Goal: Task Accomplishment & Management: Manage account settings

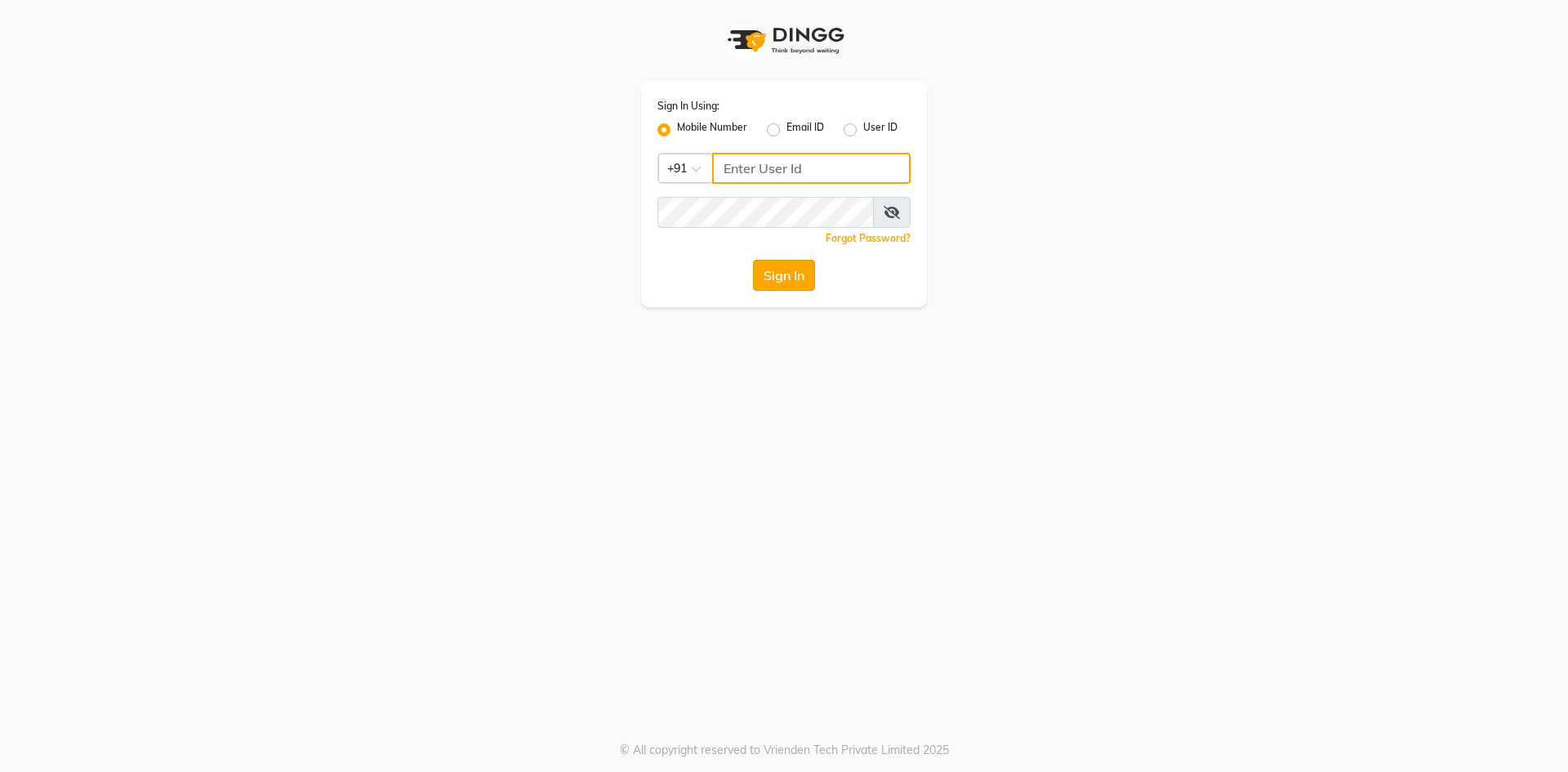
type input "8374195350"
click at [795, 282] on button "Sign In" at bounding box center [784, 275] width 62 height 31
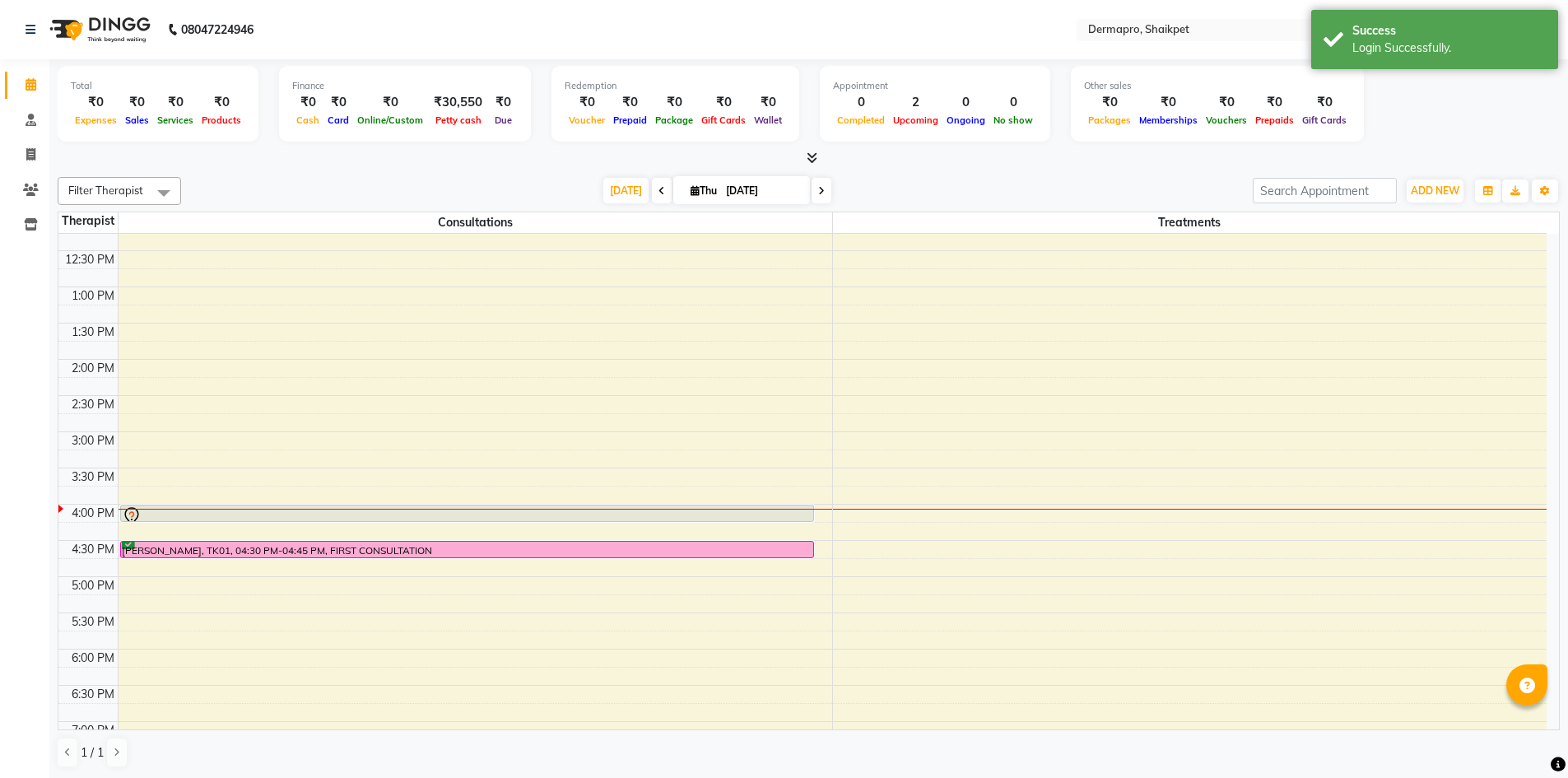
scroll to position [316, 0]
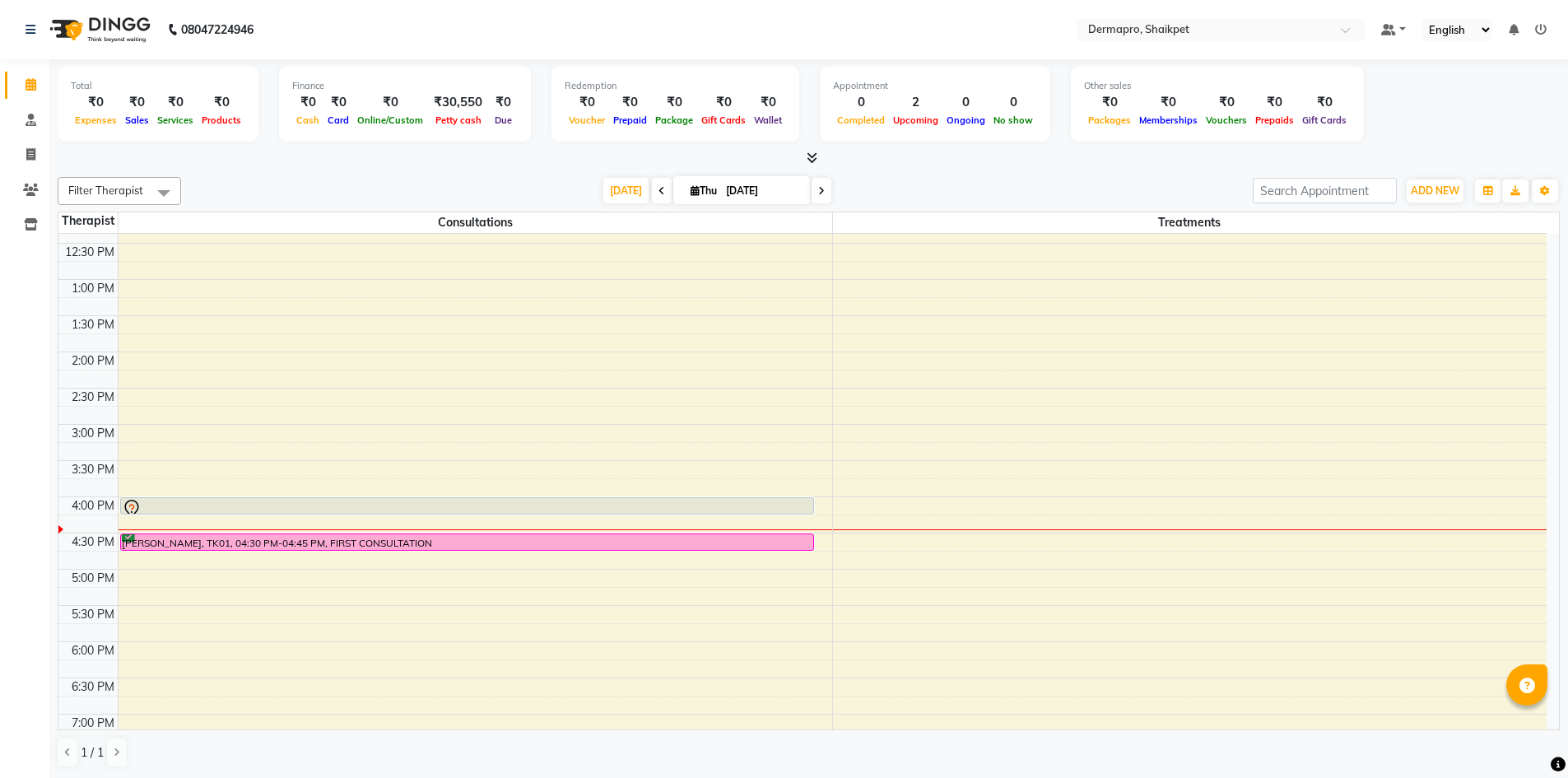
click at [475, 572] on div "8:00 AM 8:30 AM 9:00 AM 9:30 AM 10:00 AM 10:30 AM 11:00 AM 11:30 AM 12:00 PM 12…" at bounding box center [802, 388] width 1488 height 941
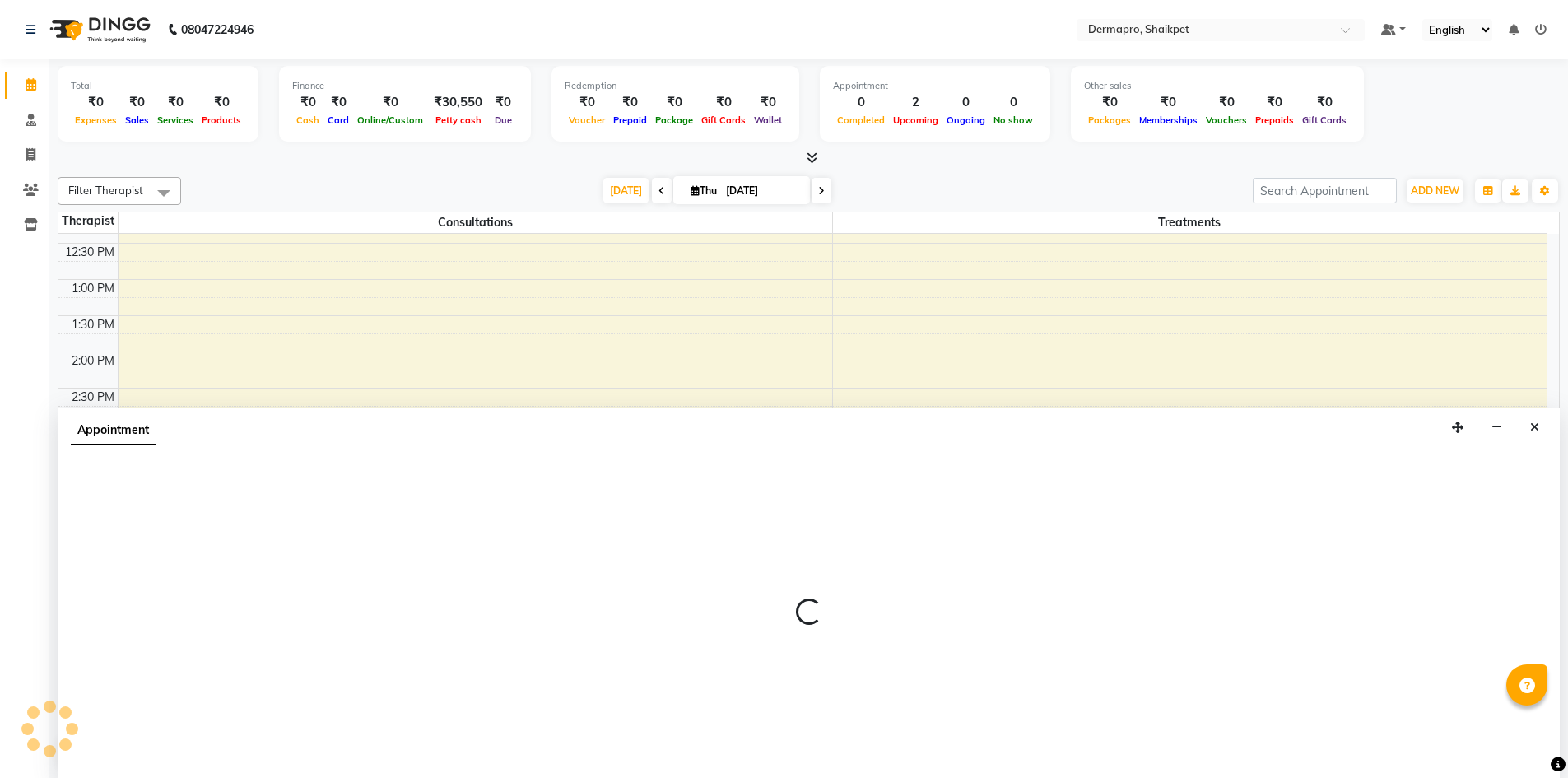
scroll to position [1, 0]
select select "43026"
select select "1020"
select select "tentative"
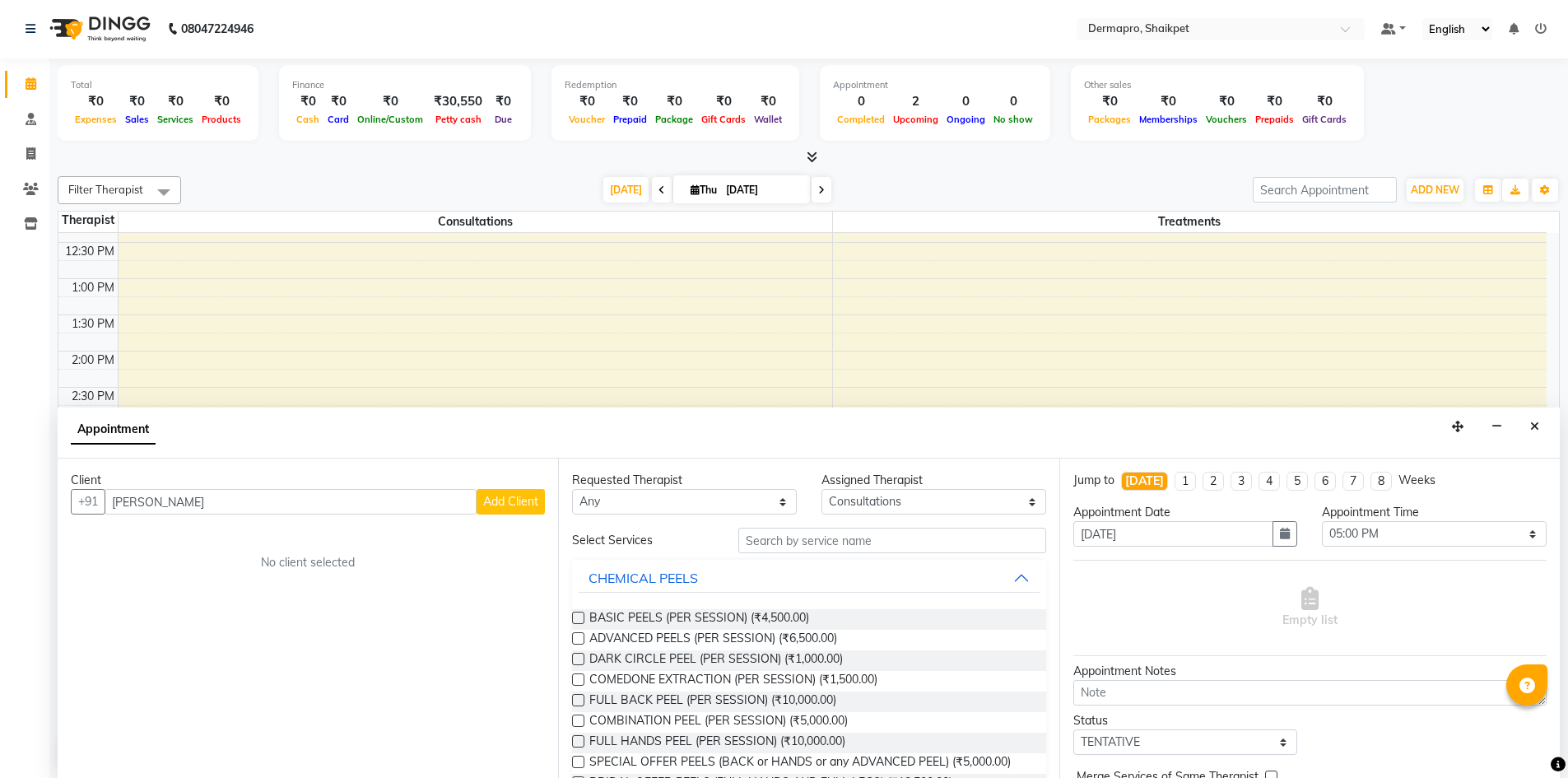
type input "[PERSON_NAME]"
click at [525, 503] on span "Add Client" at bounding box center [510, 502] width 55 height 15
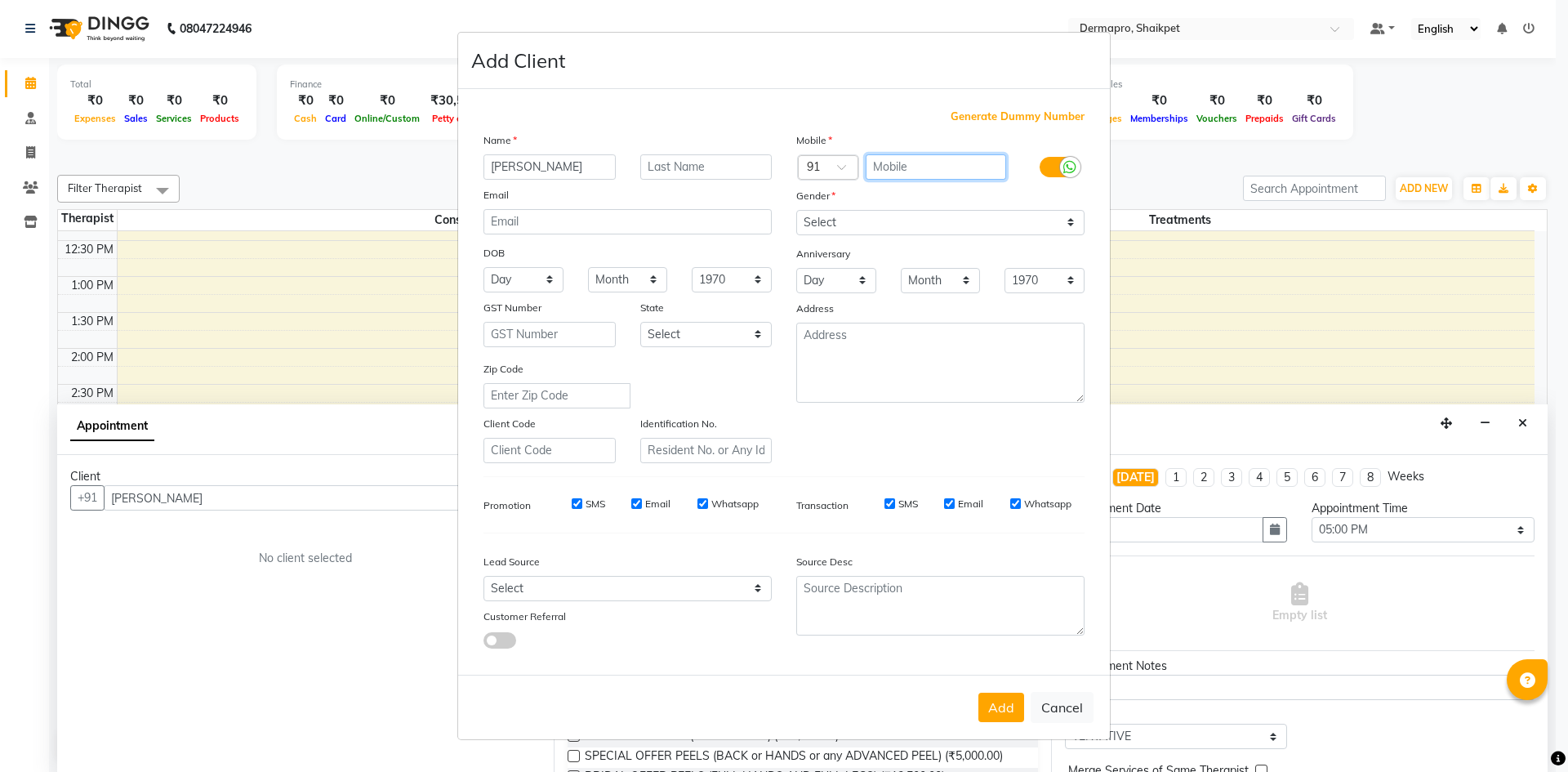
click at [901, 169] on input "text" at bounding box center [937, 167] width 142 height 25
type input "9398914299"
click at [1071, 221] on div "Mobile Country Code × 91 9398914299 Gender Select [DEMOGRAPHIC_DATA] [DEMOGRAPH…" at bounding box center [941, 297] width 313 height 332
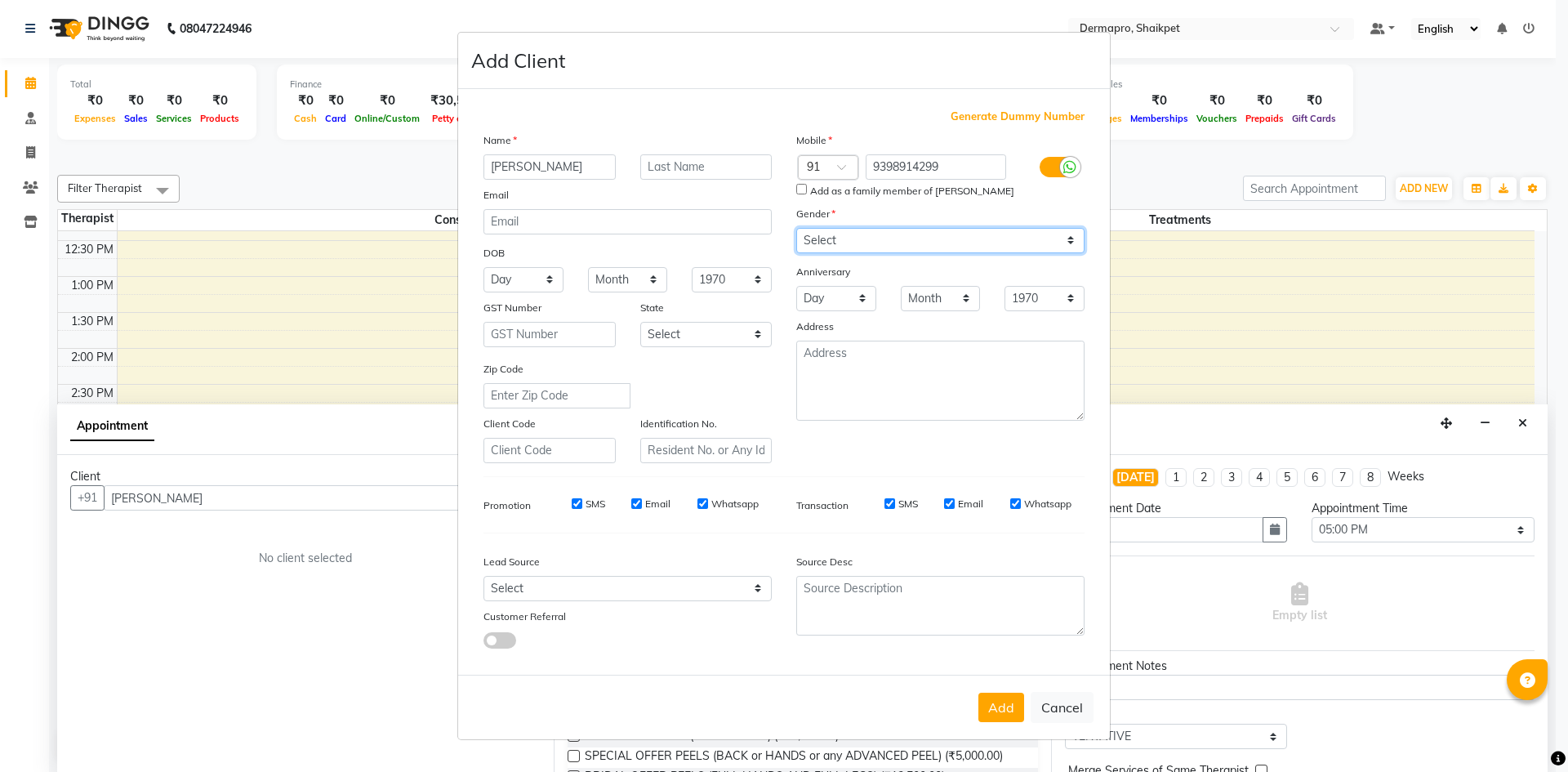
select select "[DEMOGRAPHIC_DATA]"
click at [796, 227] on select "Select [DEMOGRAPHIC_DATA] [DEMOGRAPHIC_DATA] Other Prefer Not To Say" at bounding box center [940, 240] width 288 height 25
click at [803, 188] on input "Add as a family member of [PERSON_NAME]" at bounding box center [801, 188] width 10 height 10
checkbox input "true"
click at [993, 701] on button "Add" at bounding box center [1001, 708] width 46 height 30
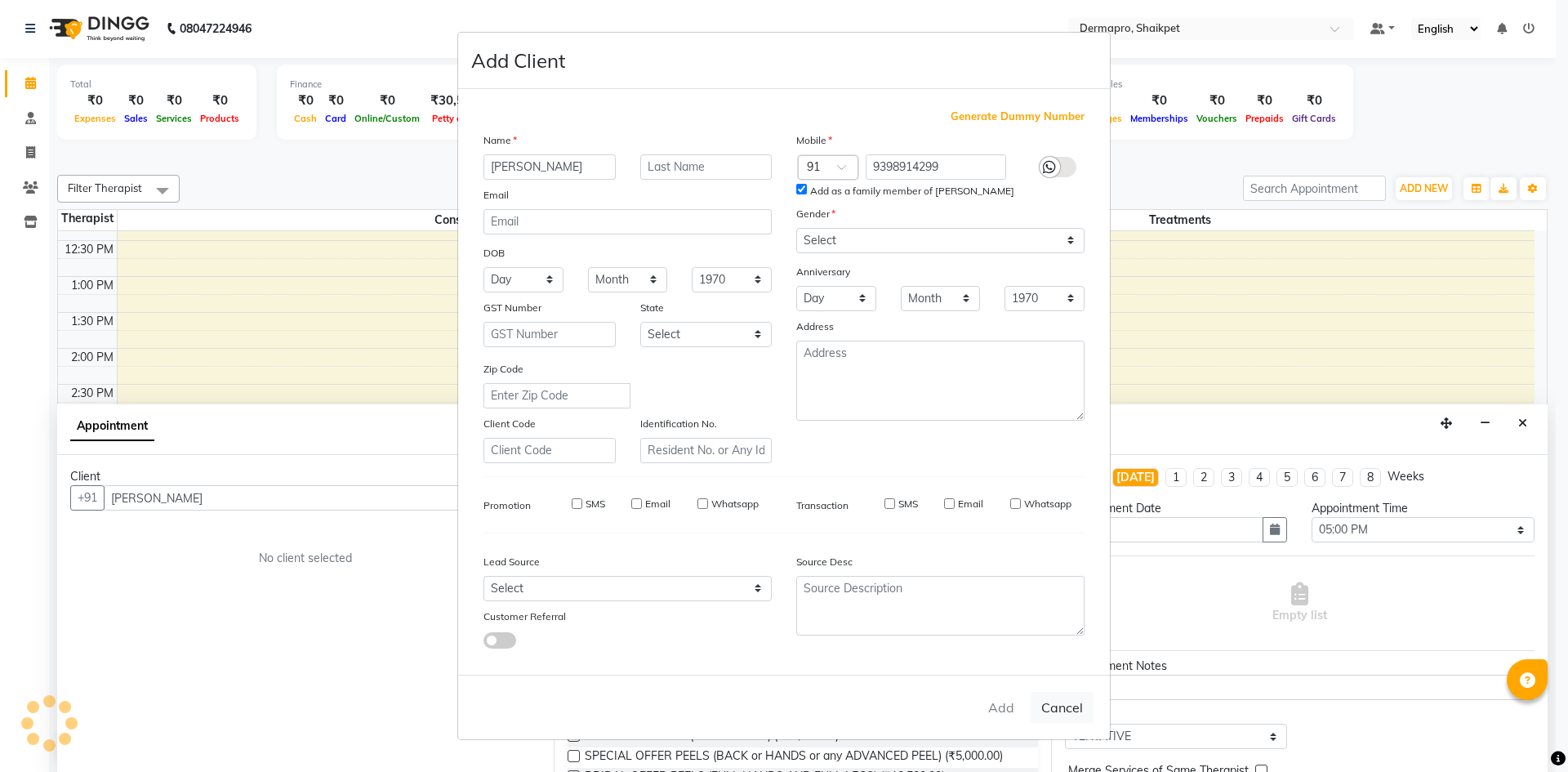
type input "93******99"
select select
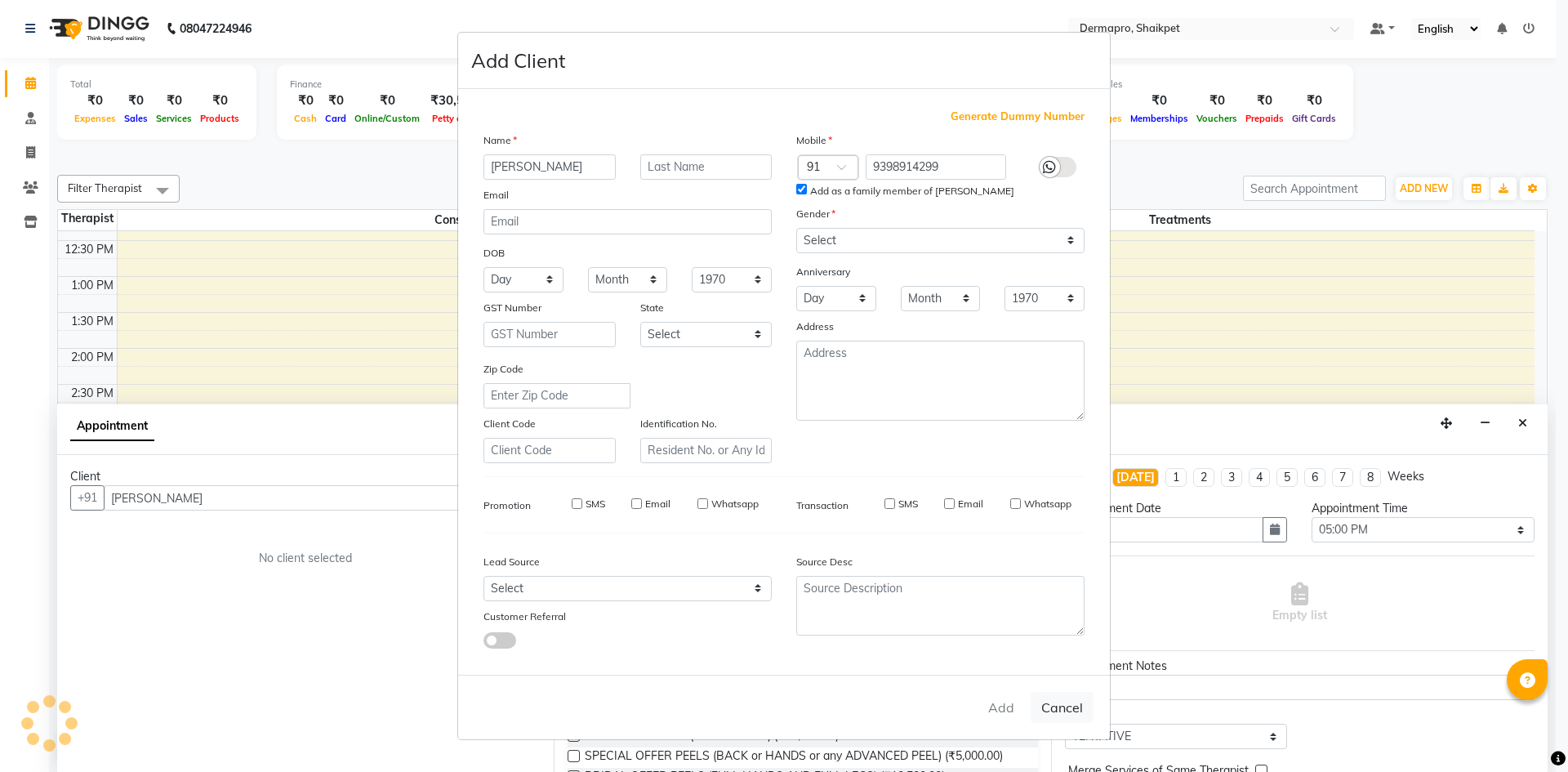
select select
checkbox input "false"
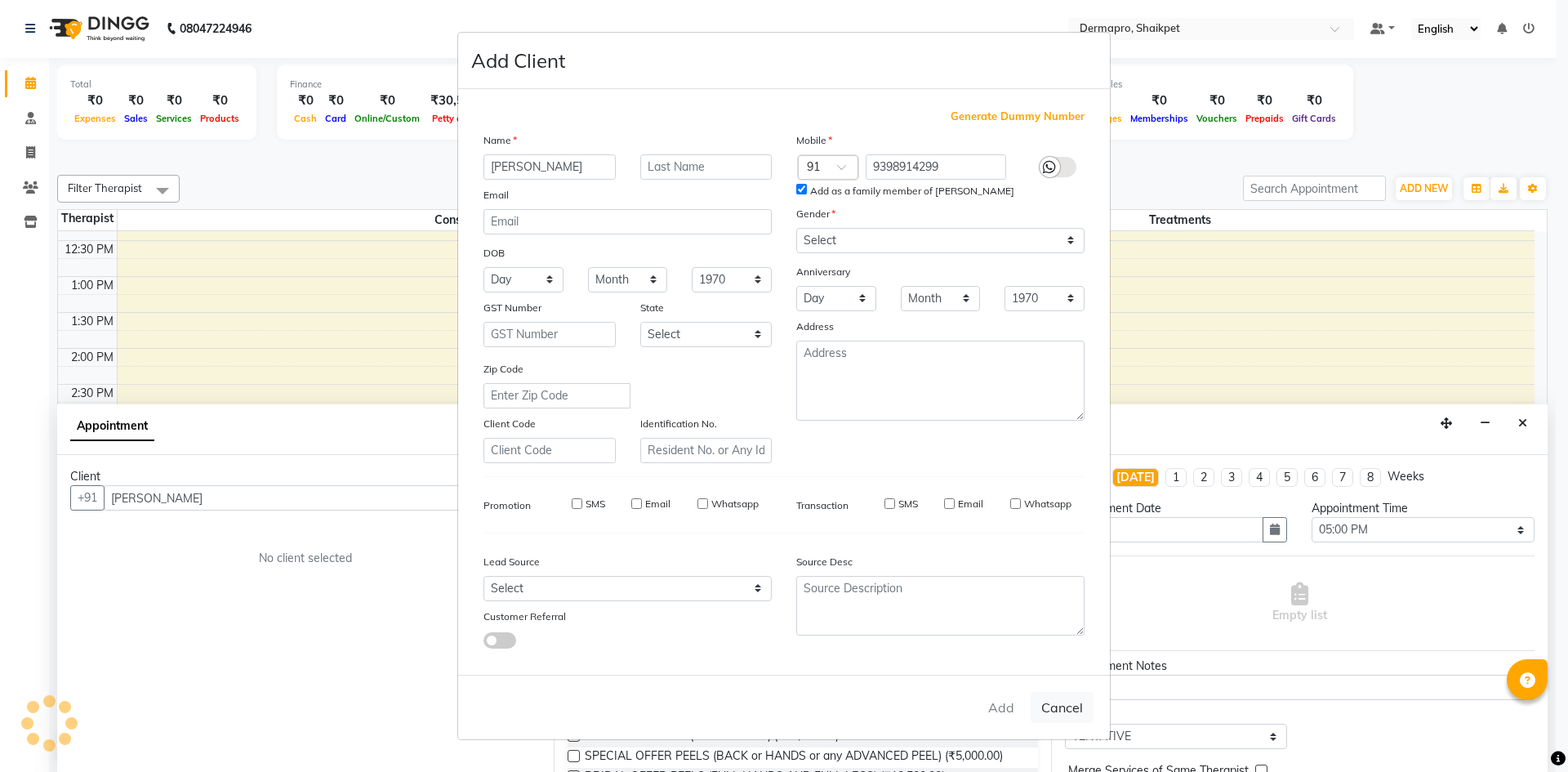
checkbox input "false"
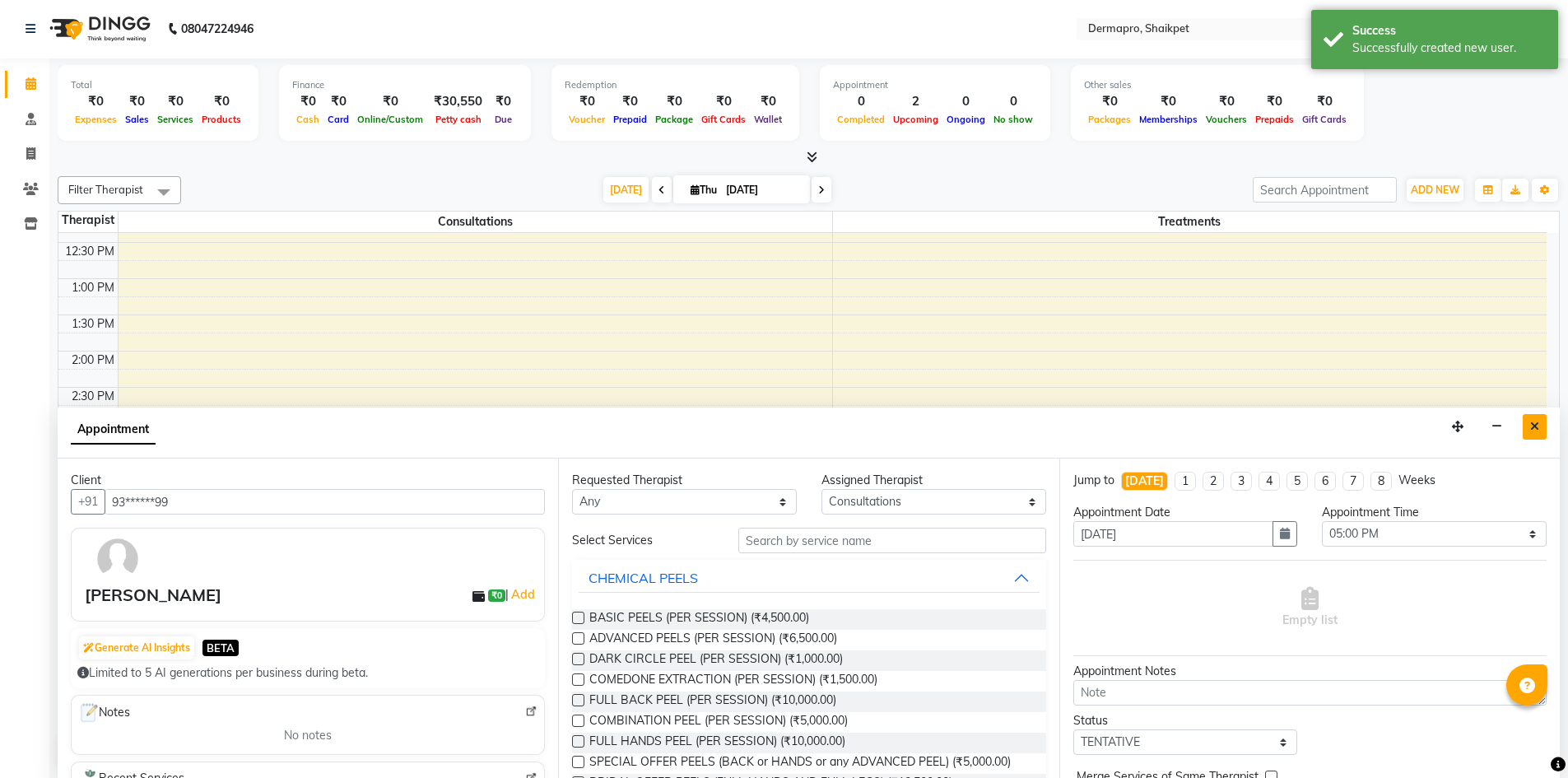
click at [1530, 424] on icon "Close" at bounding box center [1535, 427] width 9 height 11
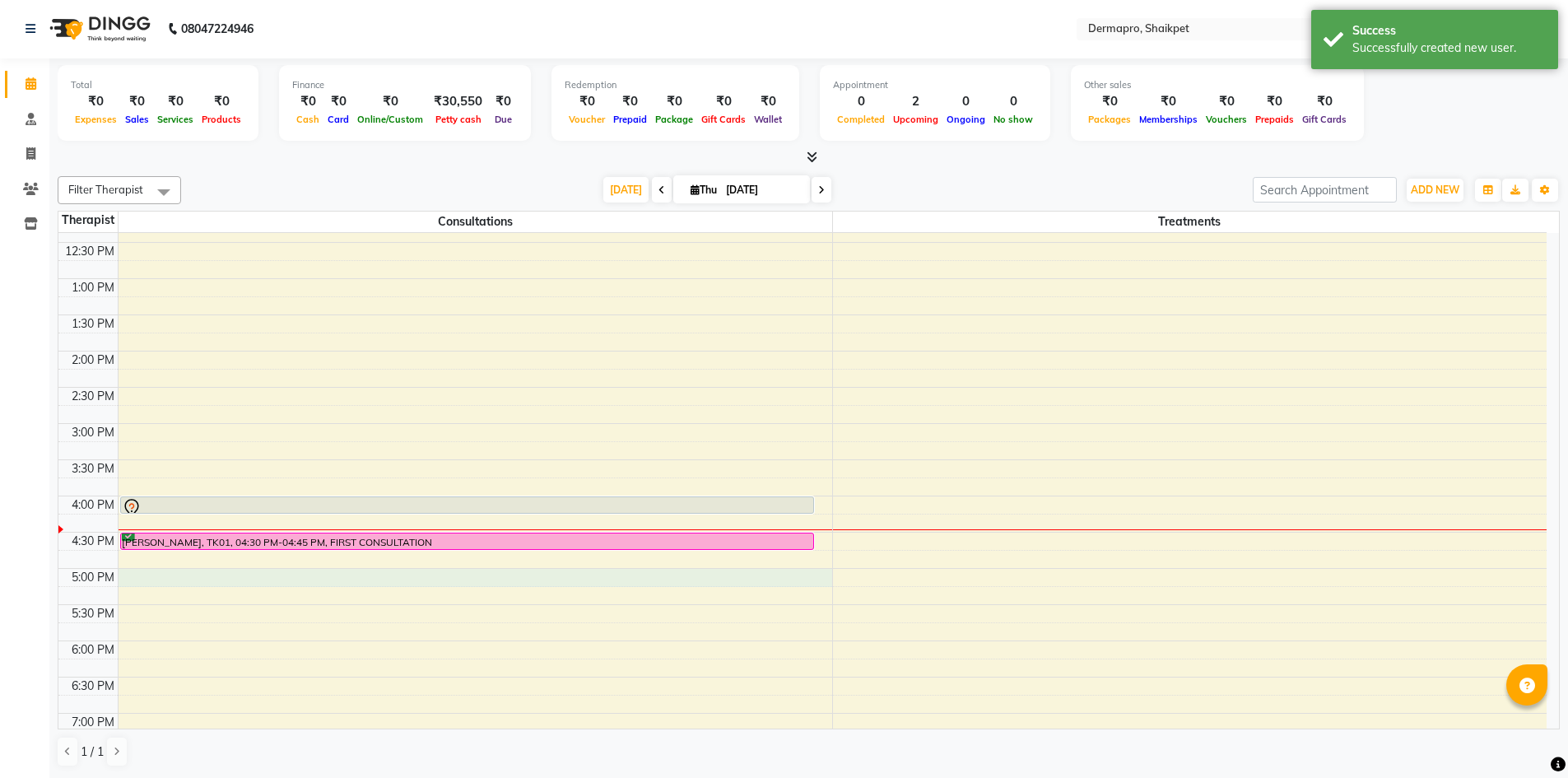
click at [283, 570] on div "8:00 AM 8:30 AM 9:00 AM 9:30 AM 10:00 AM 10:30 AM 11:00 AM 11:30 AM 12:00 PM 12…" at bounding box center [802, 387] width 1488 height 941
select select "43026"
select select "1020"
select select "tentative"
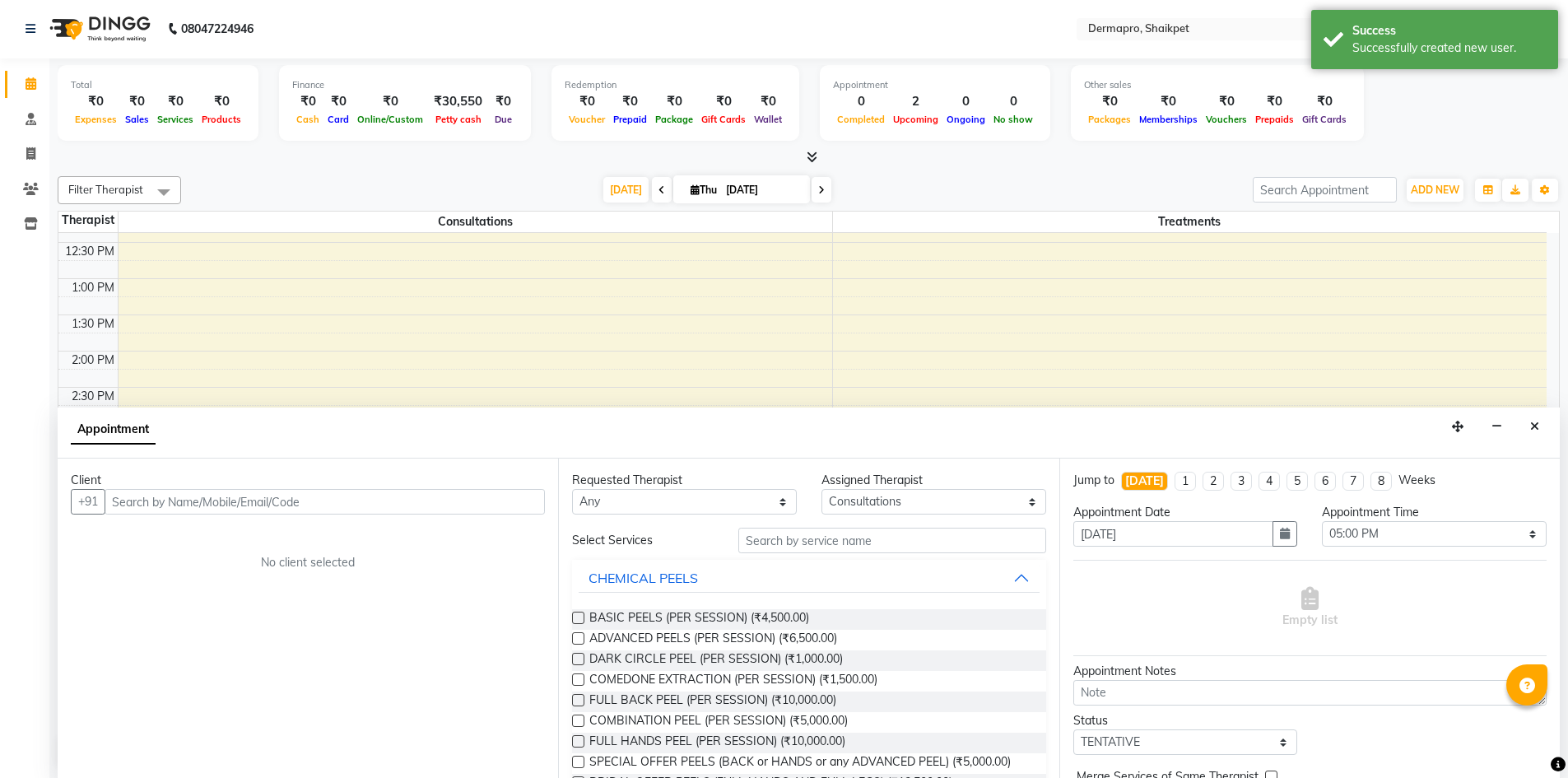
click at [375, 503] on input "text" at bounding box center [324, 501] width 441 height 25
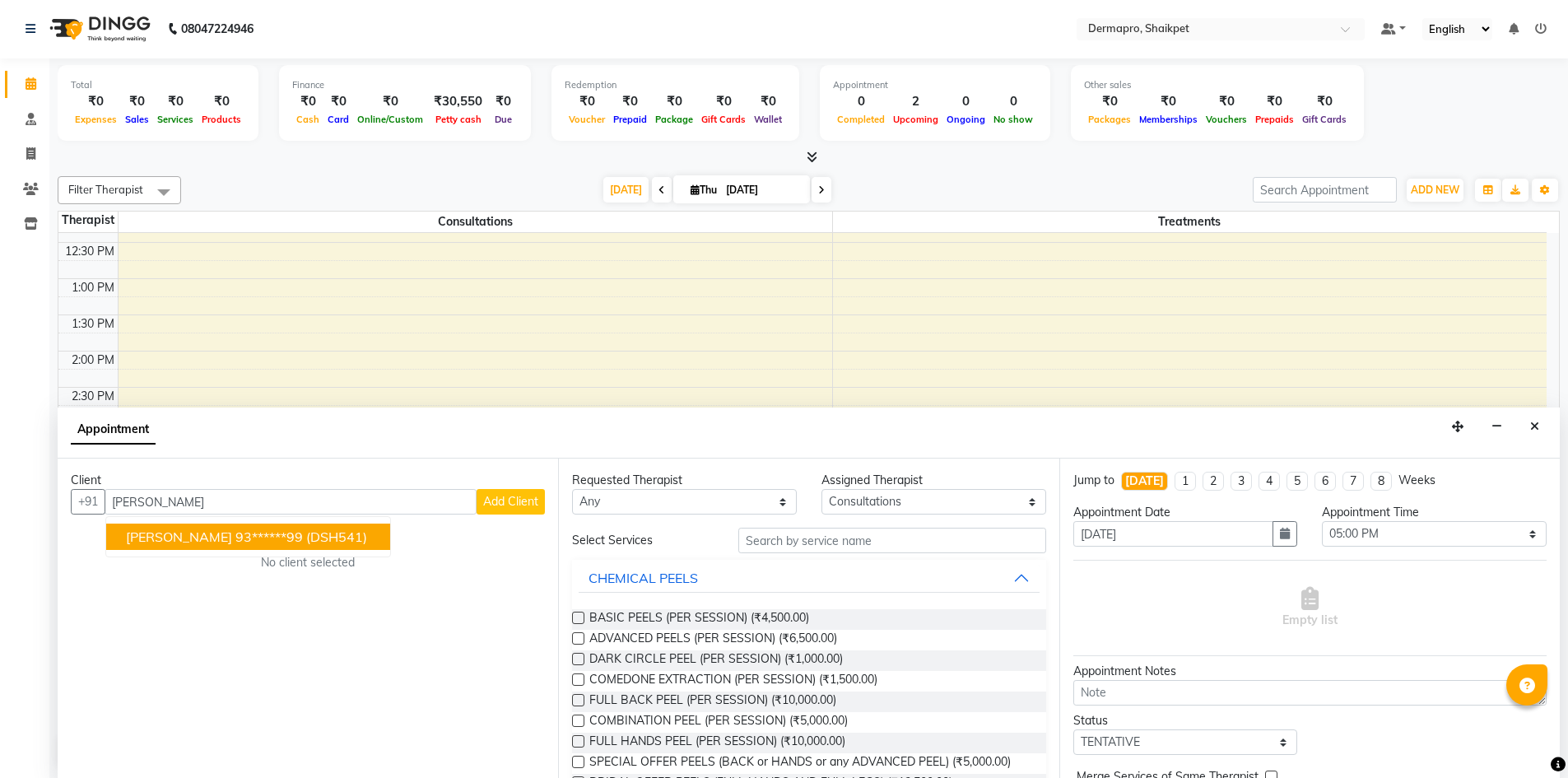
click at [318, 544] on span "(DSH541)" at bounding box center [336, 537] width 61 height 17
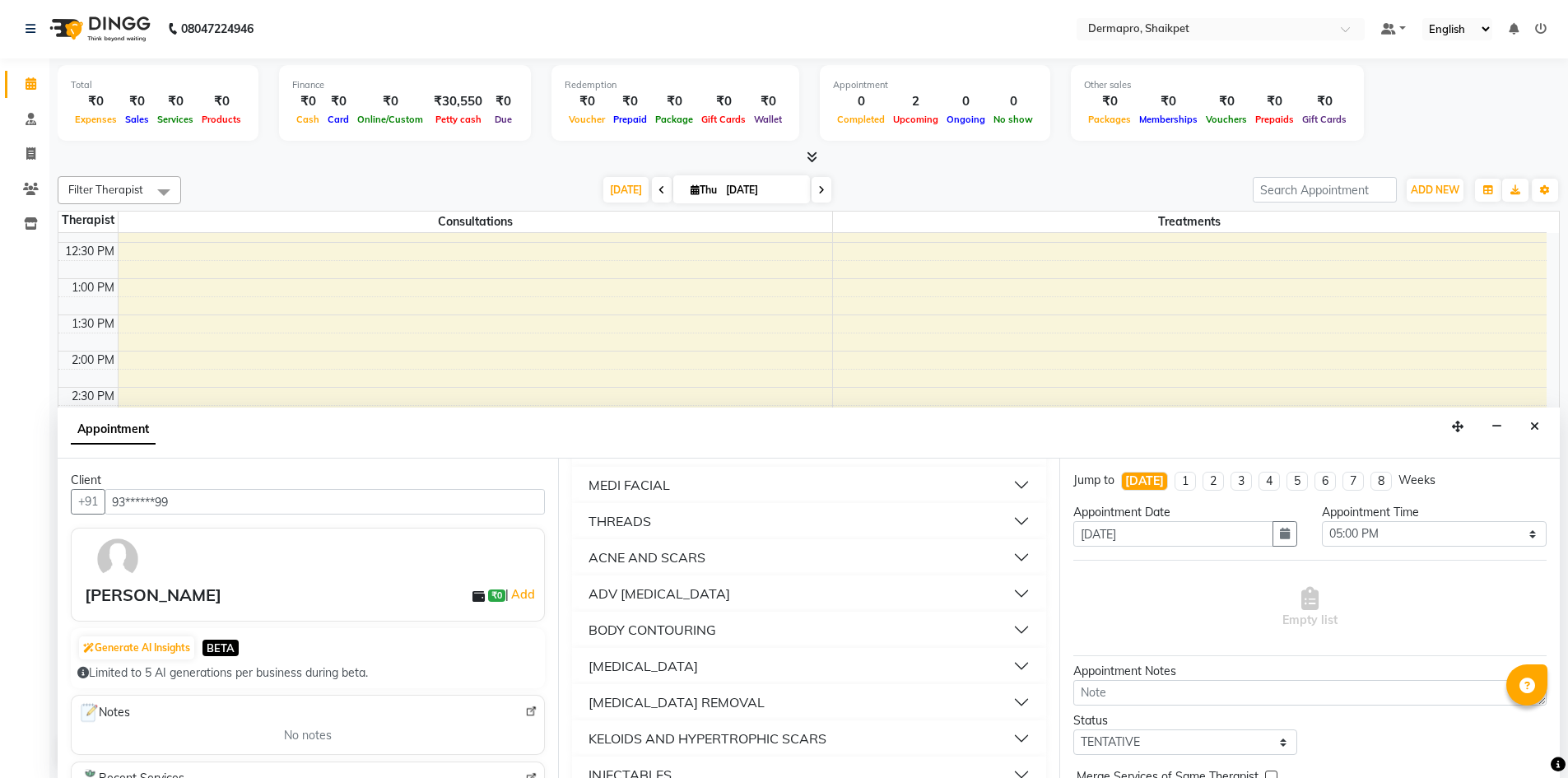
scroll to position [555, 0]
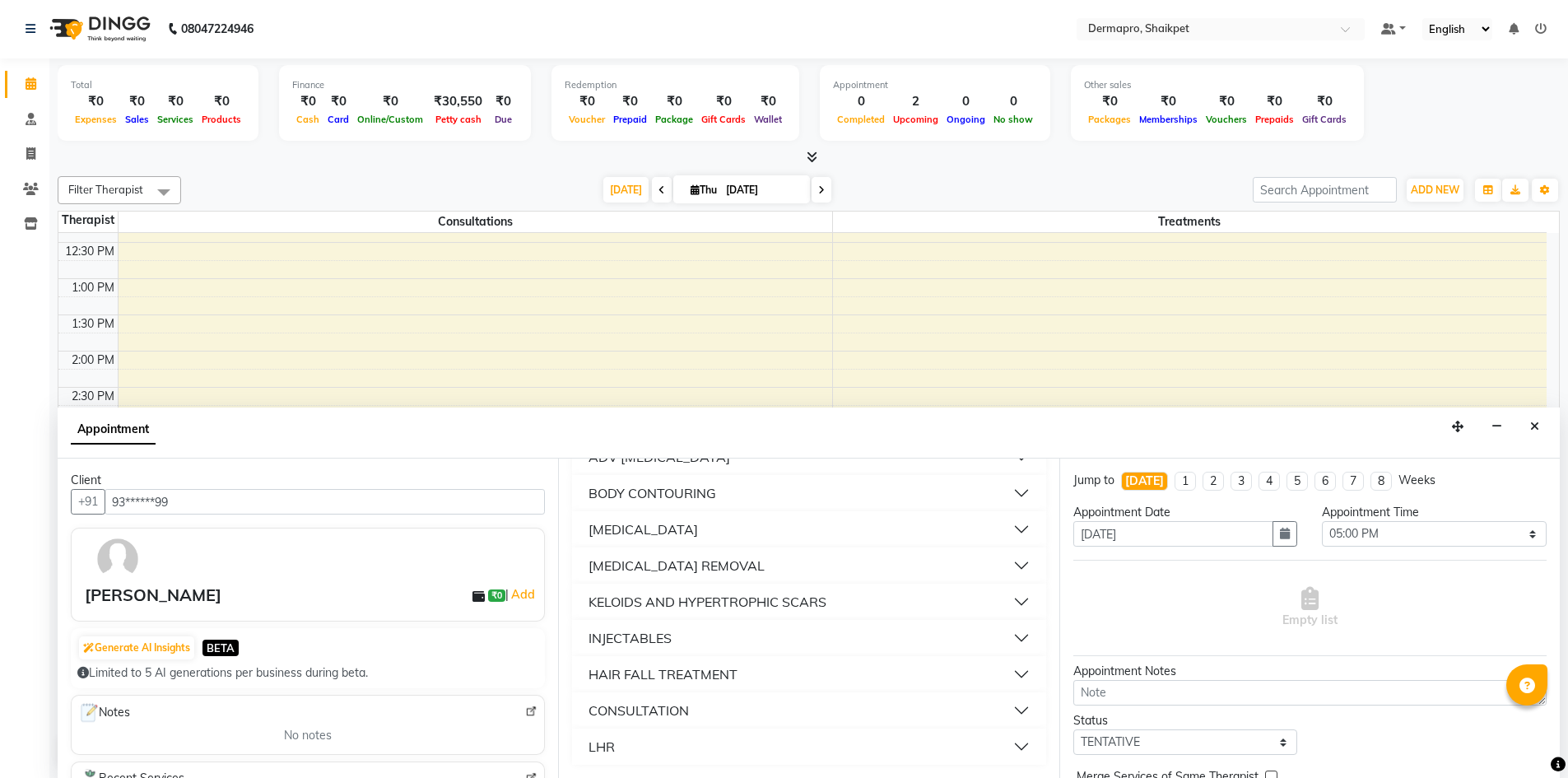
type input "93******99"
click at [641, 704] on div "CONSULTATION" at bounding box center [639, 710] width 101 height 20
click at [582, 749] on label at bounding box center [578, 750] width 12 height 12
click at [582, 749] on input "checkbox" at bounding box center [577, 752] width 10 height 10
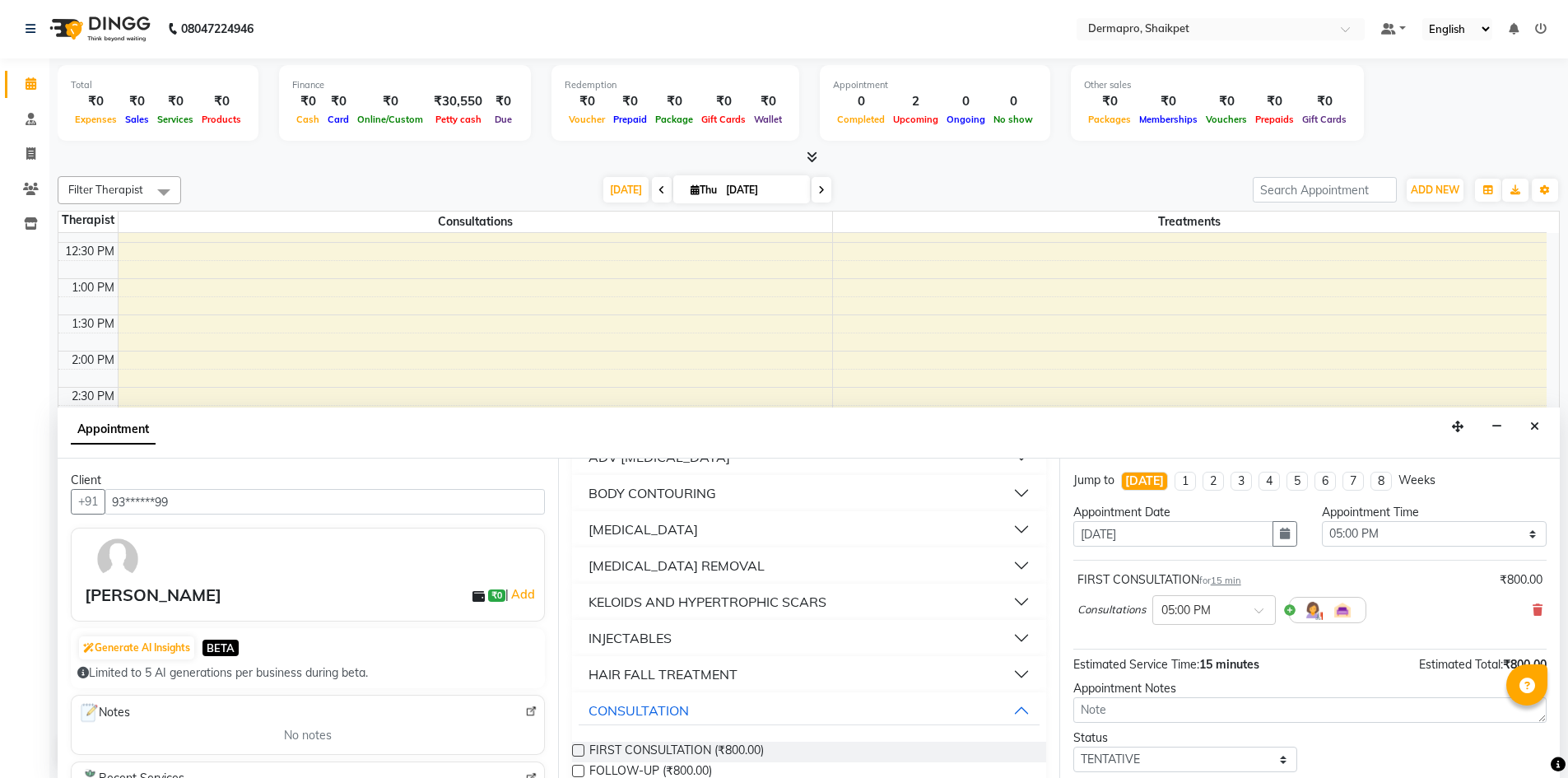
scroll to position [684, 0]
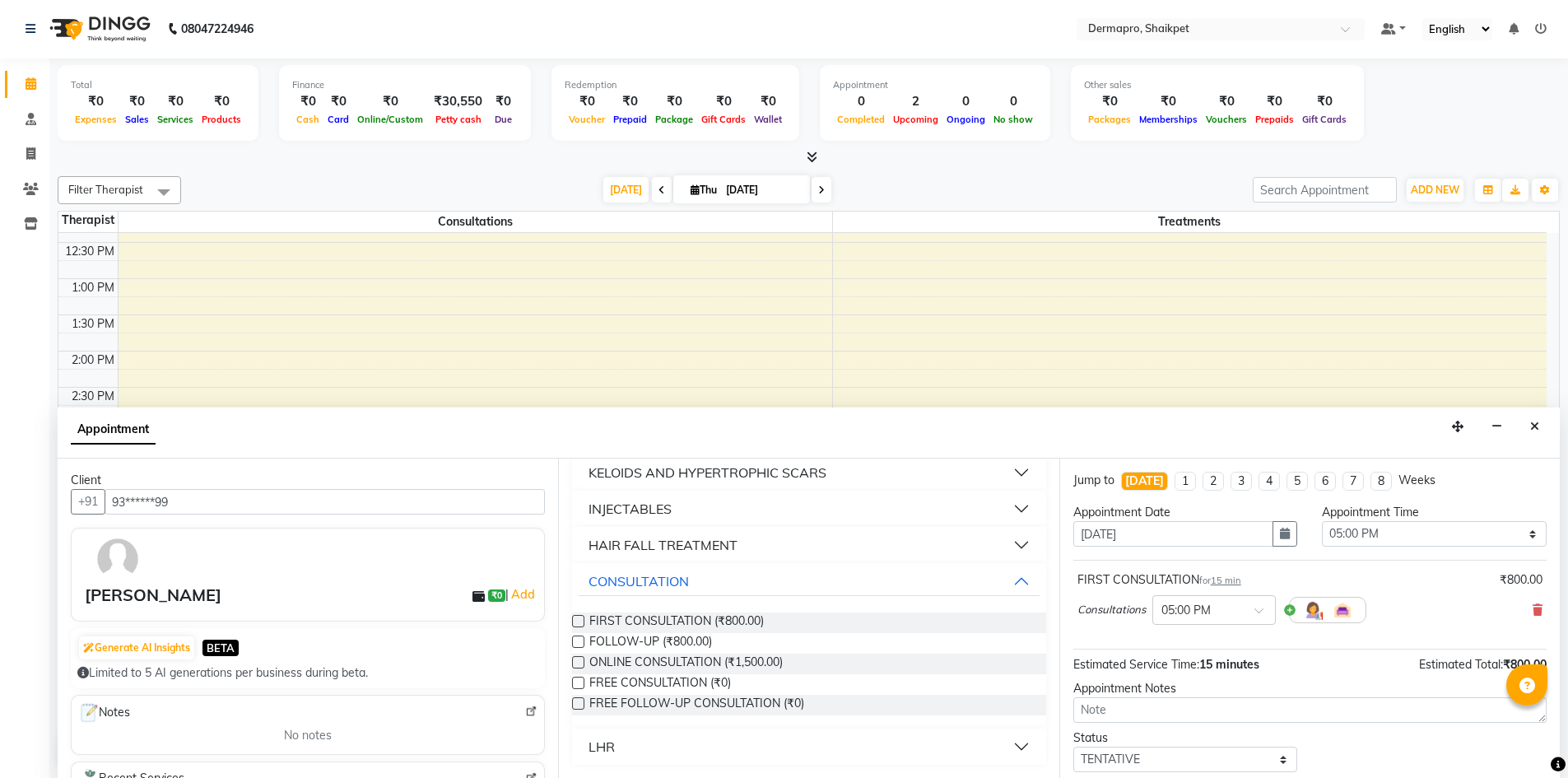
click at [577, 615] on label at bounding box center [578, 621] width 12 height 12
click at [577, 617] on input "checkbox" at bounding box center [577, 622] width 10 height 10
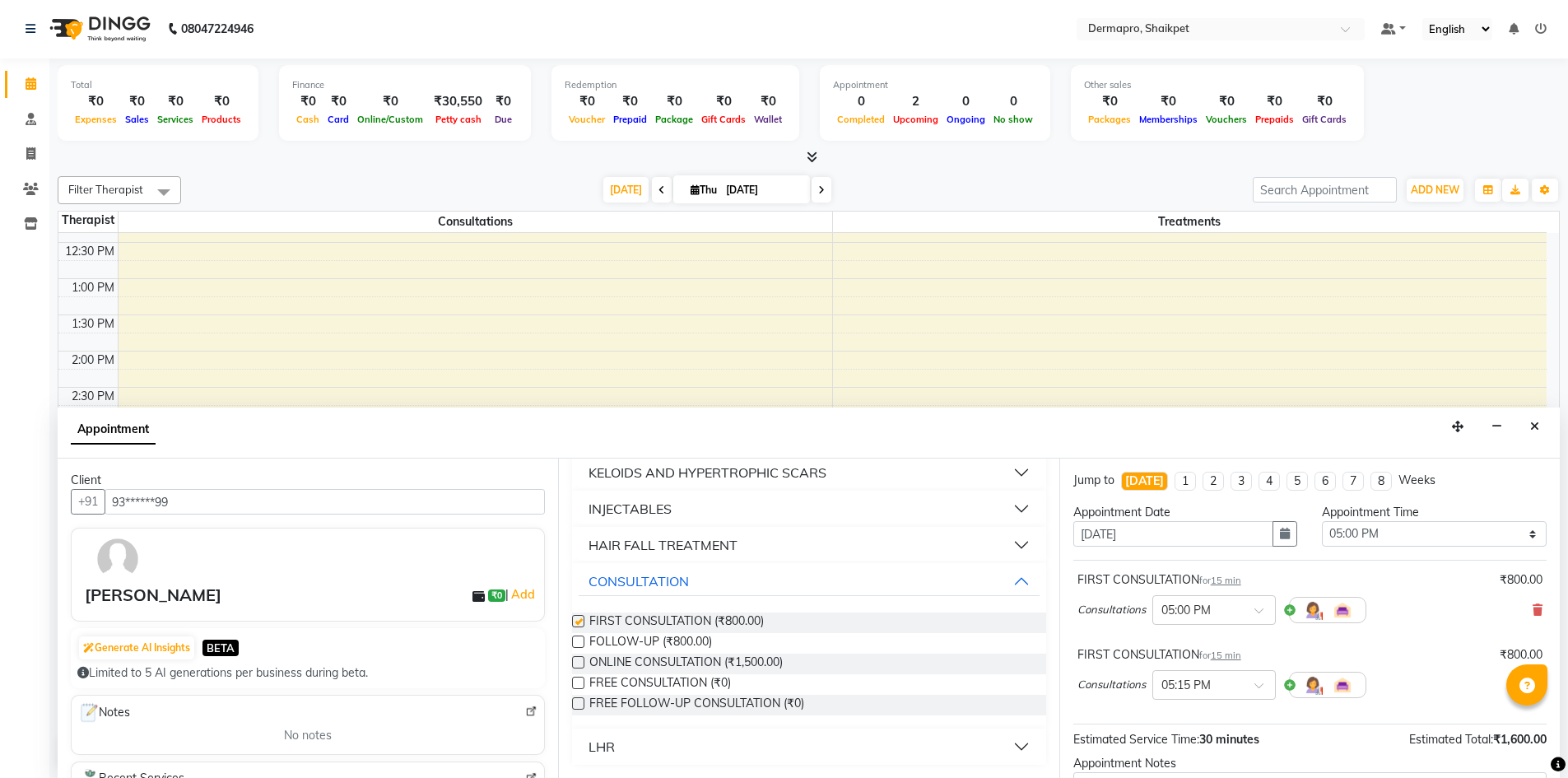
checkbox input "false"
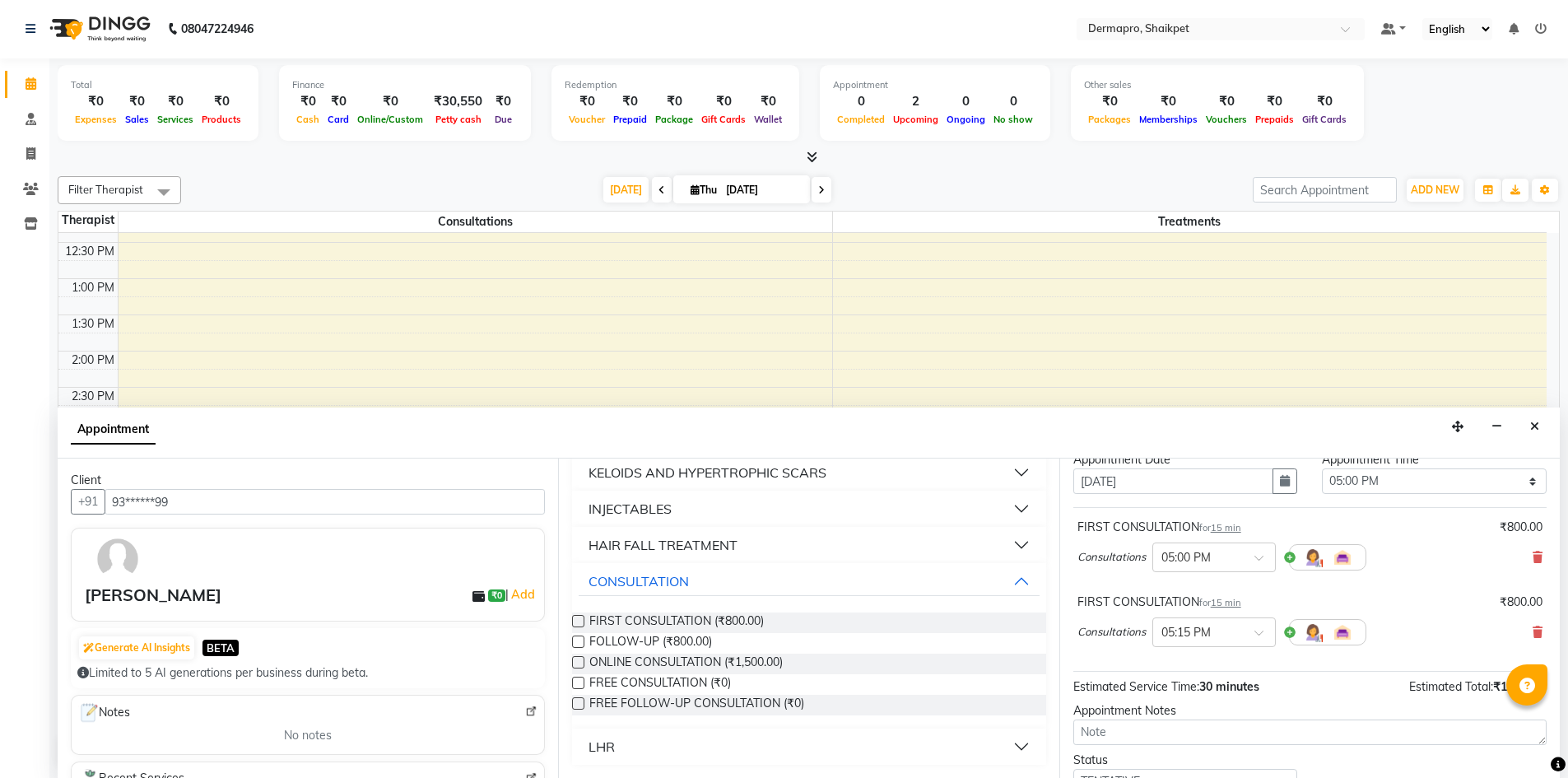
scroll to position [88, 0]
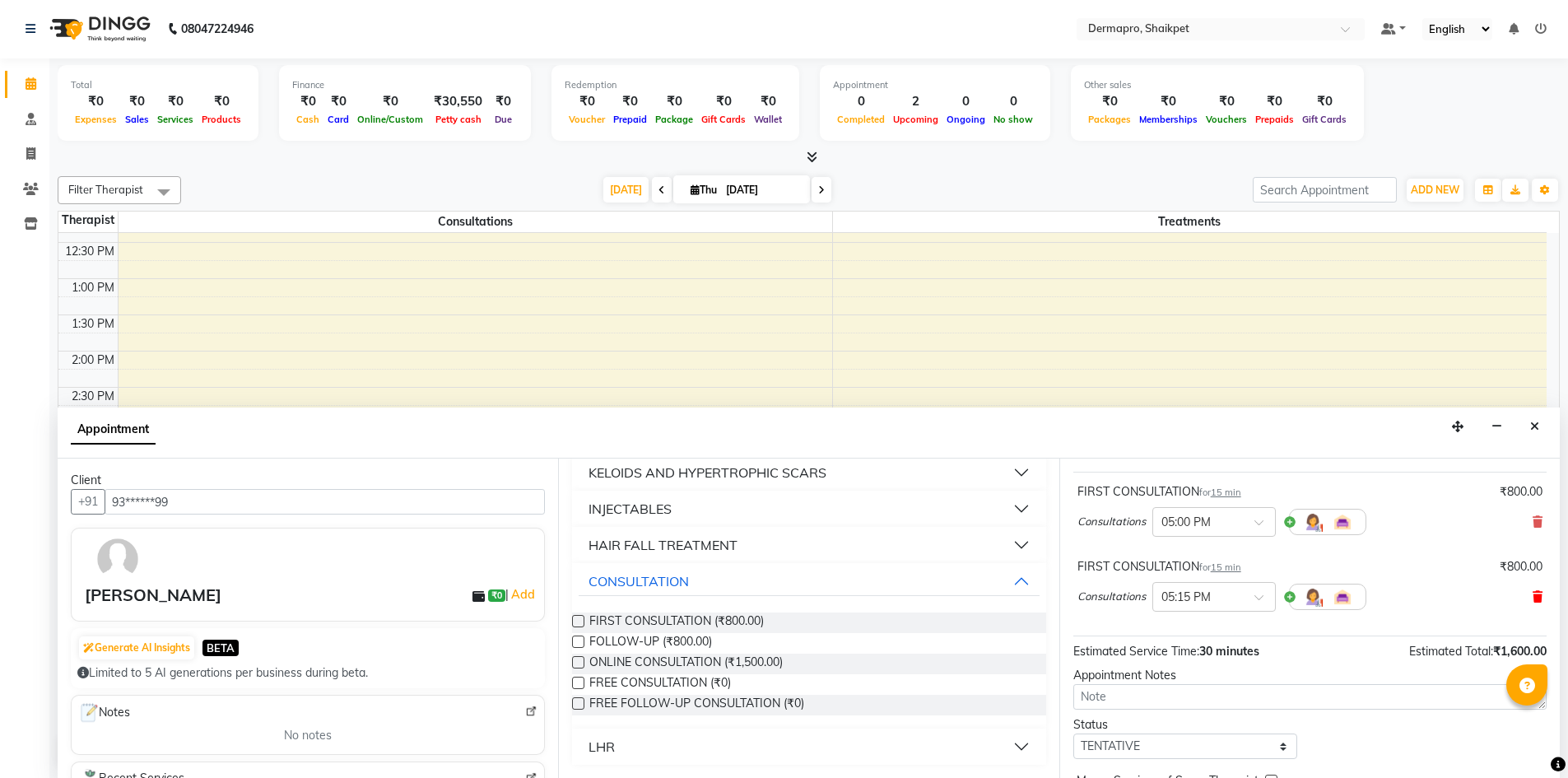
click at [1533, 597] on icon at bounding box center [1538, 597] width 10 height 11
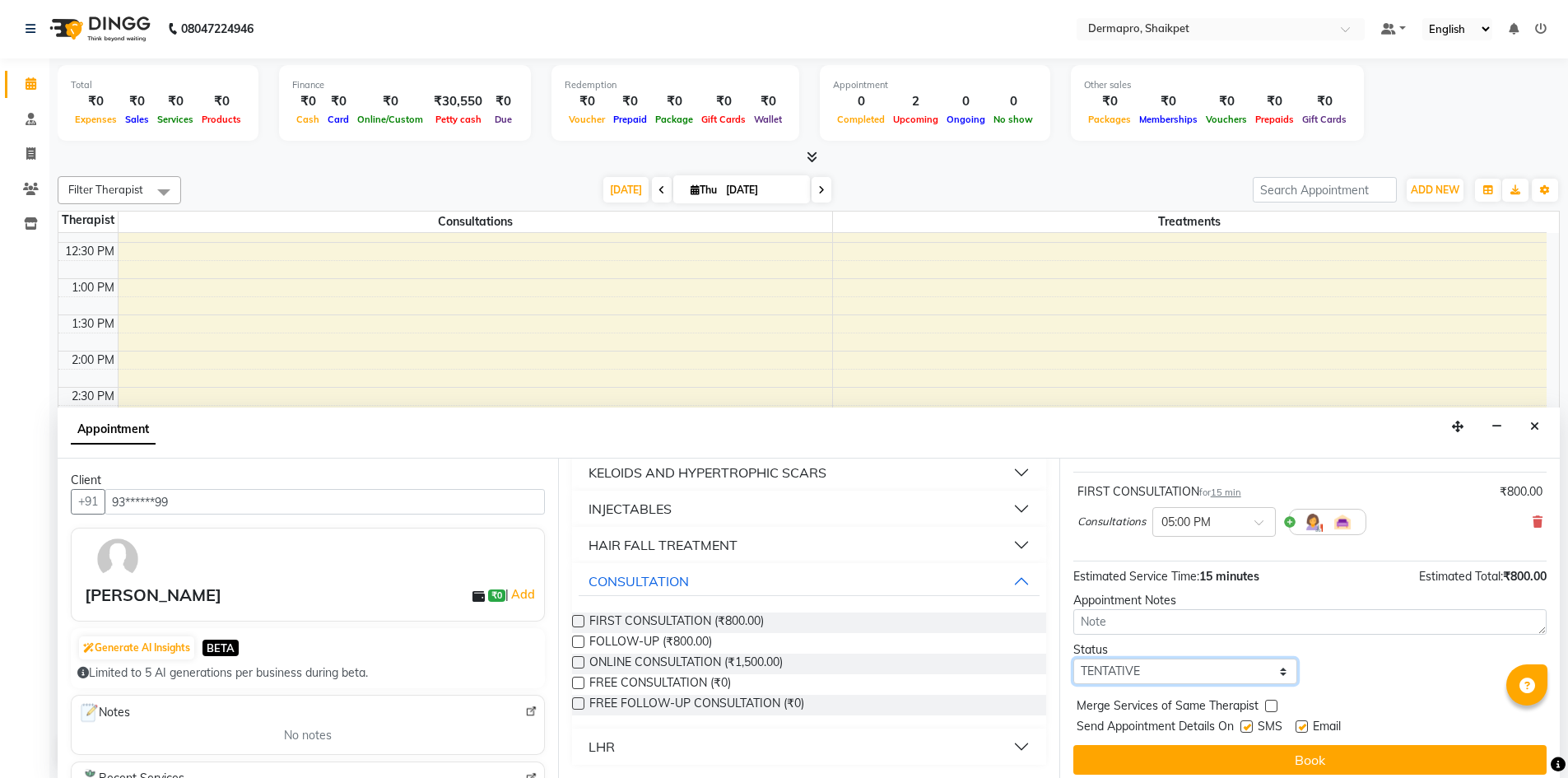
click at [1276, 669] on select "Select TENTATIVE CONFIRM CHECK-IN UPCOMING" at bounding box center [1186, 671] width 225 height 25
select select "confirm booking"
click at [1074, 659] on select "Select TENTATIVE CONFIRM CHECK-IN UPCOMING" at bounding box center [1186, 671] width 225 height 25
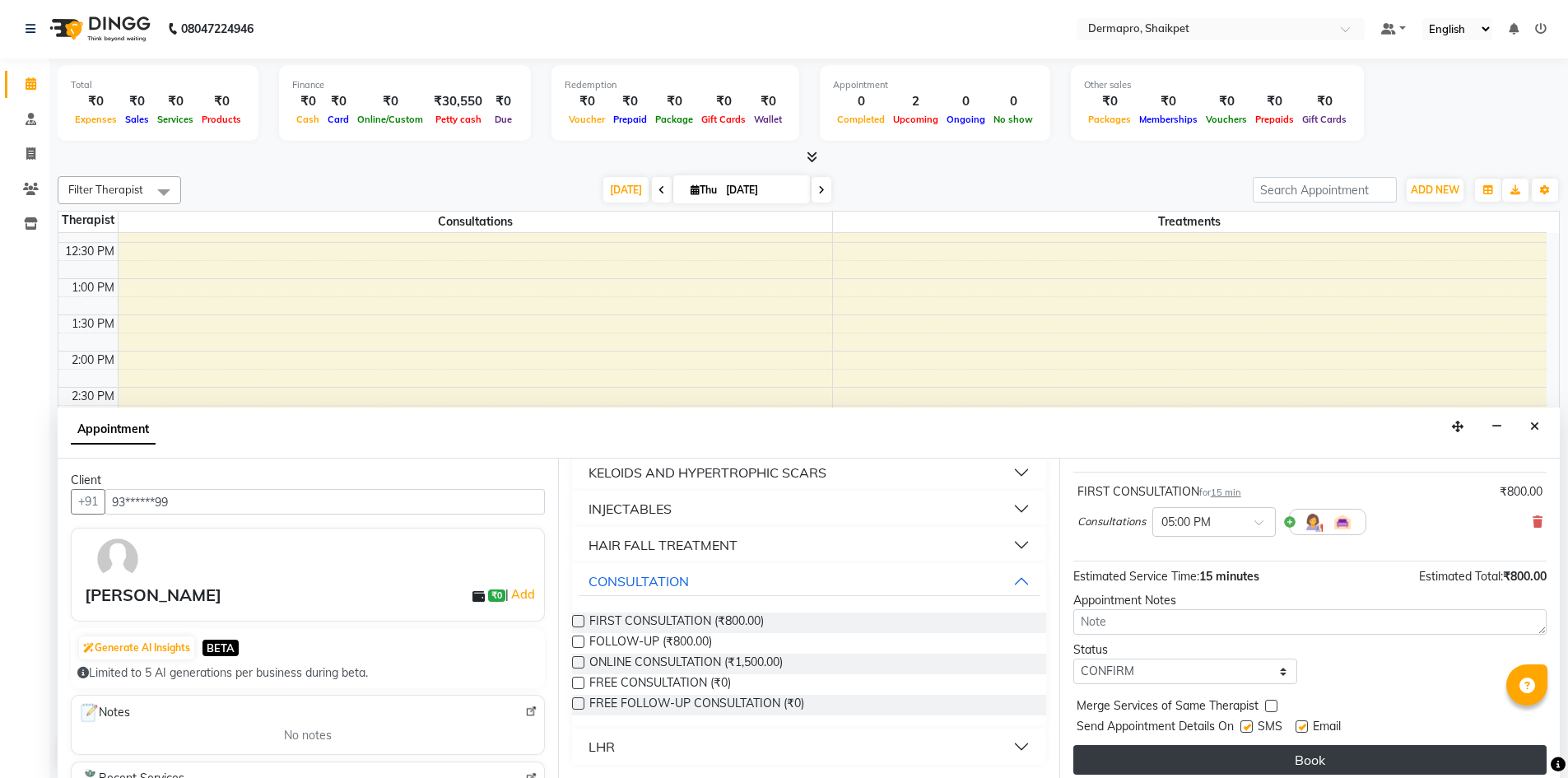
click at [1280, 755] on button "Book" at bounding box center [1311, 760] width 474 height 30
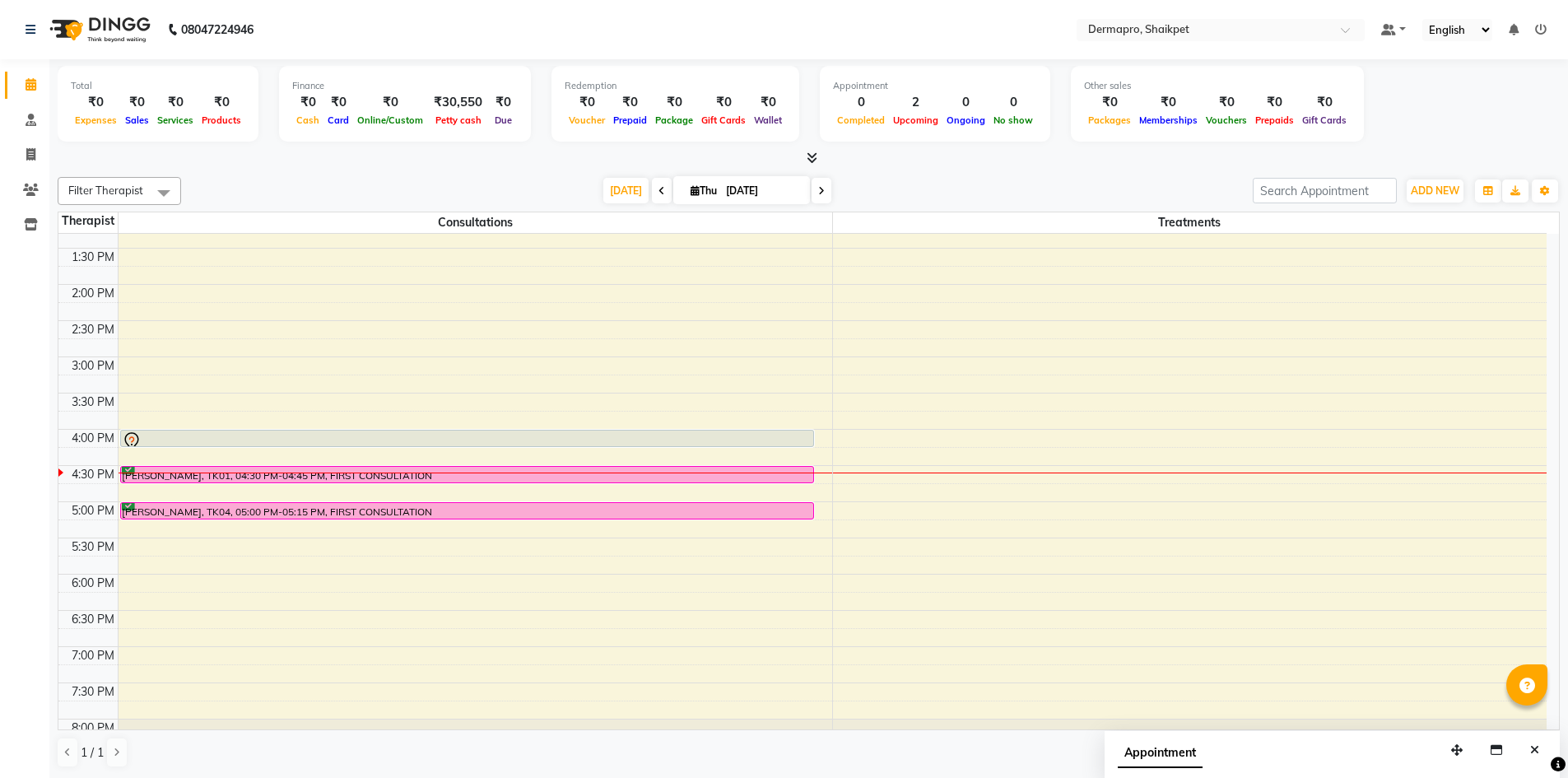
scroll to position [445, 0]
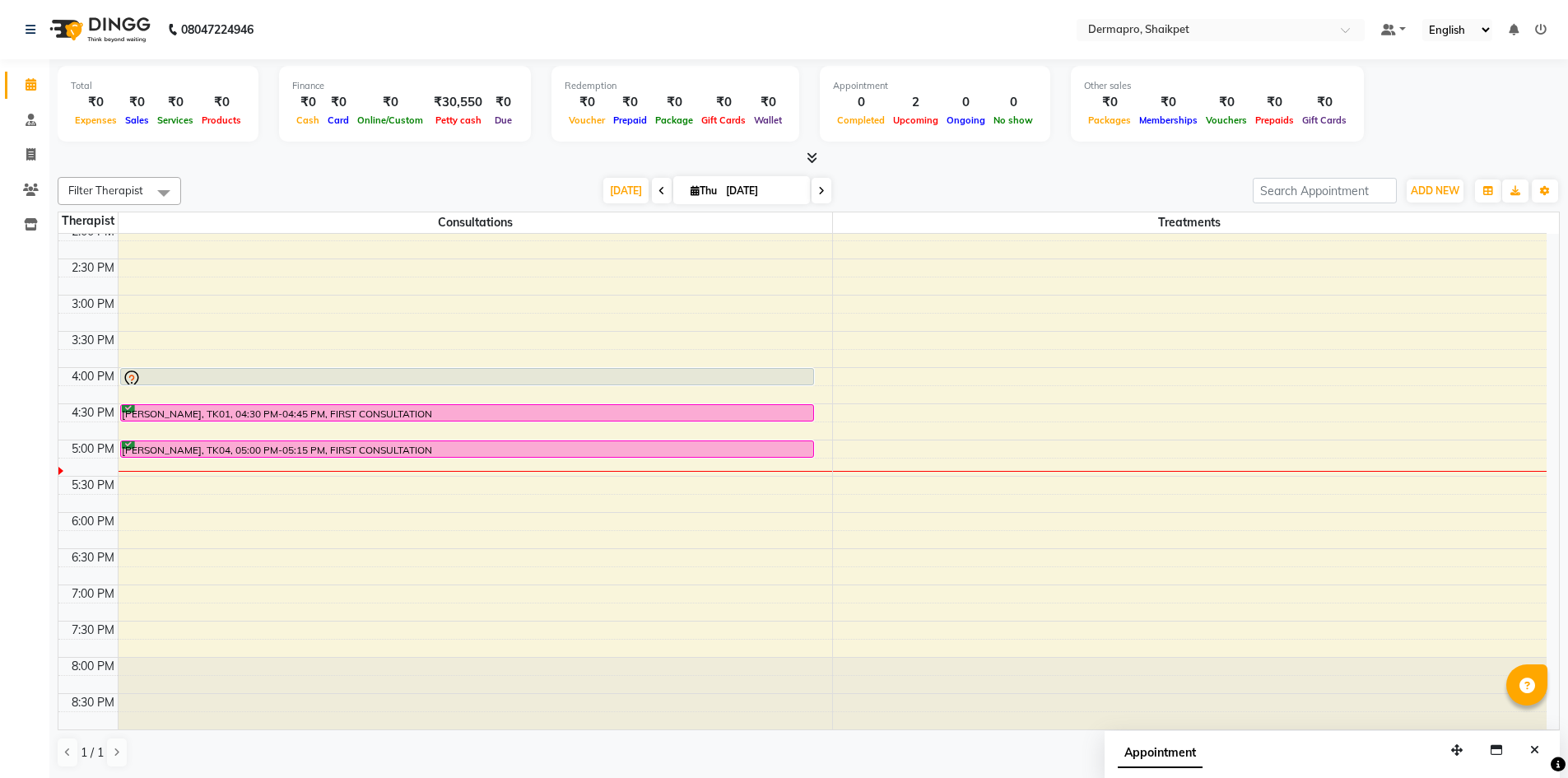
click at [818, 189] on icon at bounding box center [821, 191] width 7 height 10
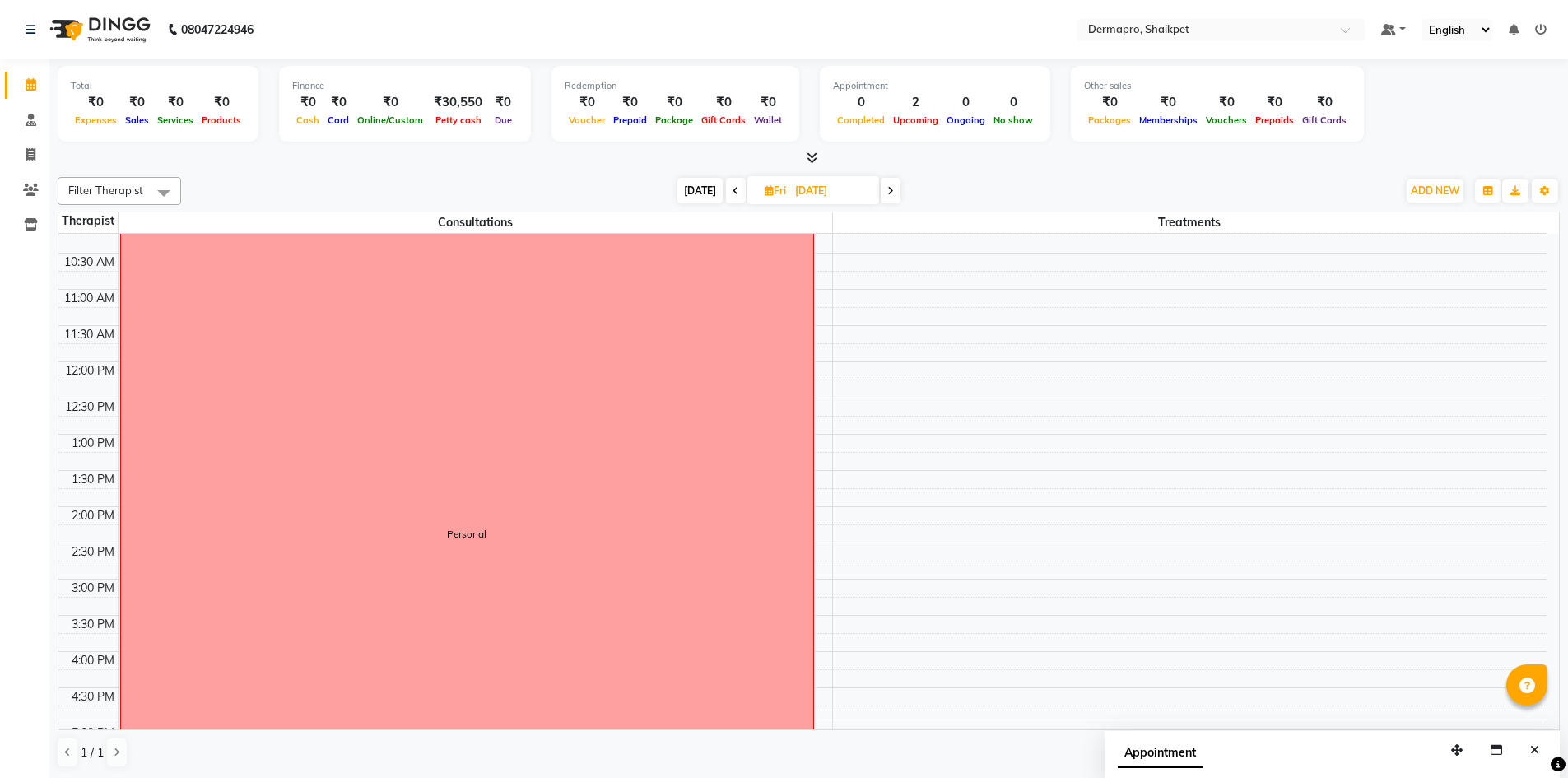
scroll to position [140, 0]
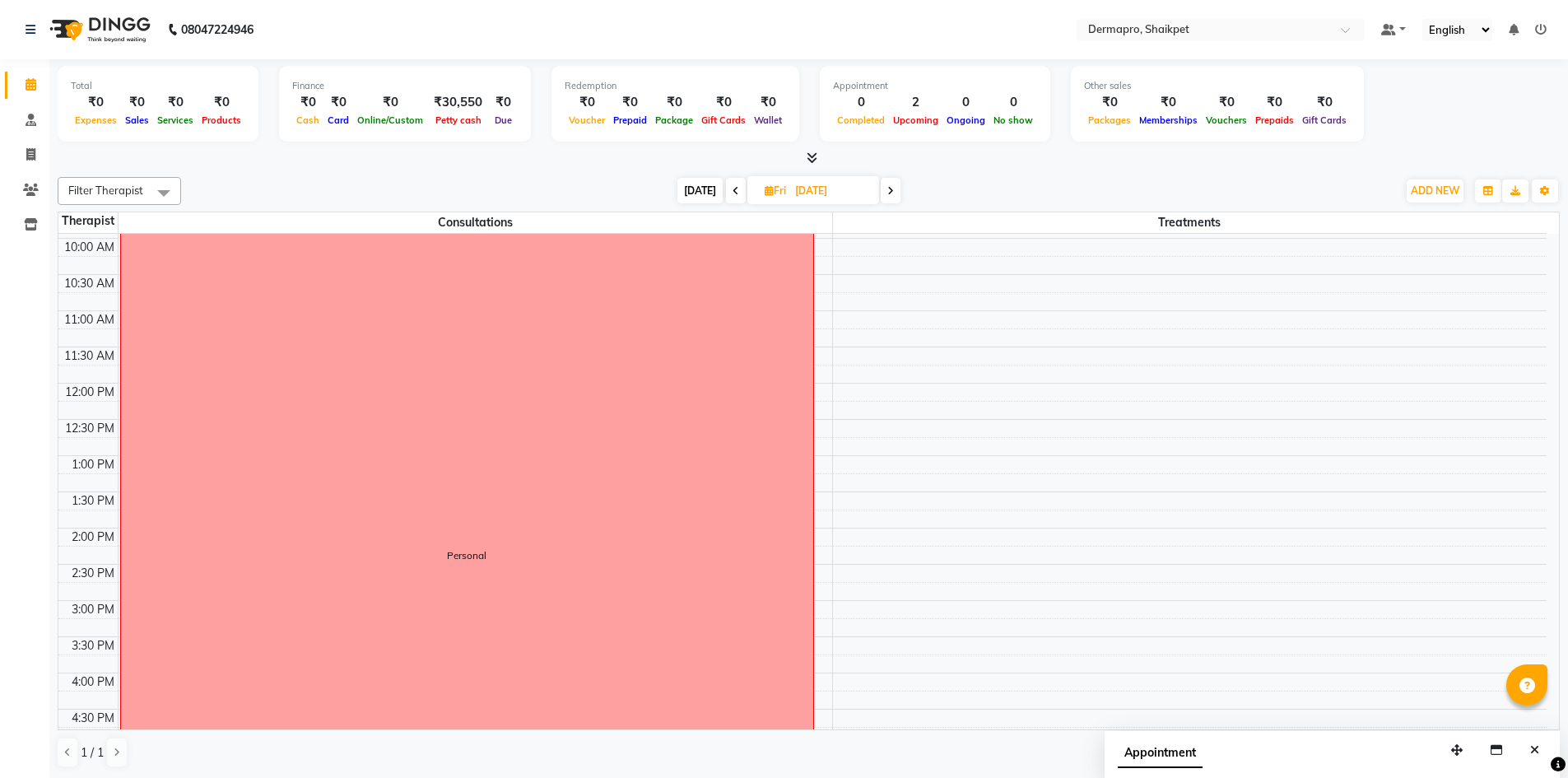
click at [889, 189] on icon at bounding box center [891, 191] width 7 height 10
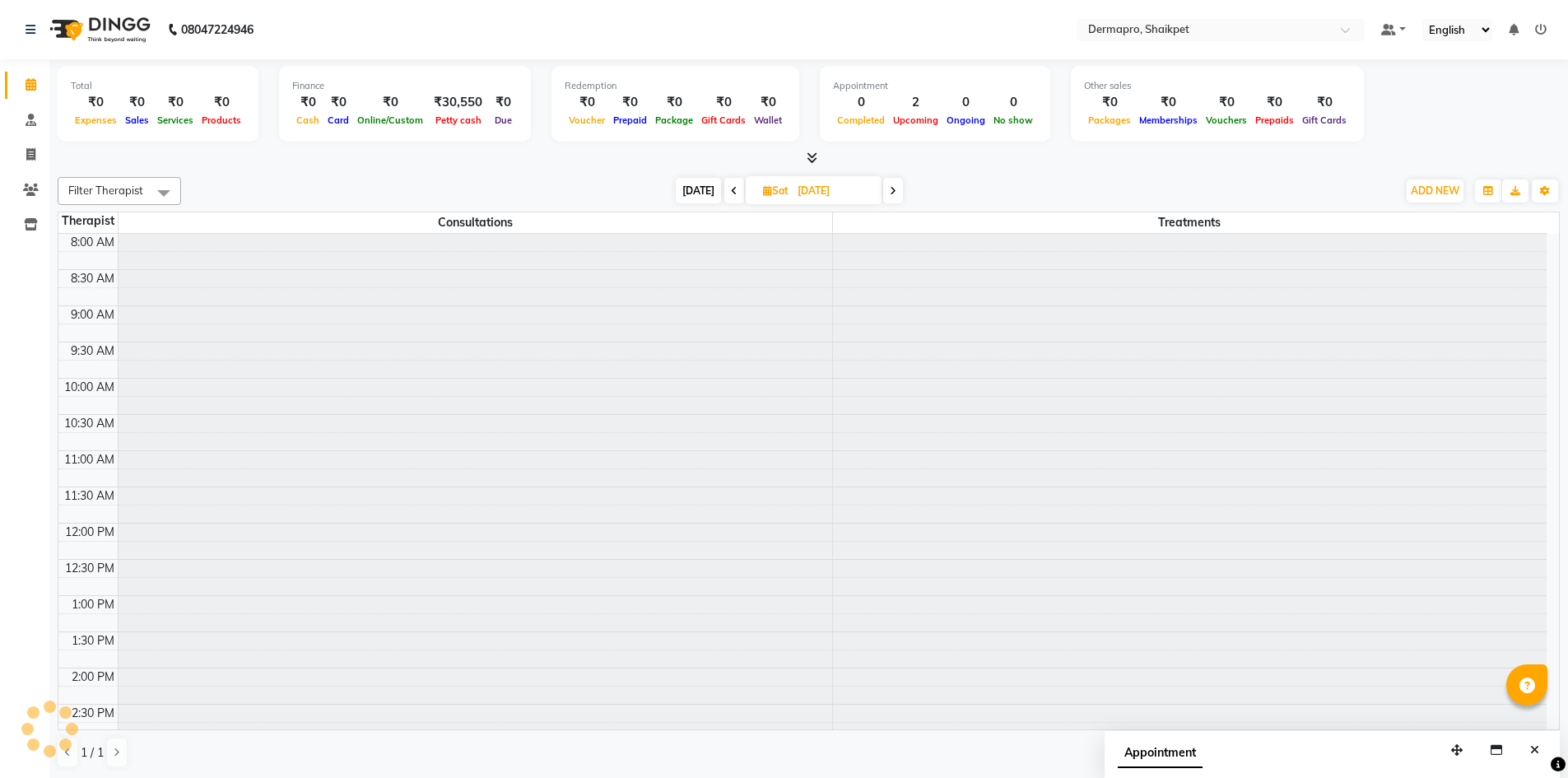
scroll to position [445, 0]
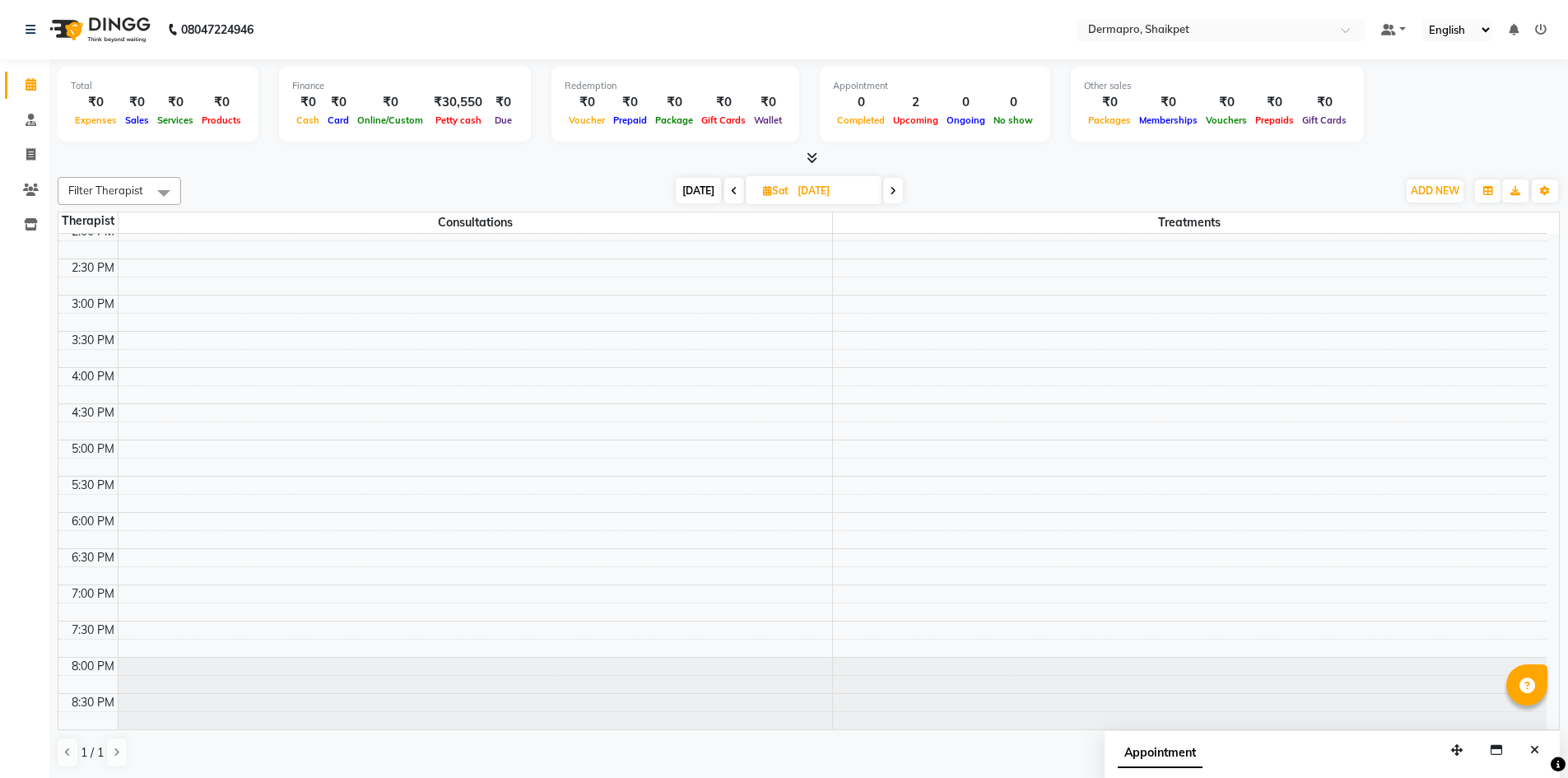
click at [890, 190] on icon at bounding box center [893, 191] width 7 height 10
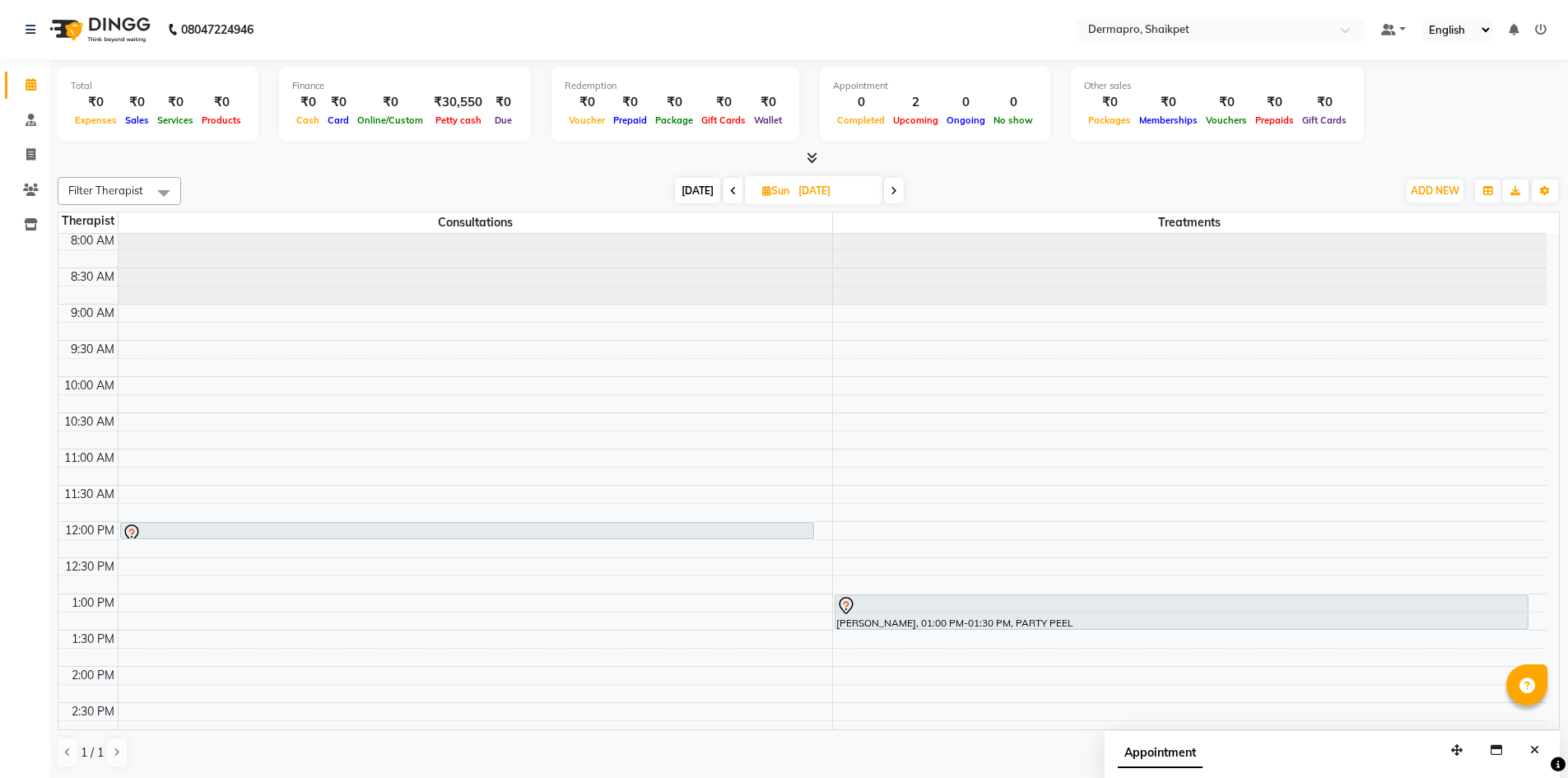
scroll to position [0, 0]
drag, startPoint x: 1540, startPoint y: 272, endPoint x: 728, endPoint y: 191, distance: 816.0
click at [730, 191] on icon at bounding box center [733, 191] width 7 height 10
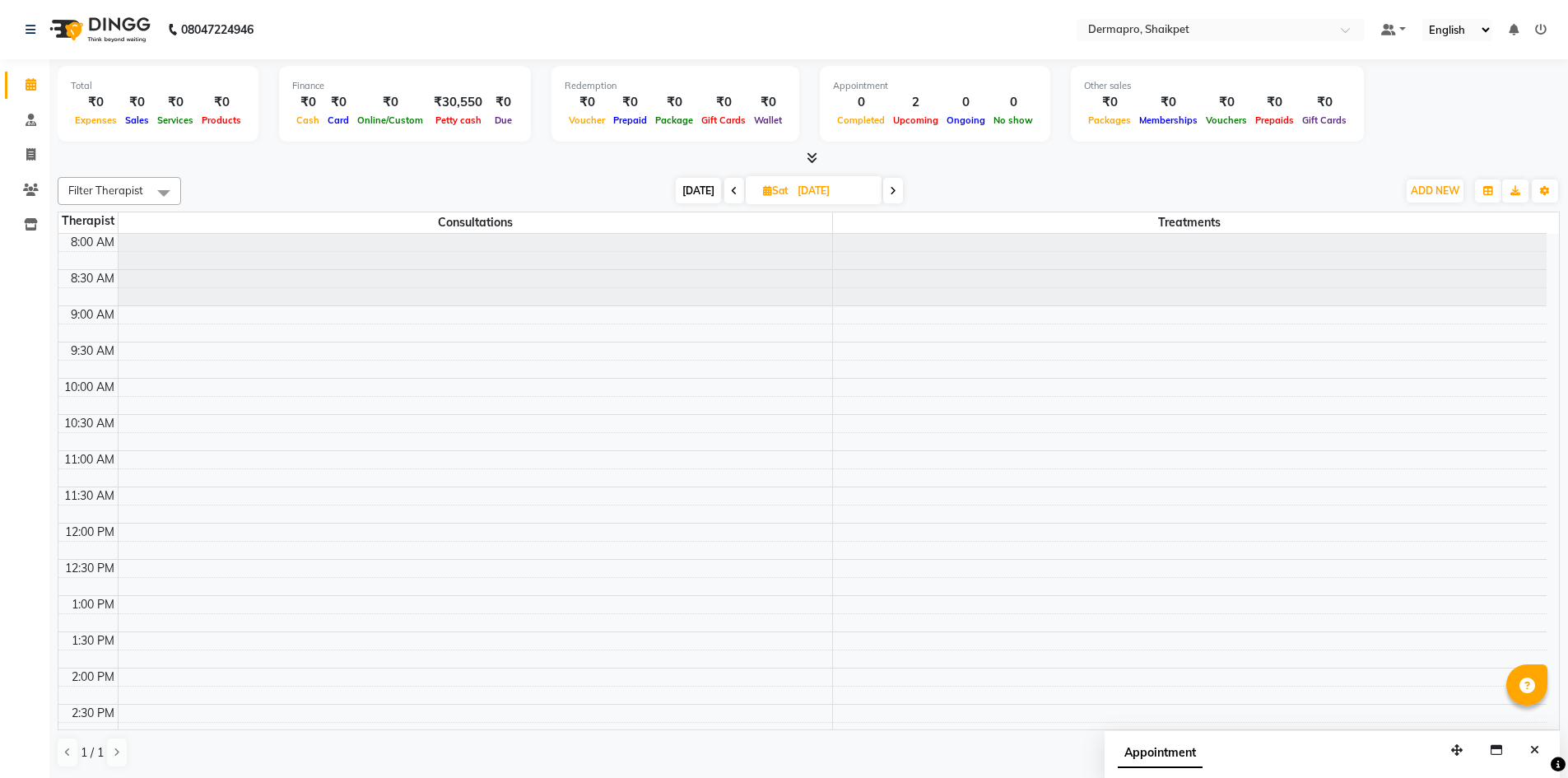
scroll to position [445, 0]
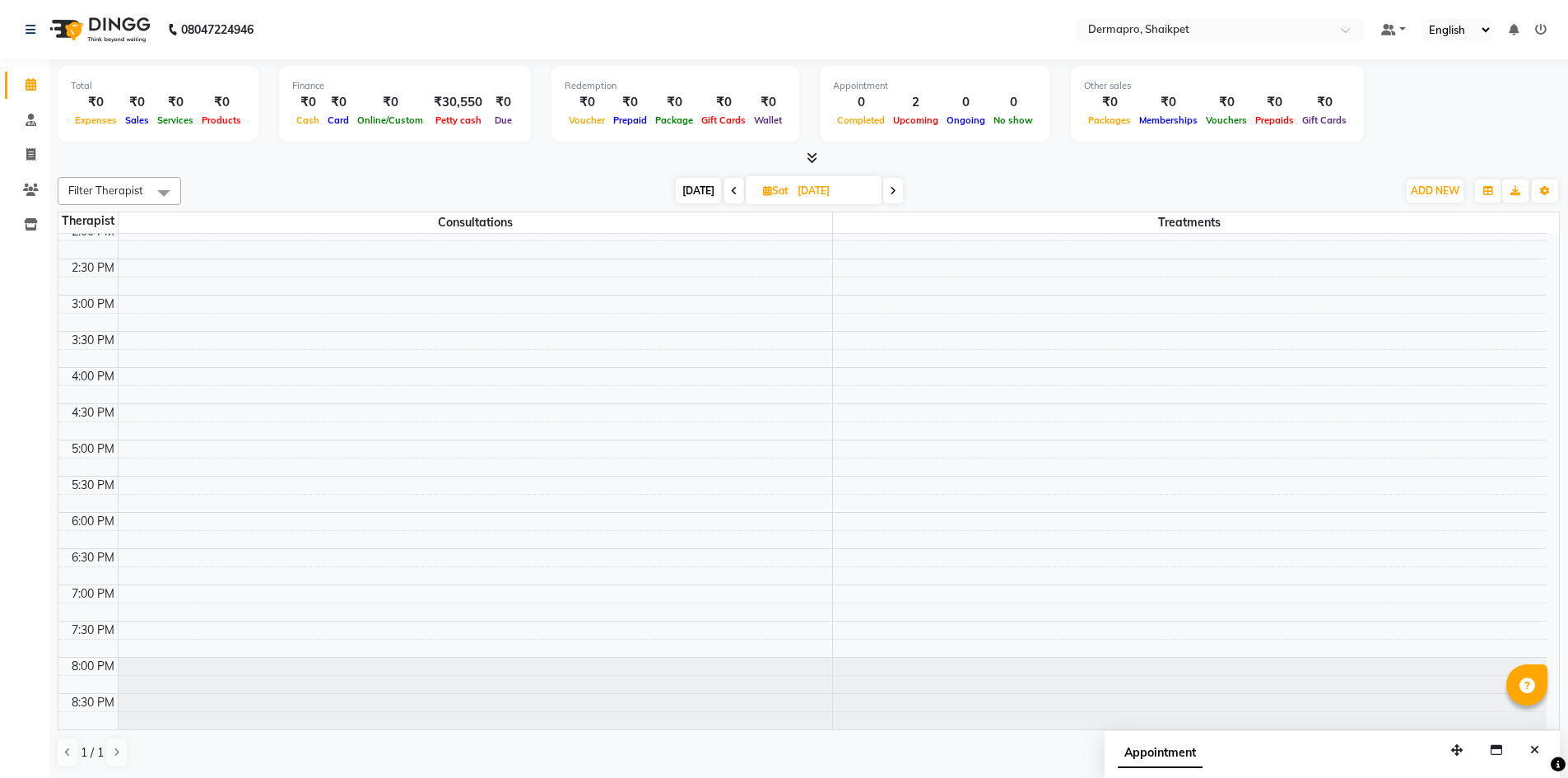
click at [731, 190] on icon at bounding box center [734, 191] width 7 height 10
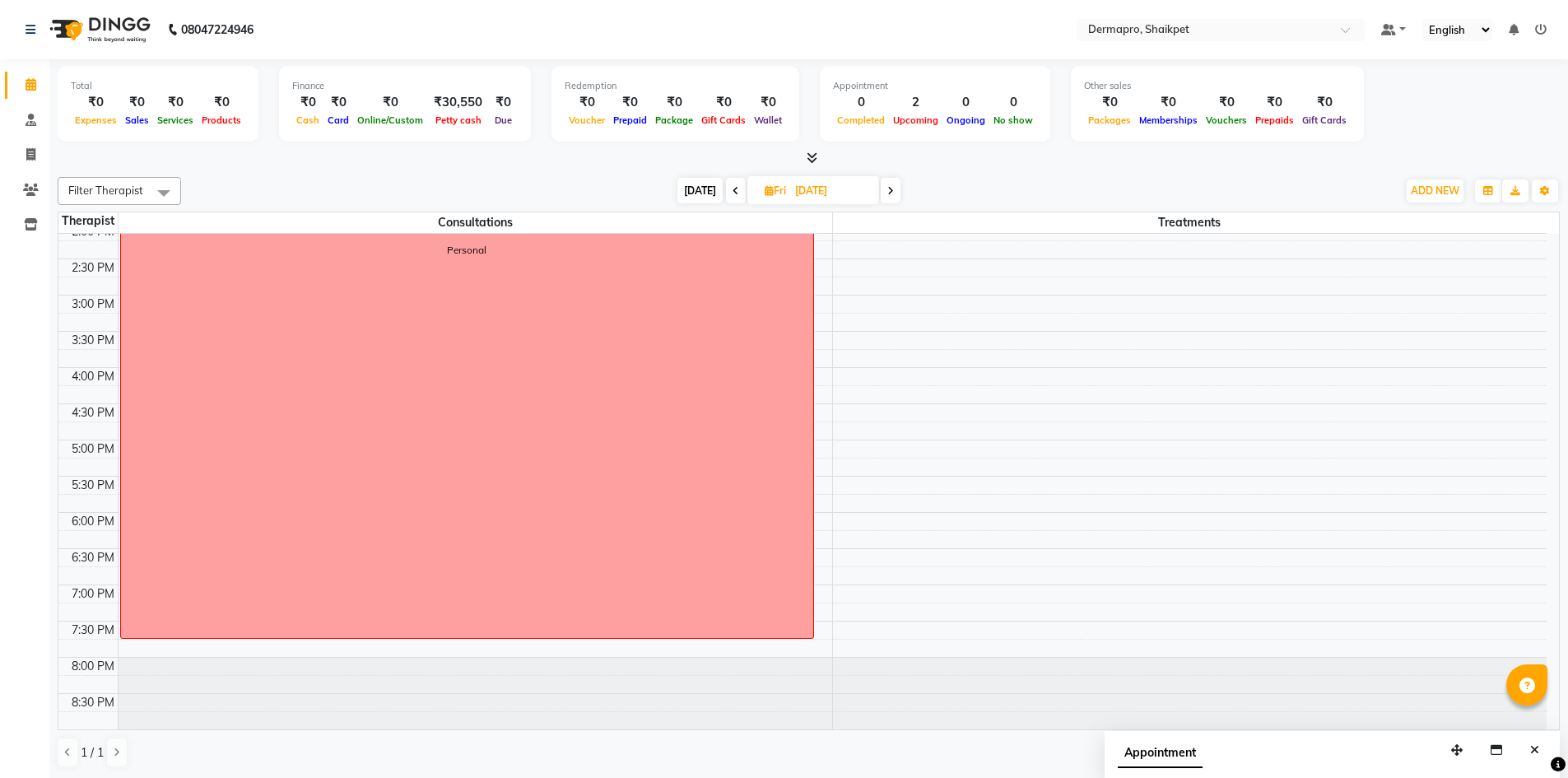
click at [735, 189] on icon at bounding box center [736, 191] width 7 height 10
type input "[DATE]"
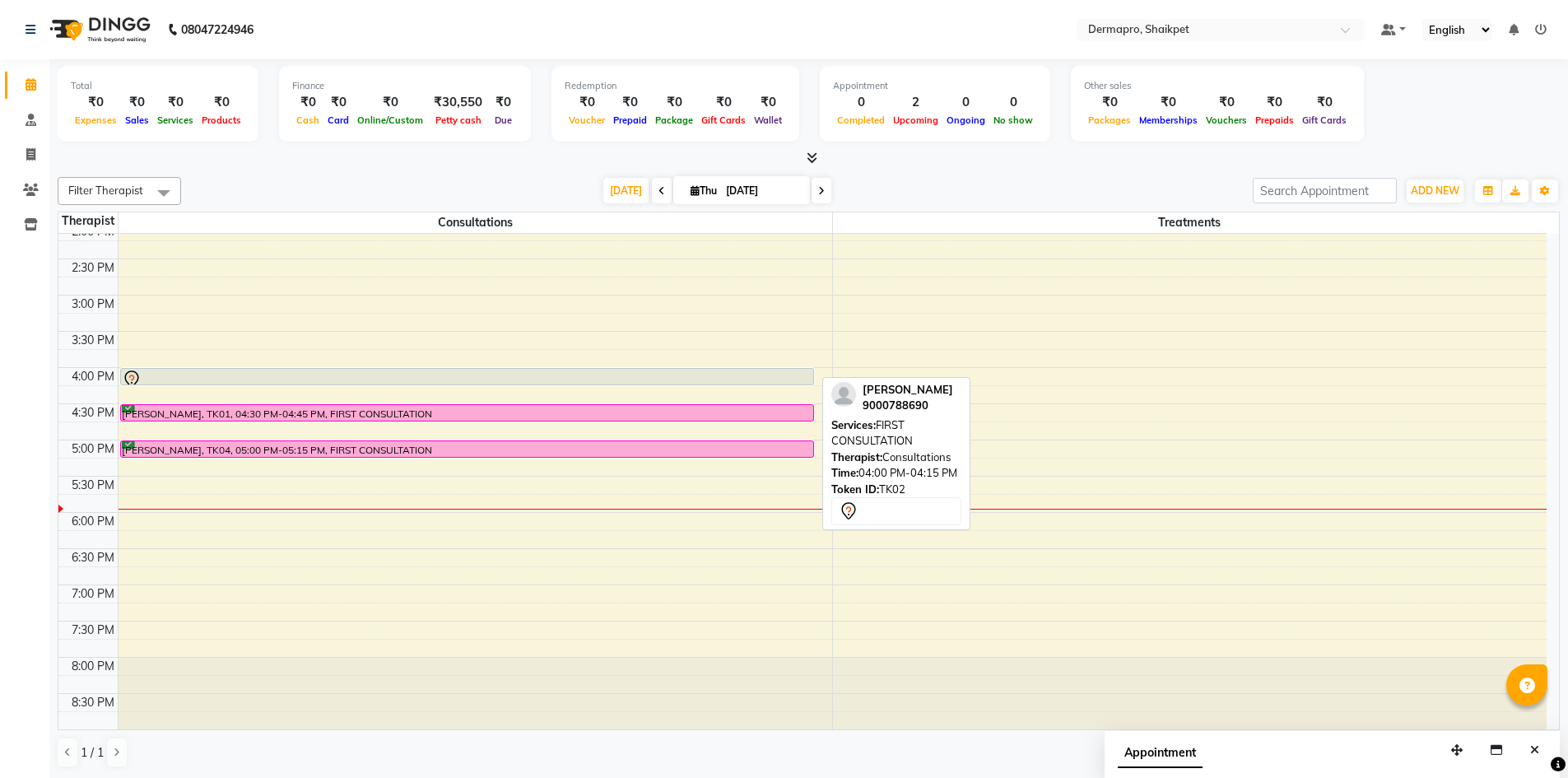
click at [330, 372] on div at bounding box center [467, 379] width 691 height 20
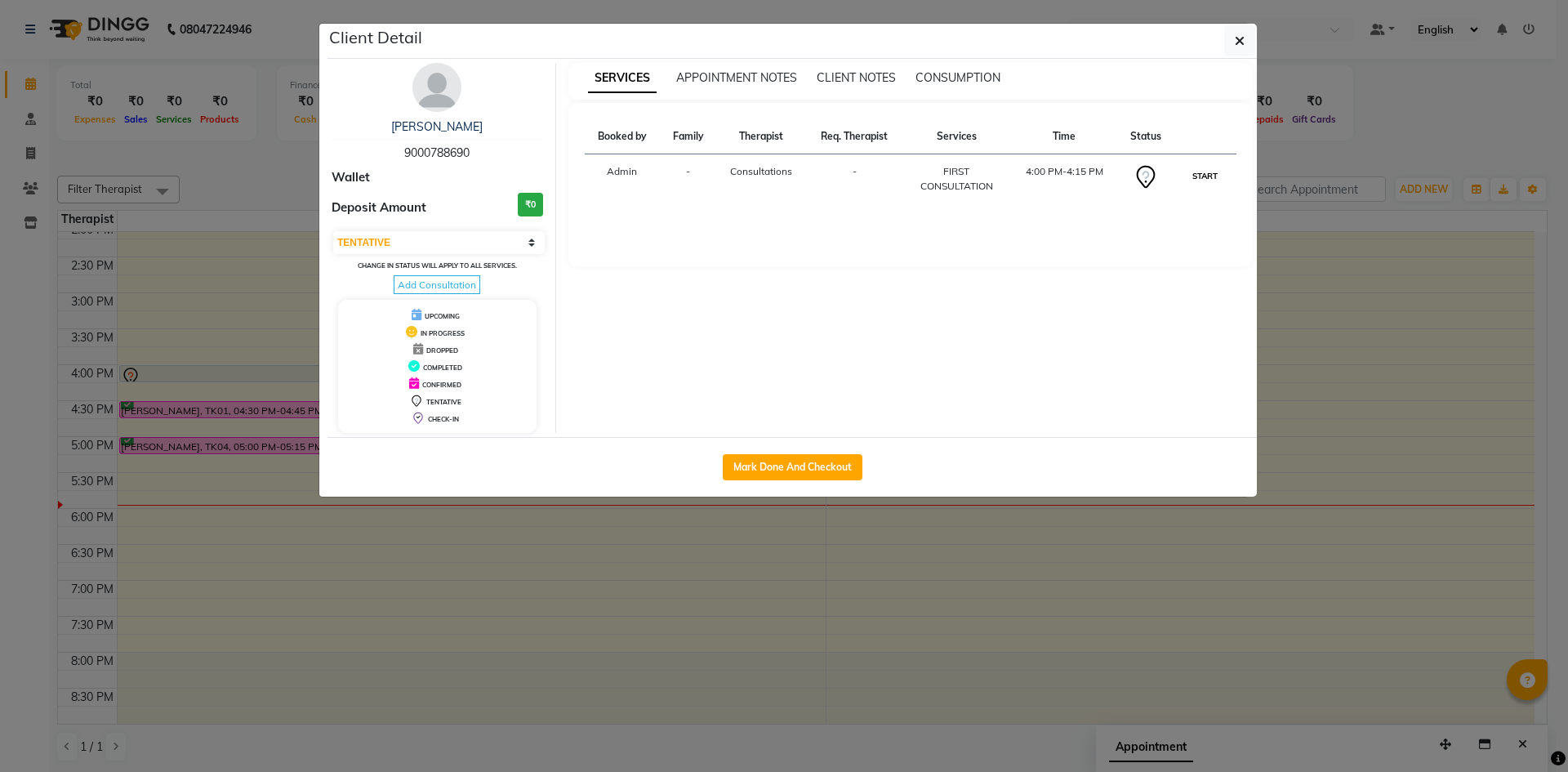
click at [1206, 173] on button "START" at bounding box center [1205, 176] width 34 height 21
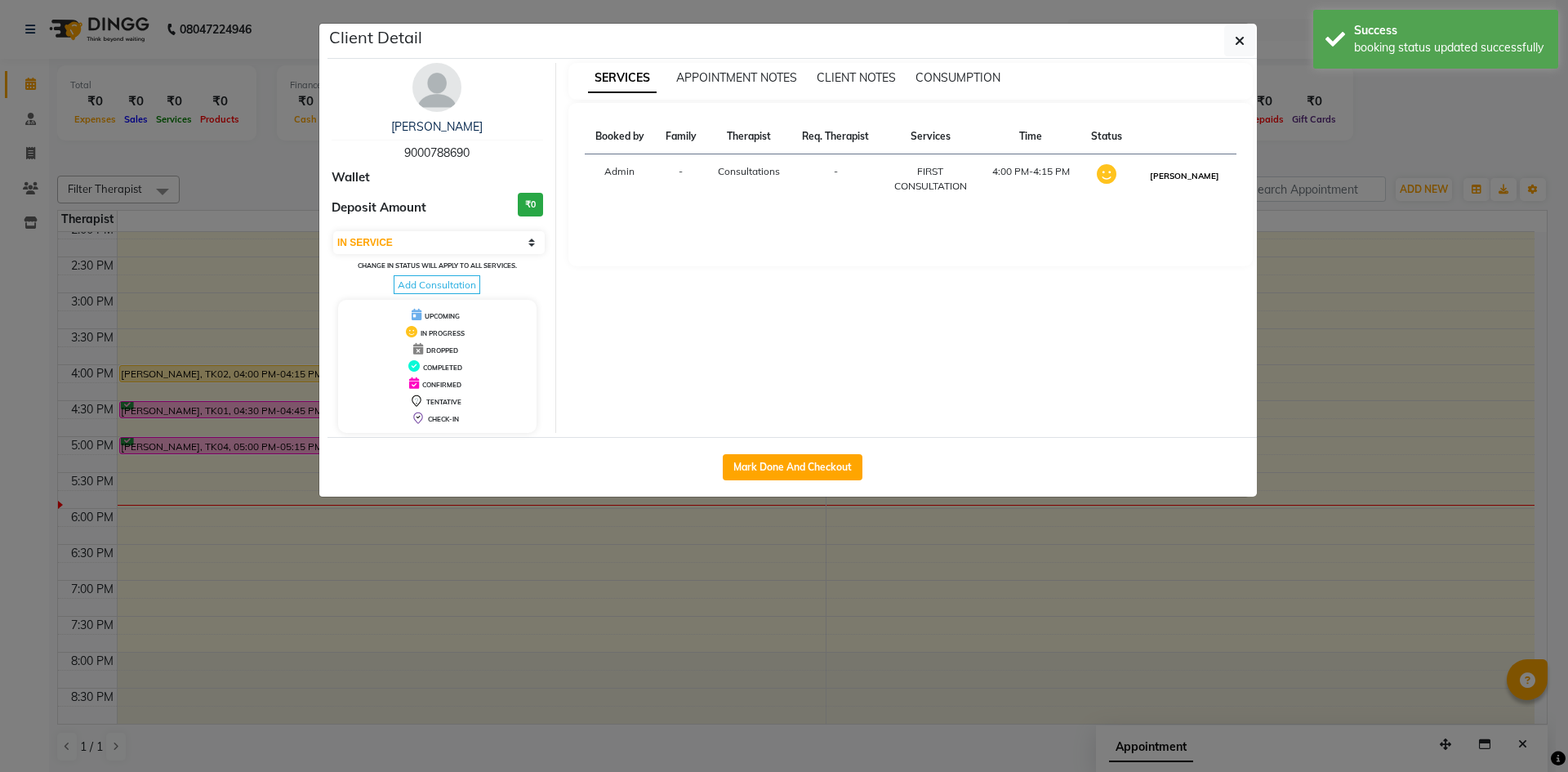
click at [1205, 172] on button "[PERSON_NAME]" at bounding box center [1184, 176] width 77 height 21
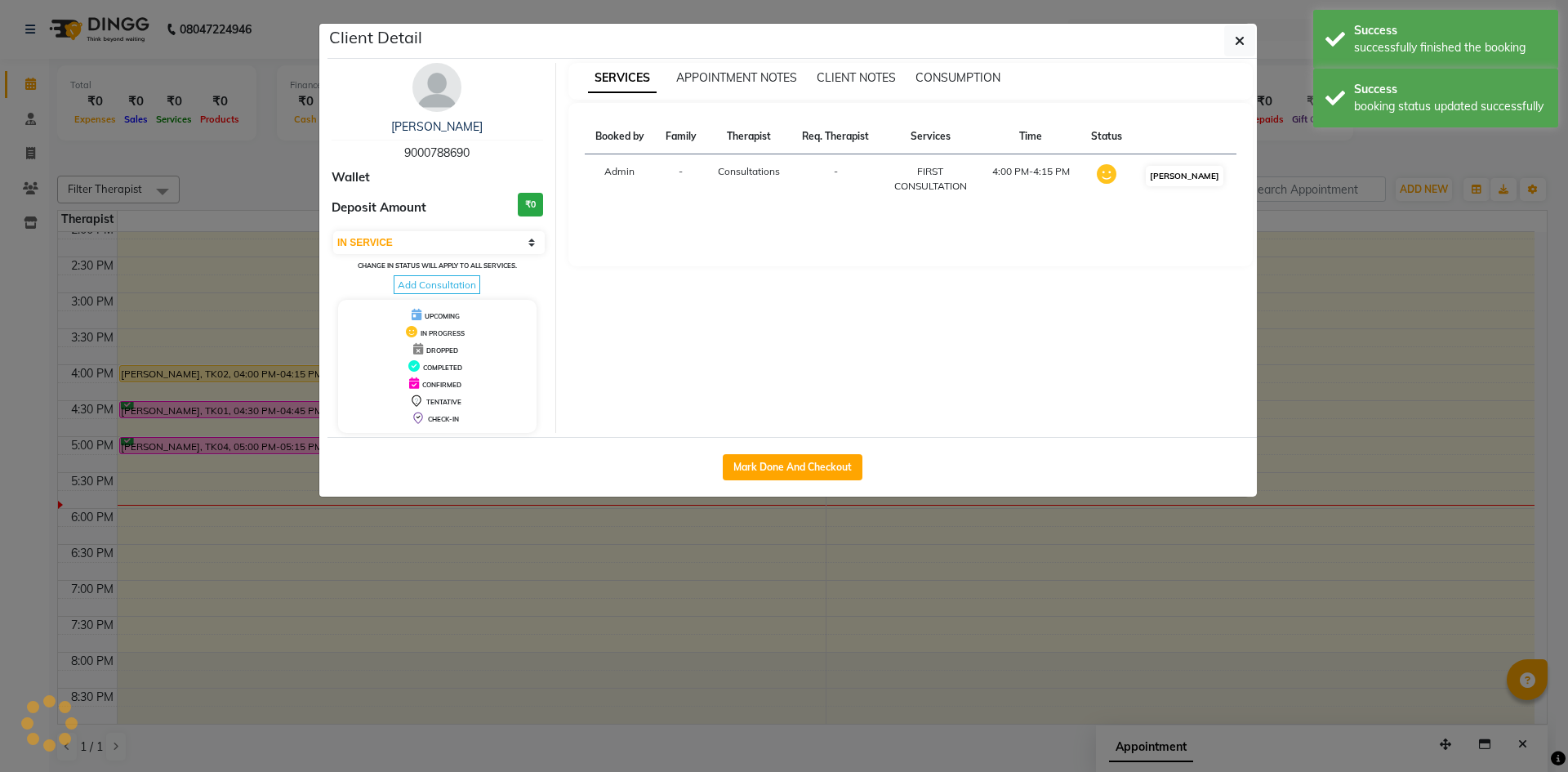
select select "3"
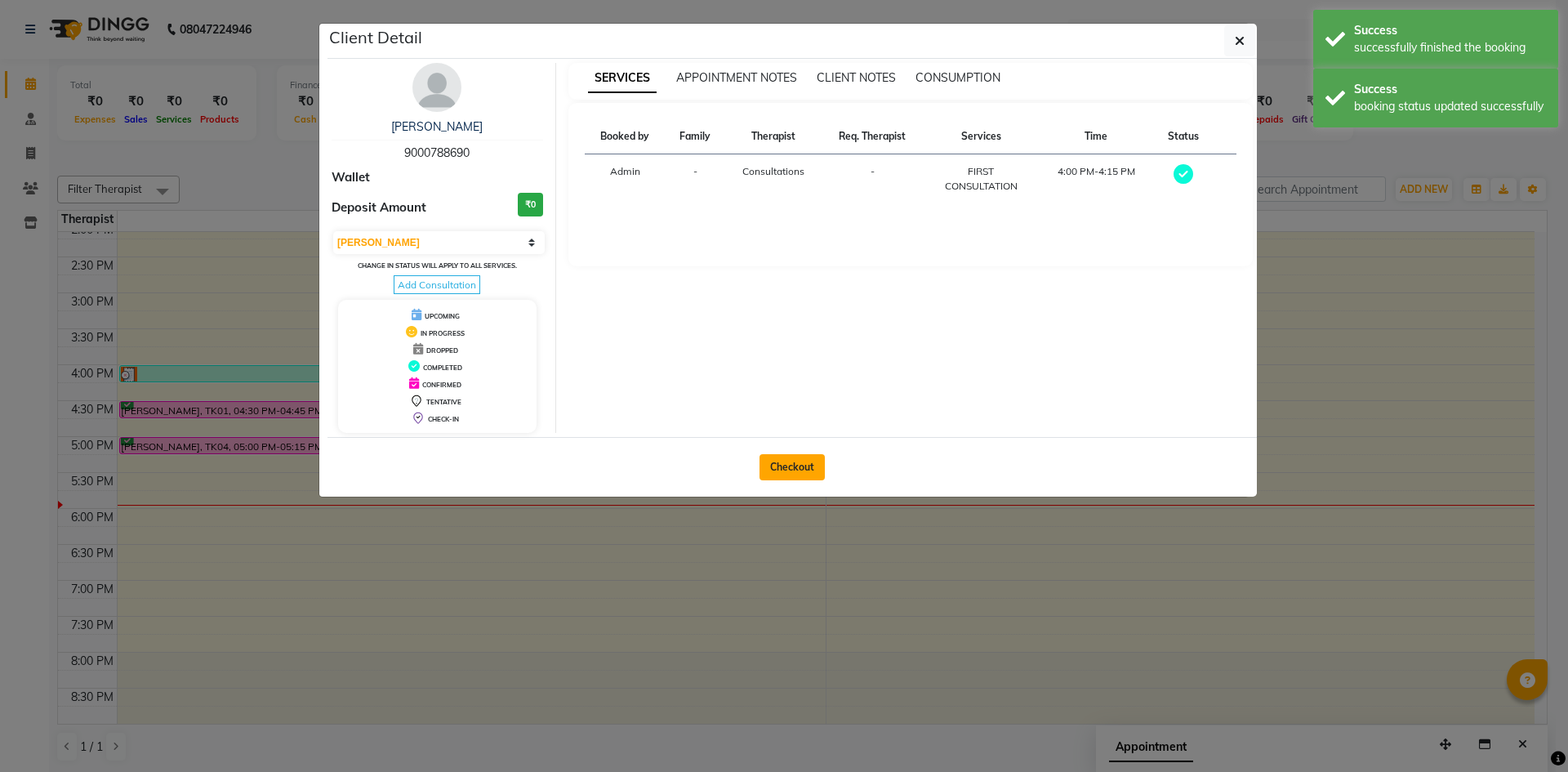
click at [787, 461] on button "Checkout" at bounding box center [792, 467] width 65 height 26
select select "service"
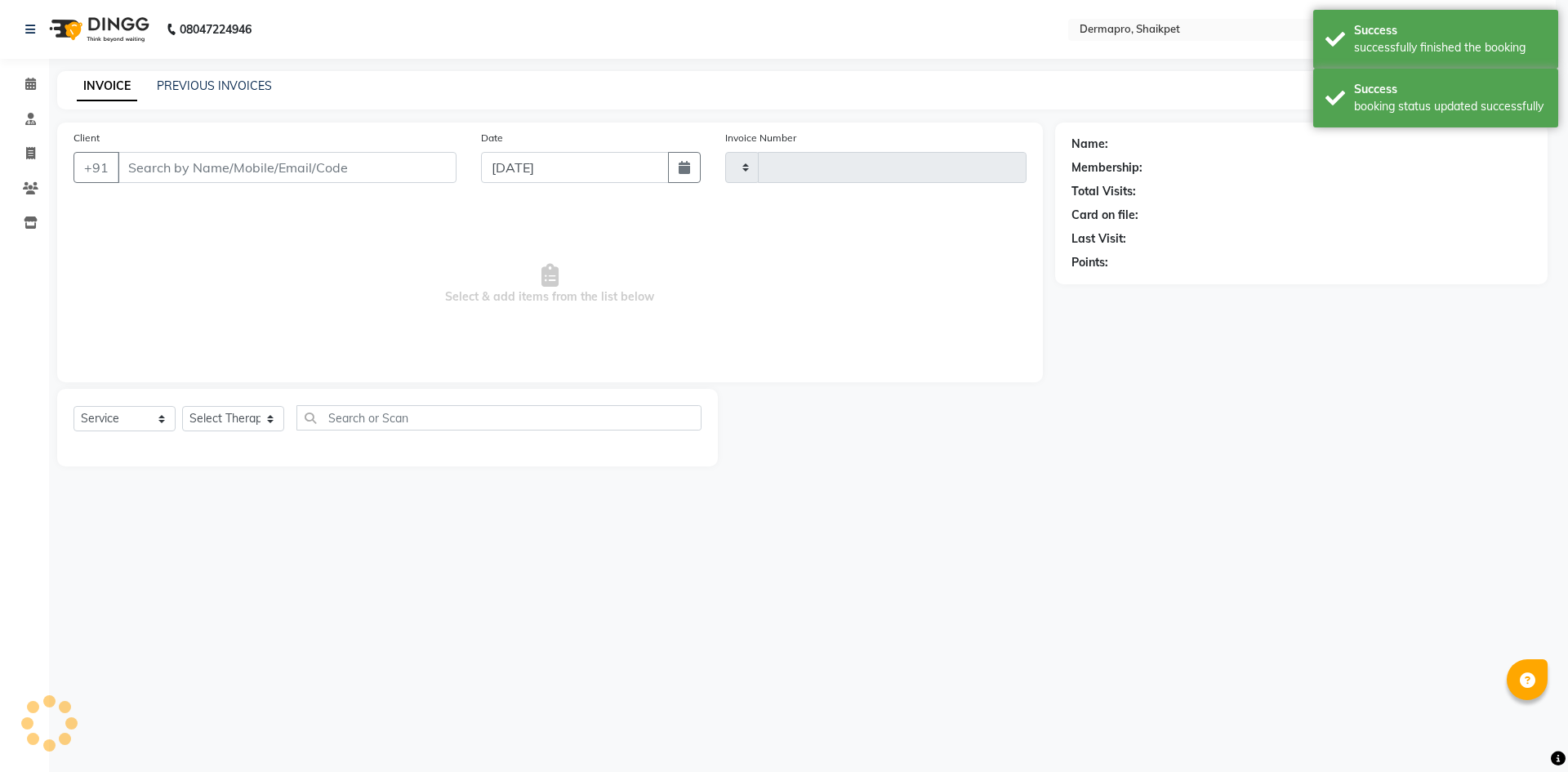
type input "0328"
select select "5996"
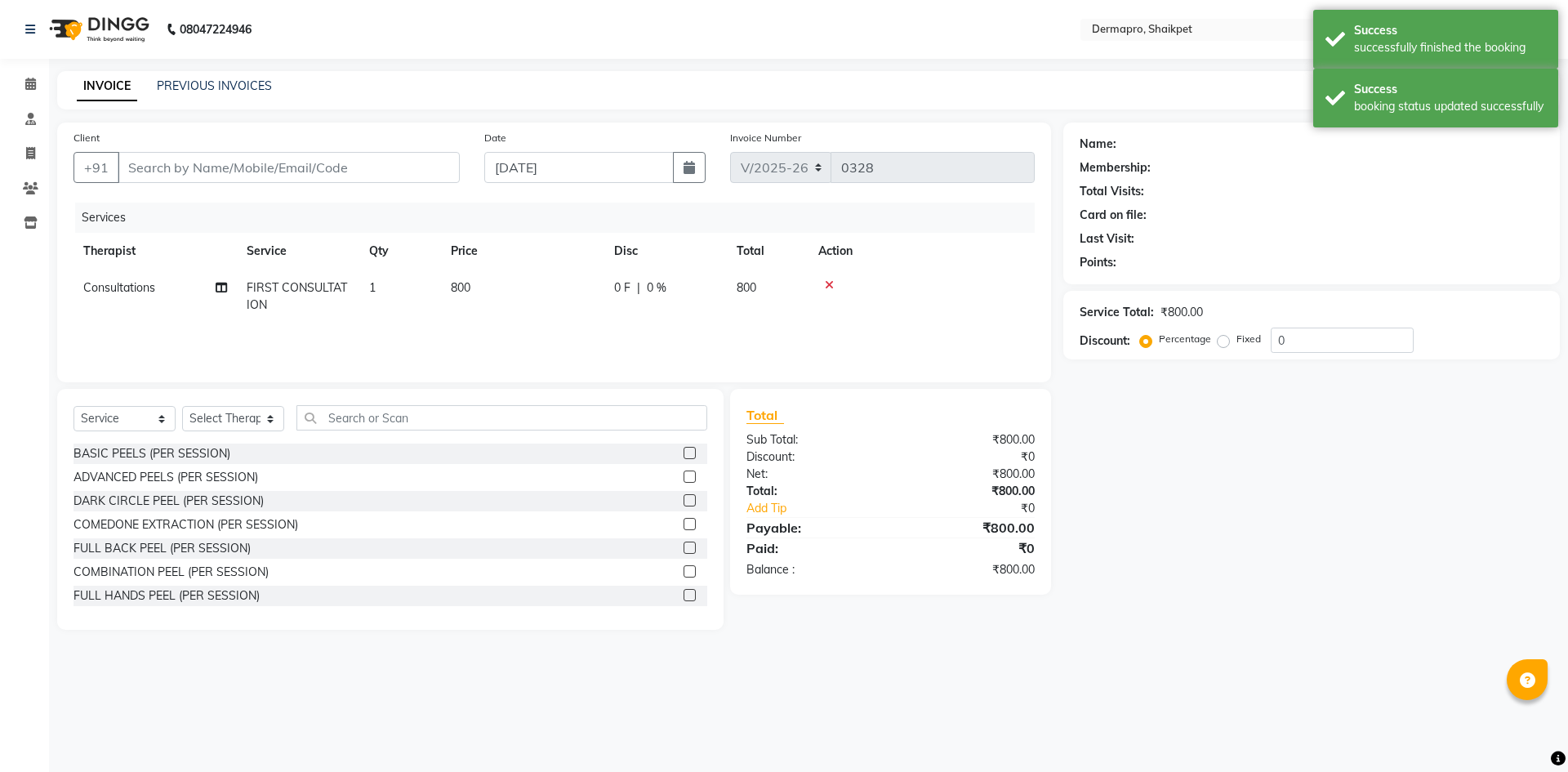
type input "90******90"
select select "43026"
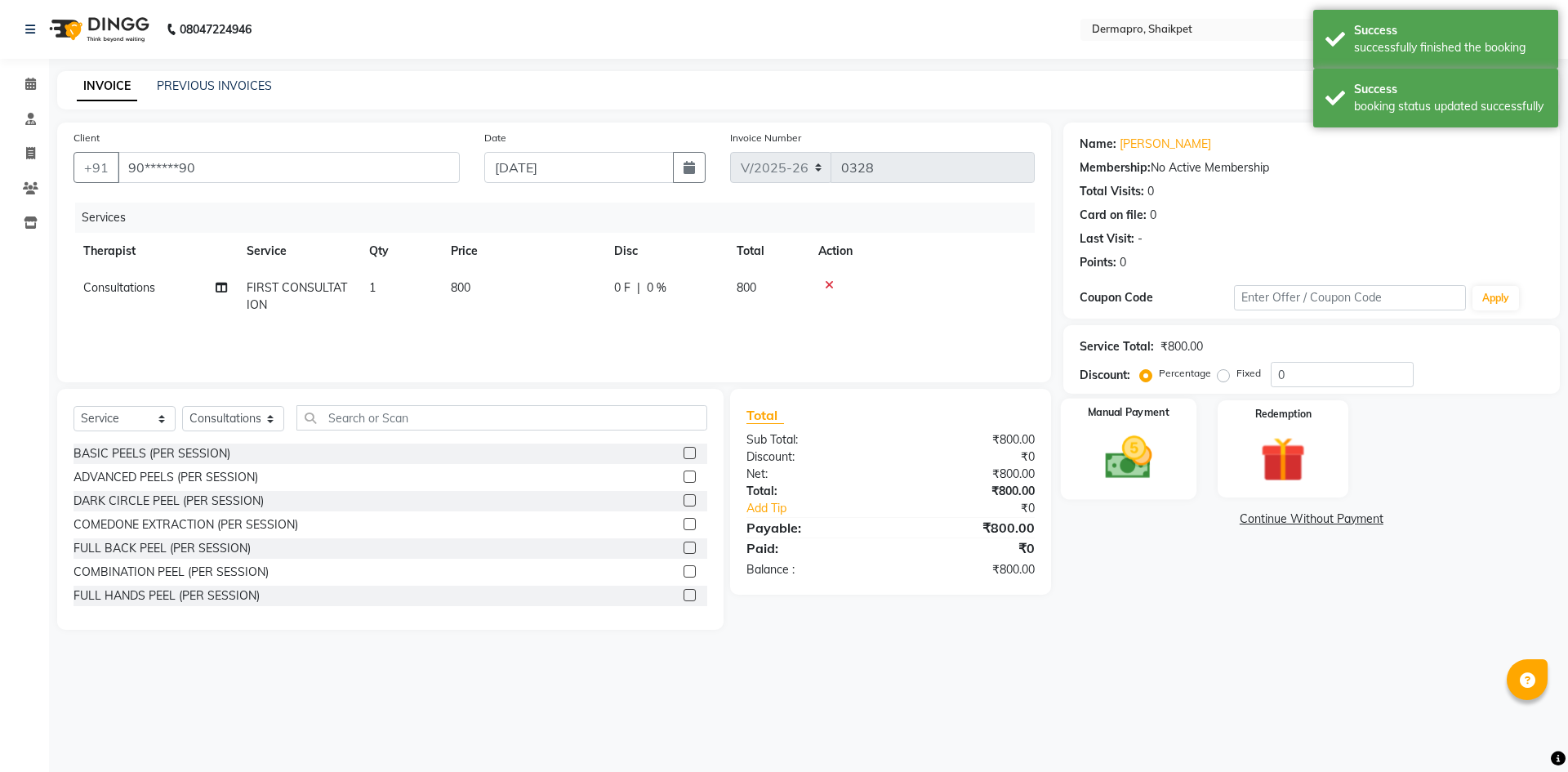
click at [1123, 462] on img at bounding box center [1128, 458] width 76 height 54
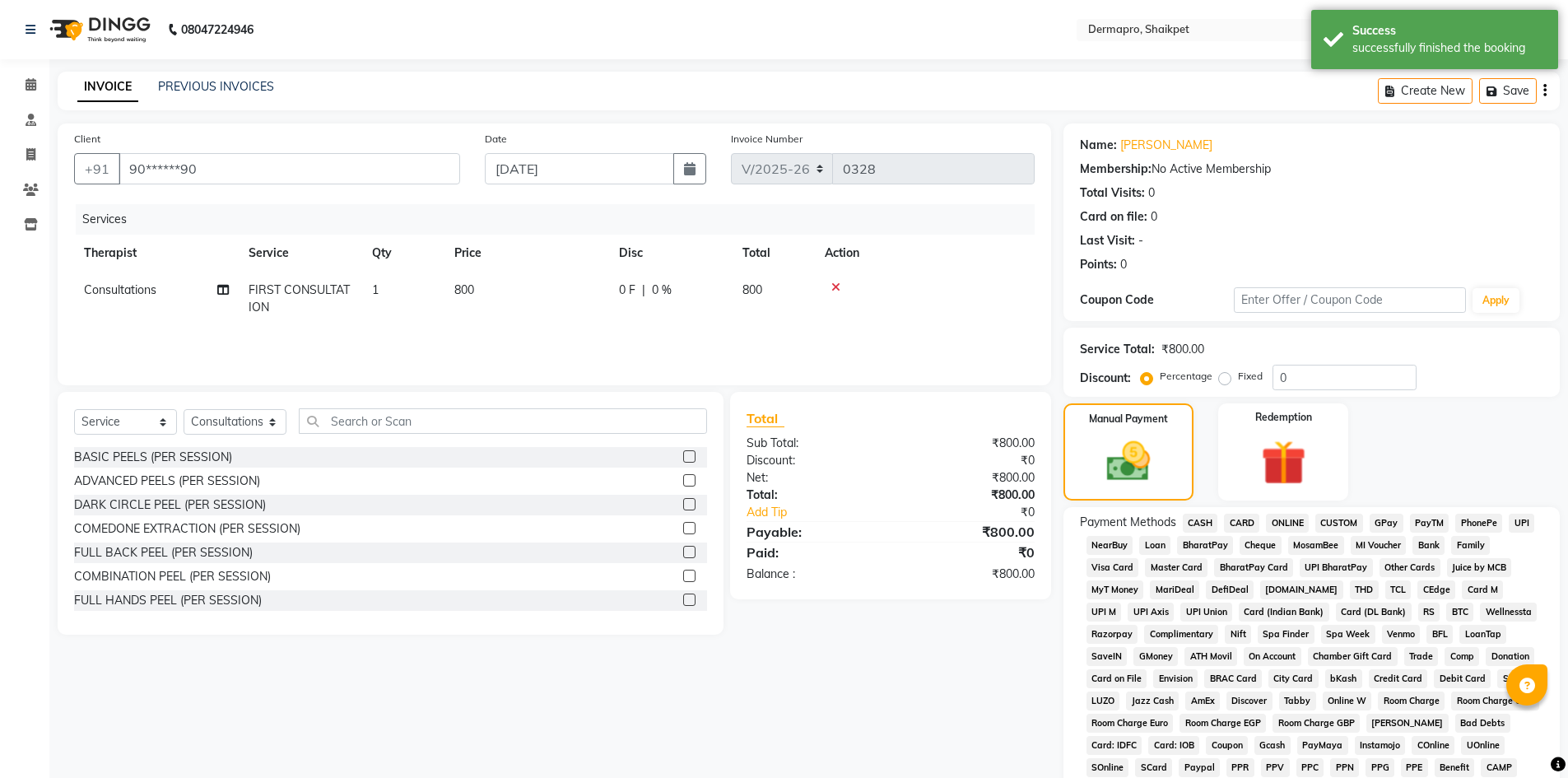
click at [1201, 520] on span "CASH" at bounding box center [1201, 523] width 36 height 19
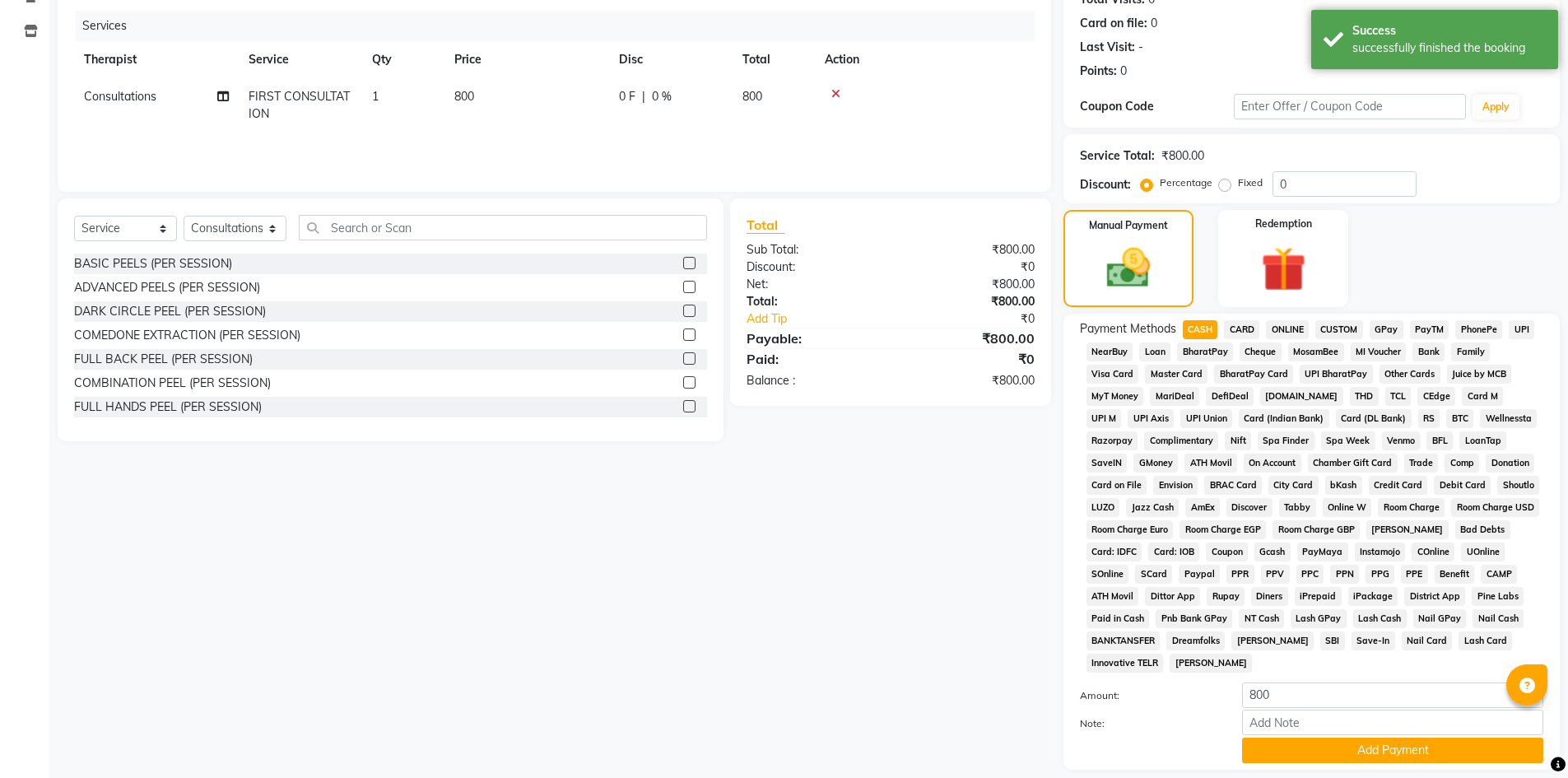
scroll to position [243, 0]
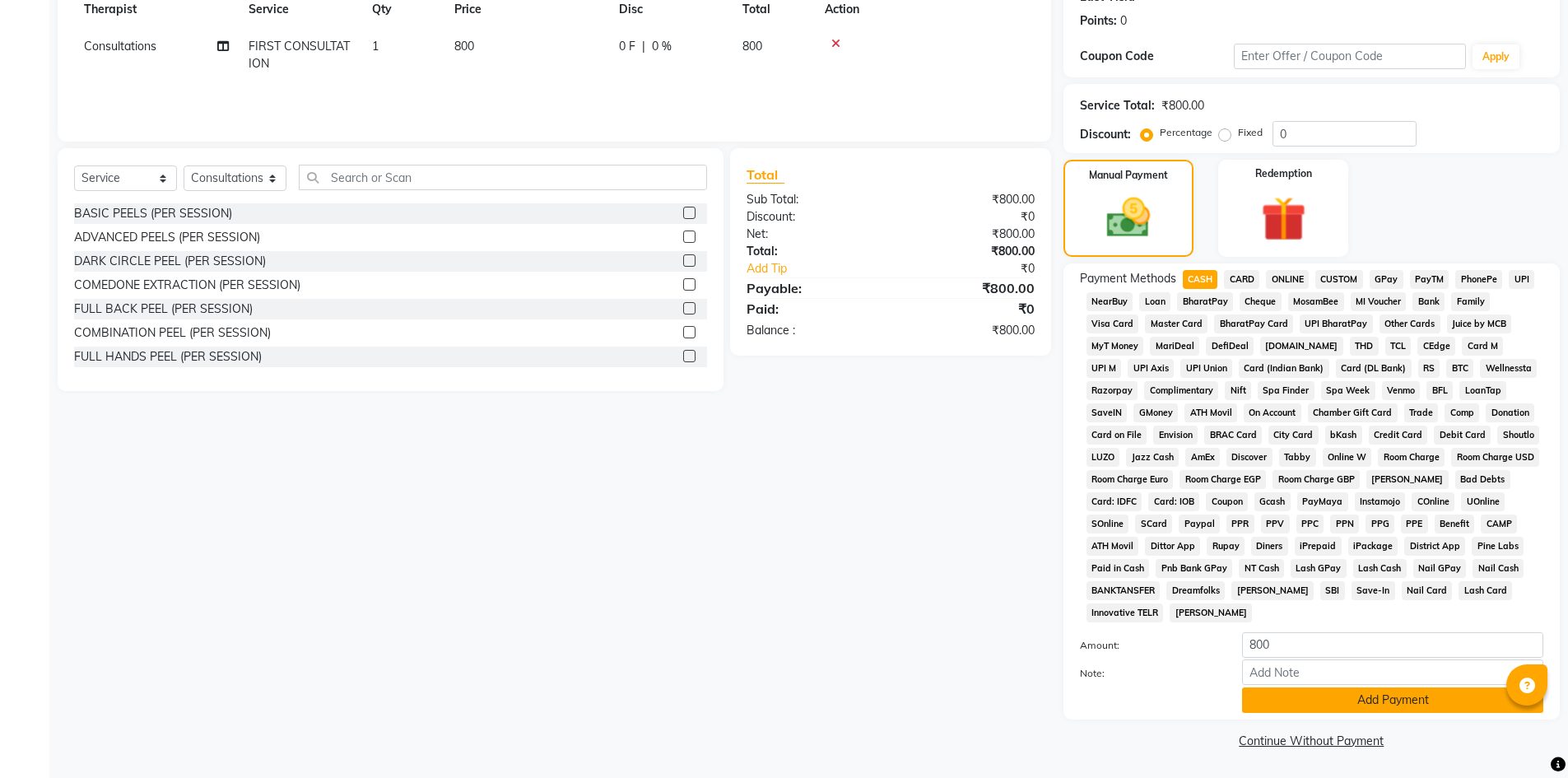
click at [1401, 692] on button "Add Payment" at bounding box center [1392, 700] width 302 height 25
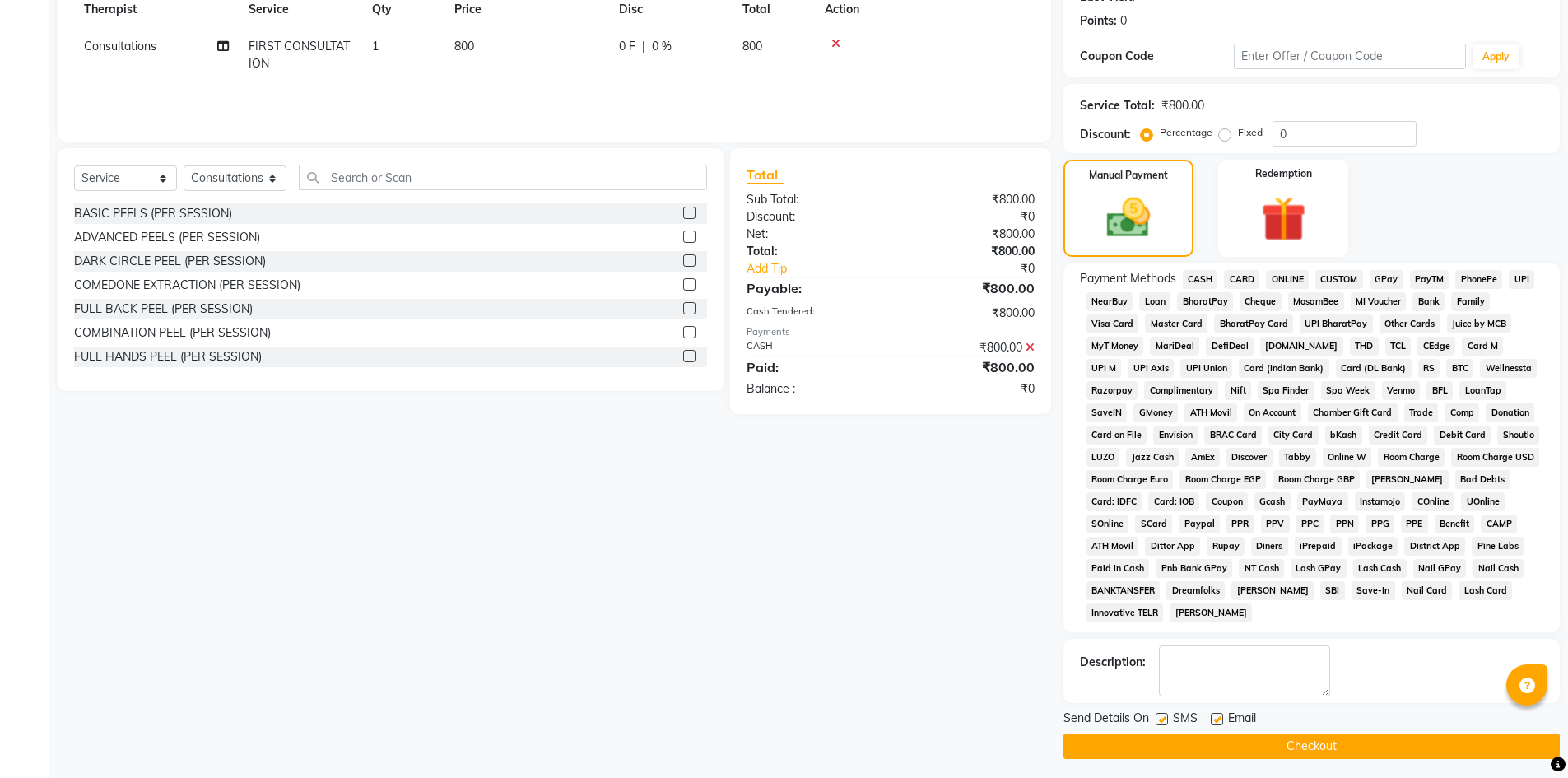
click at [1350, 747] on button "Checkout" at bounding box center [1312, 746] width 496 height 25
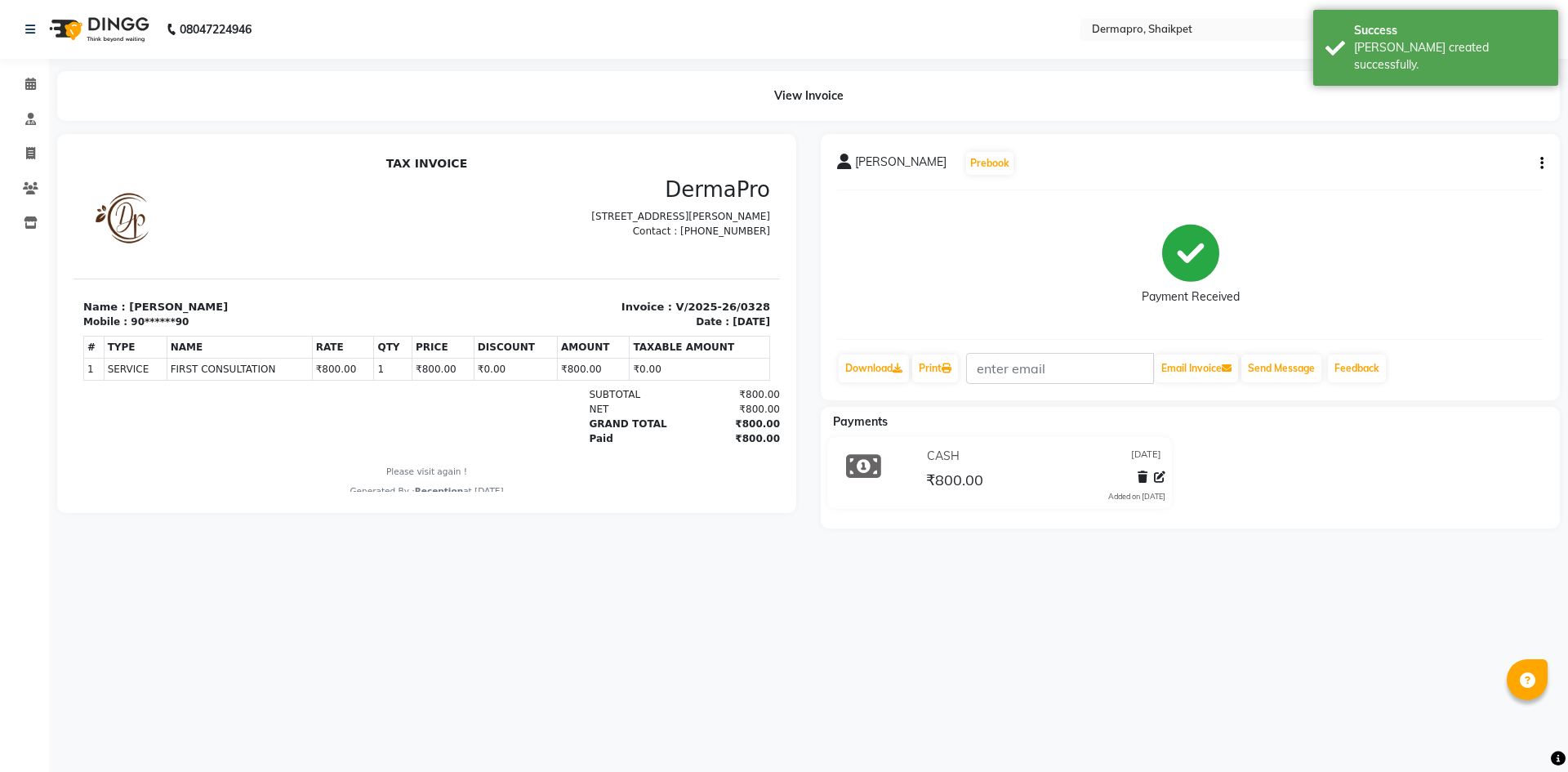
select select "service"
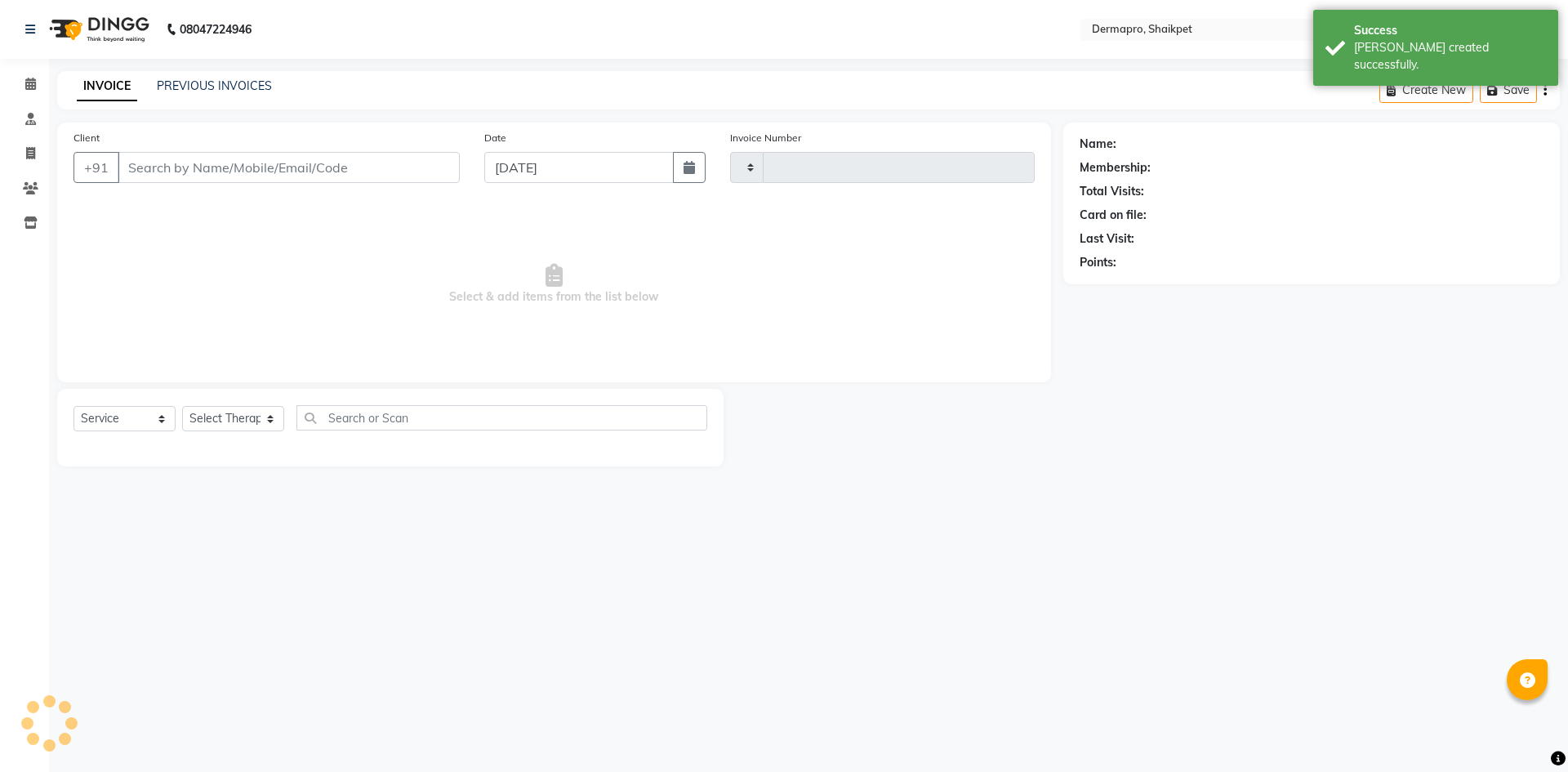
type input "0329"
select select "5996"
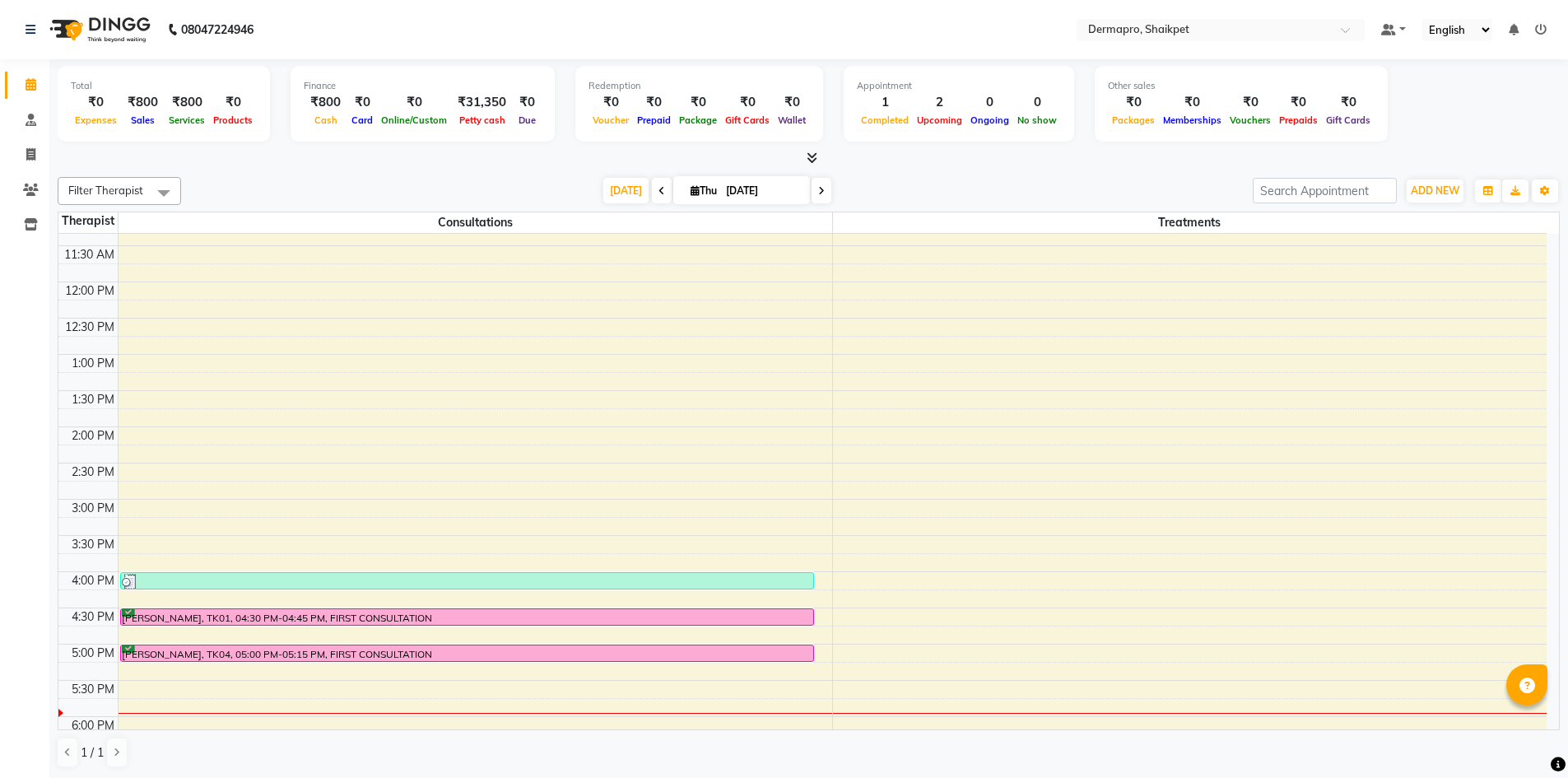
scroll to position [250, 0]
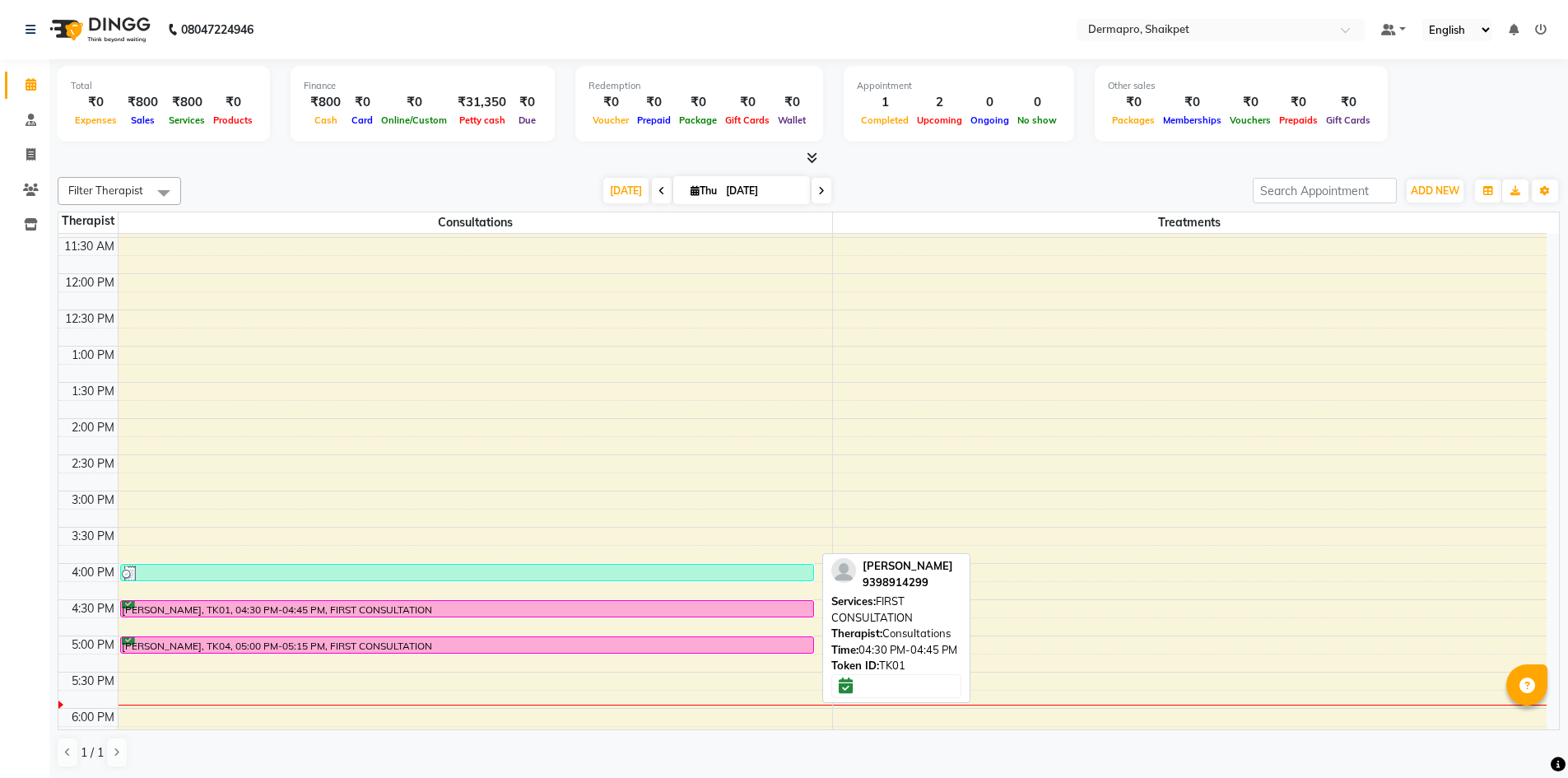
click at [520, 602] on div "[PERSON_NAME], TK01, 04:30 PM-04:45 PM, FIRST CONSULTATION" at bounding box center [467, 609] width 692 height 16
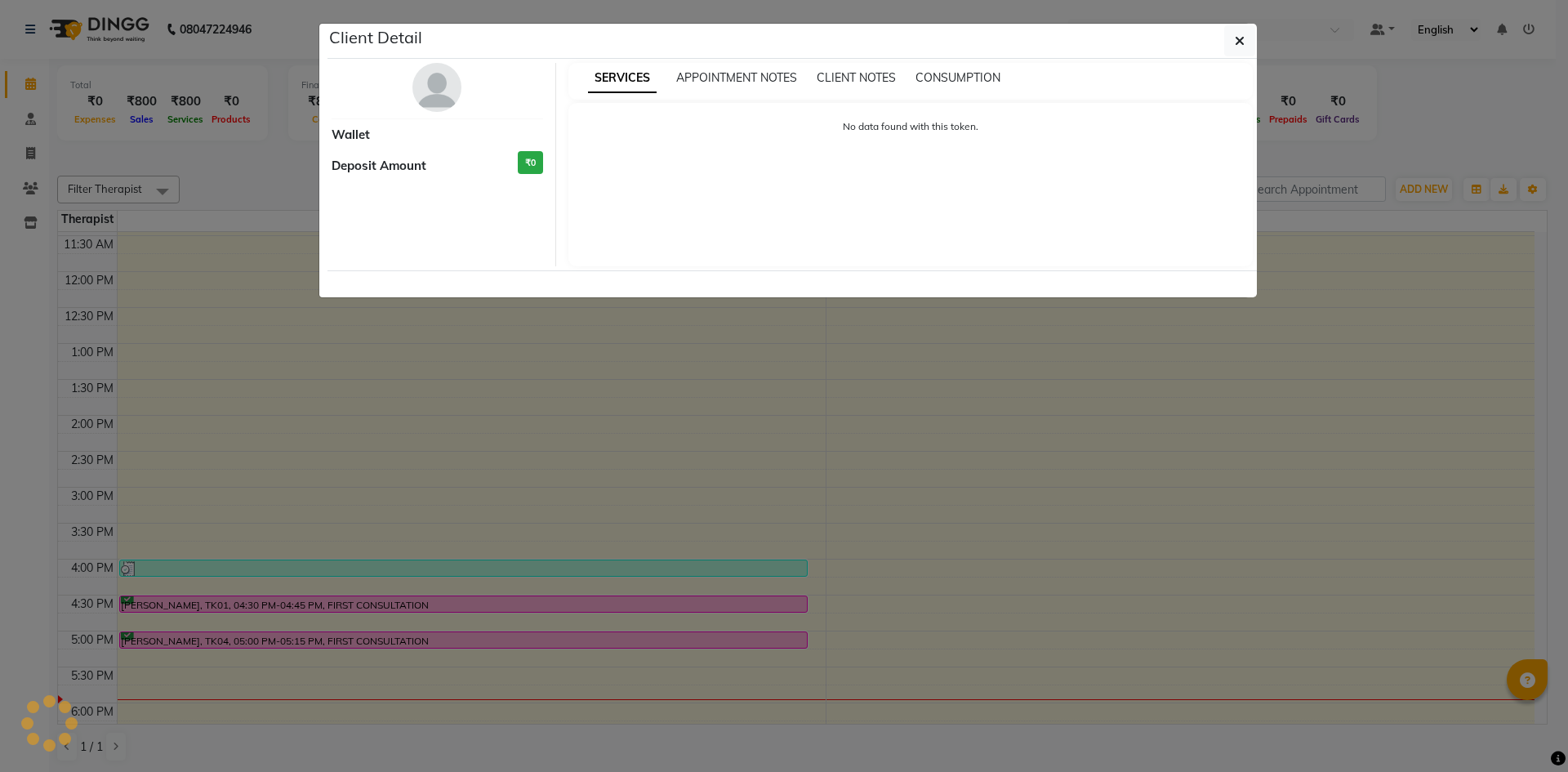
select select "6"
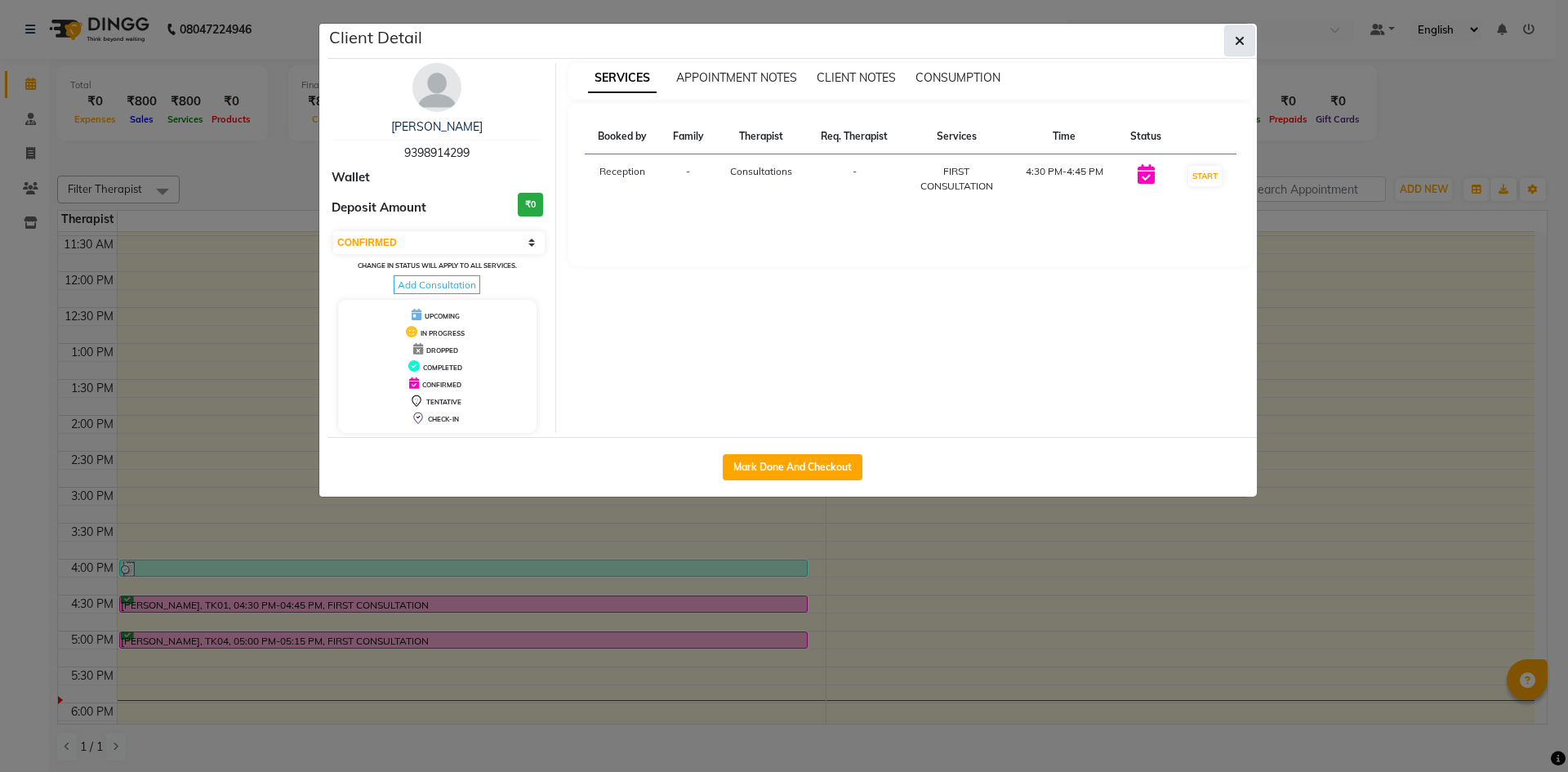
click at [1238, 39] on icon "button" at bounding box center [1240, 41] width 10 height 13
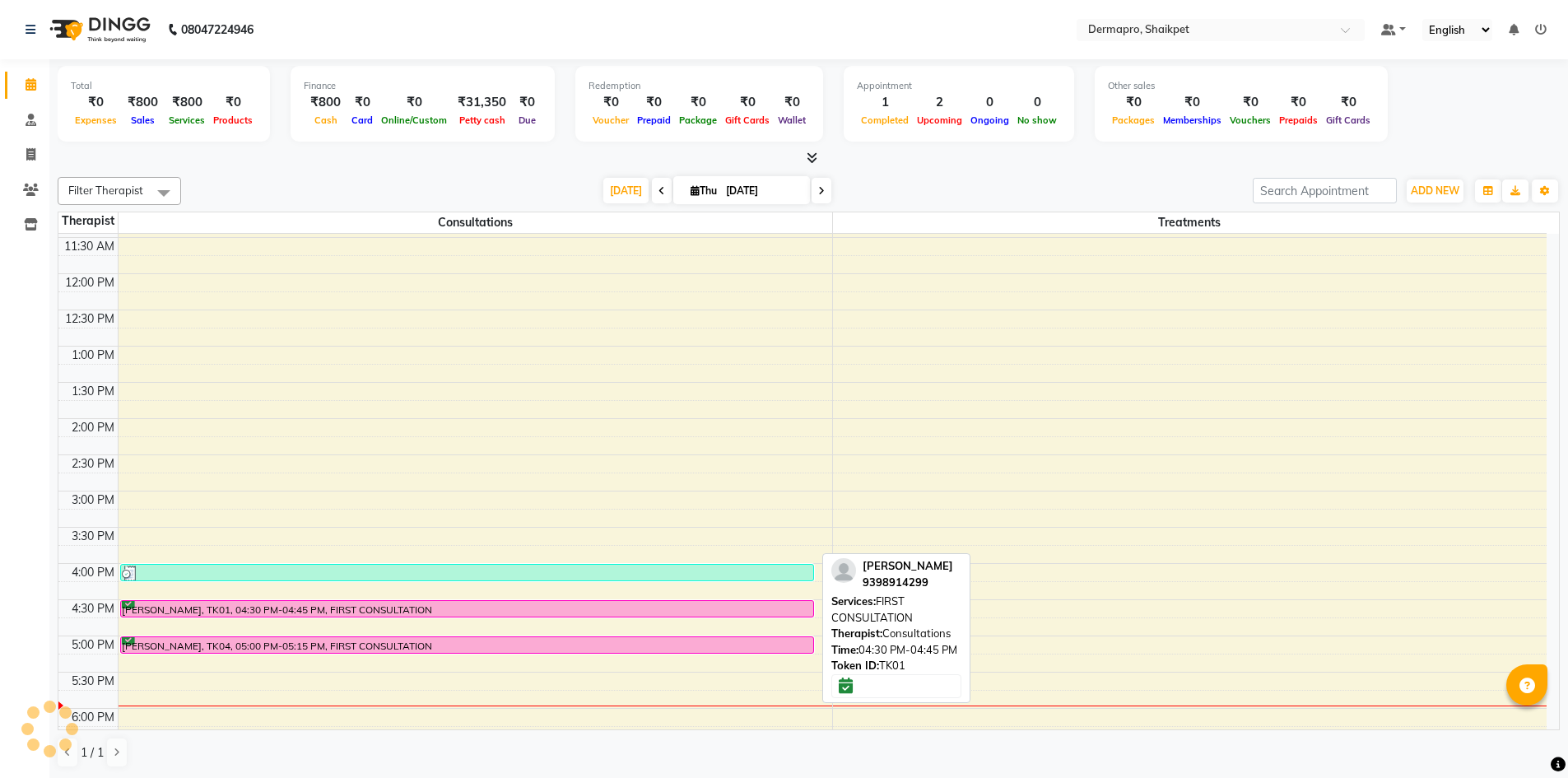
click at [593, 607] on div "[PERSON_NAME], TK01, 04:30 PM-04:45 PM, FIRST CONSULTATION" at bounding box center [467, 609] width 692 height 16
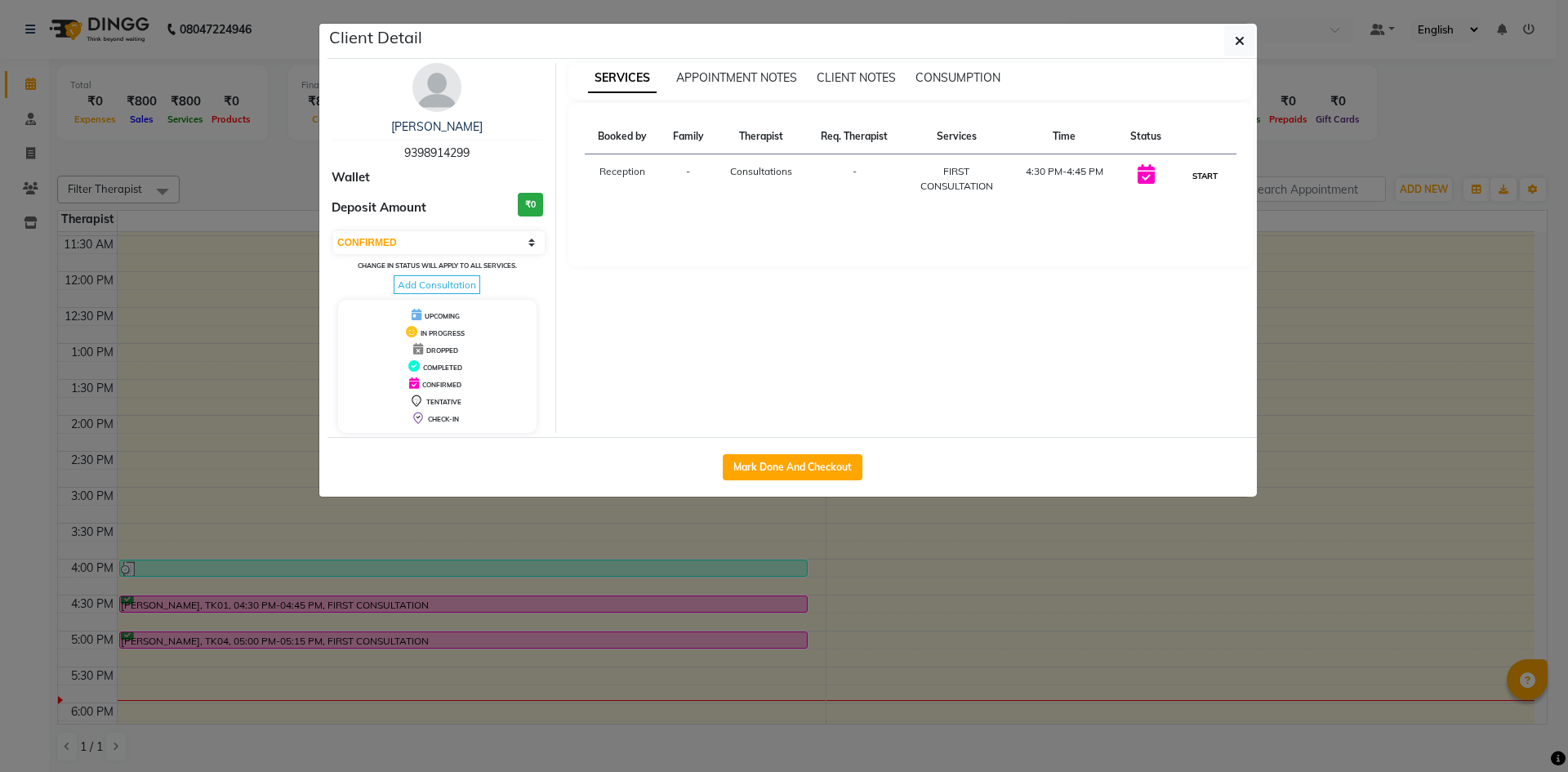
click at [1200, 172] on button "START" at bounding box center [1205, 176] width 34 height 21
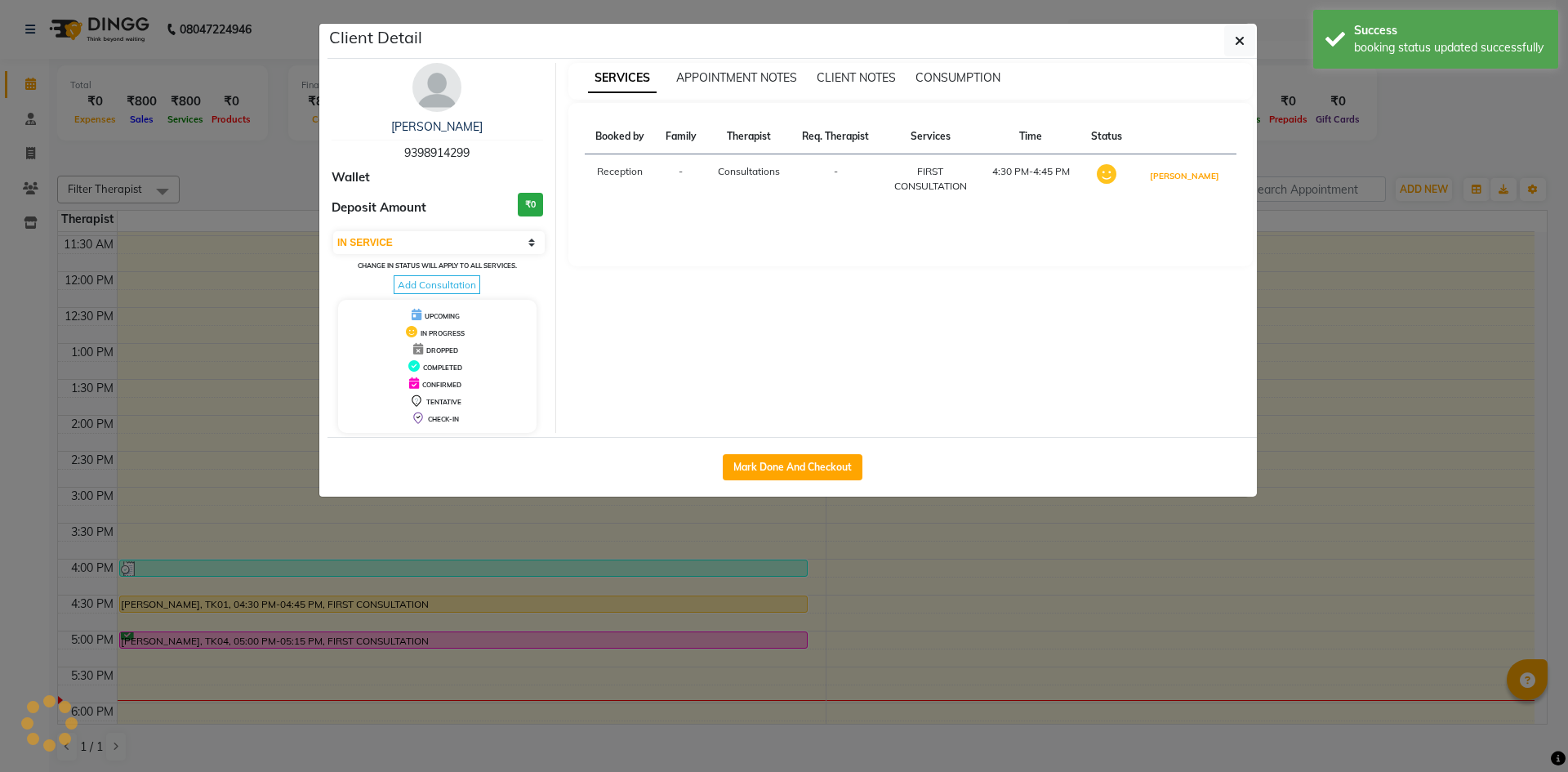
click at [1200, 172] on button "[PERSON_NAME]" at bounding box center [1184, 176] width 77 height 21
select select "3"
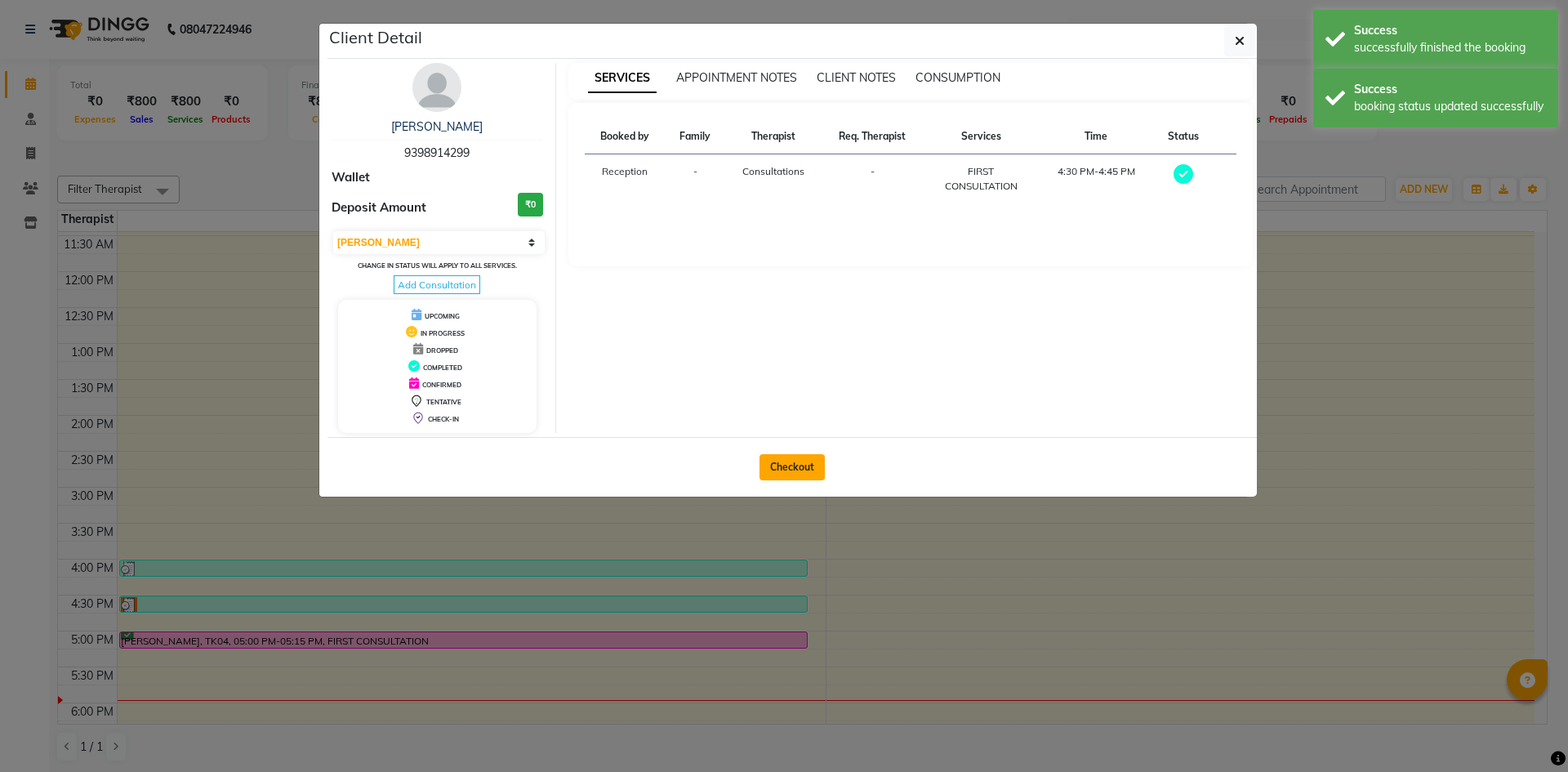
click at [786, 465] on button "Checkout" at bounding box center [792, 467] width 65 height 26
select select "5996"
select select "service"
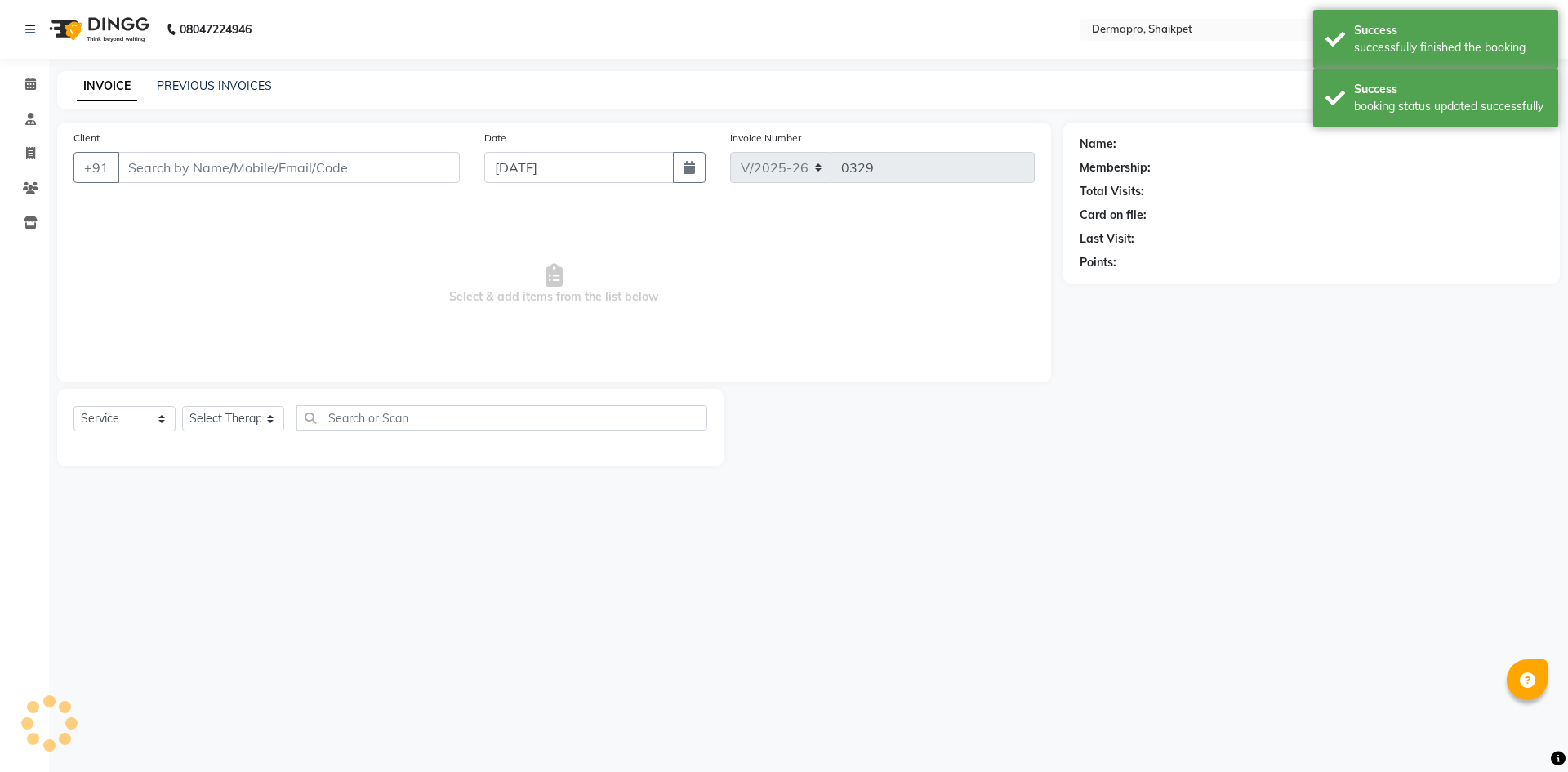
type input "93******99"
select select "43026"
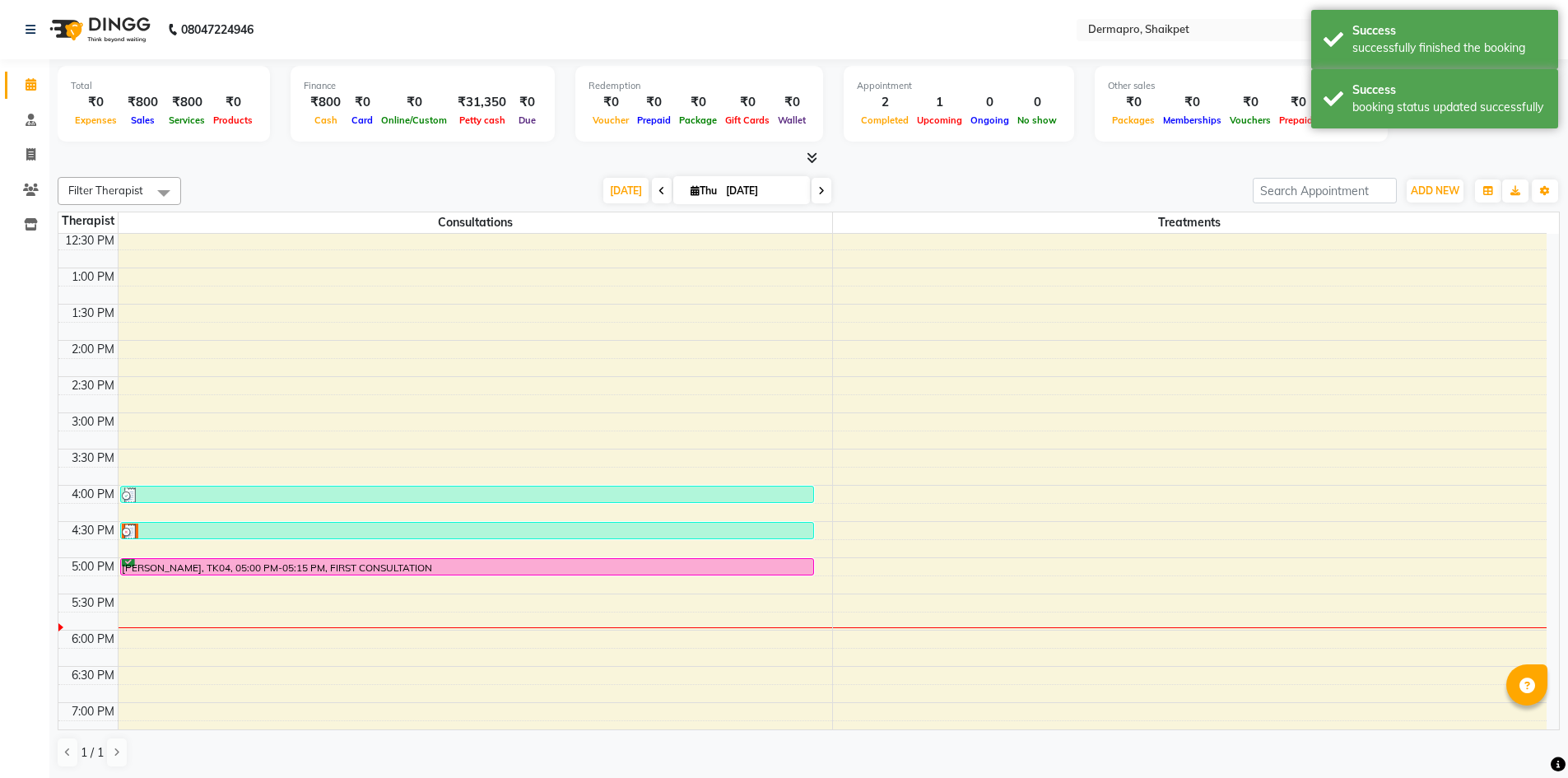
scroll to position [336, 0]
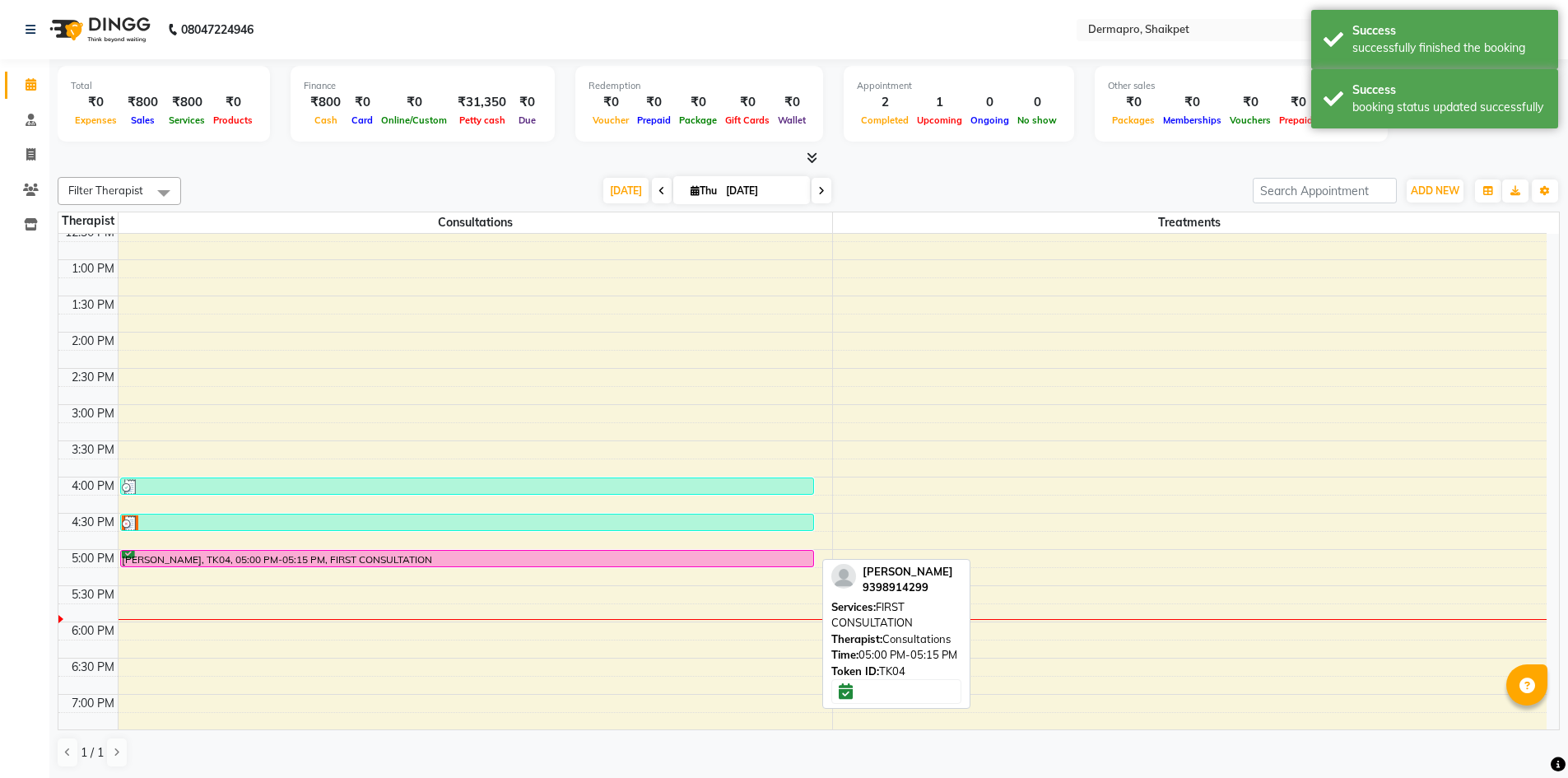
click at [719, 554] on div "[PERSON_NAME], TK04, 05:00 PM-05:15 PM, FIRST CONSULTATION" at bounding box center [467, 558] width 692 height 16
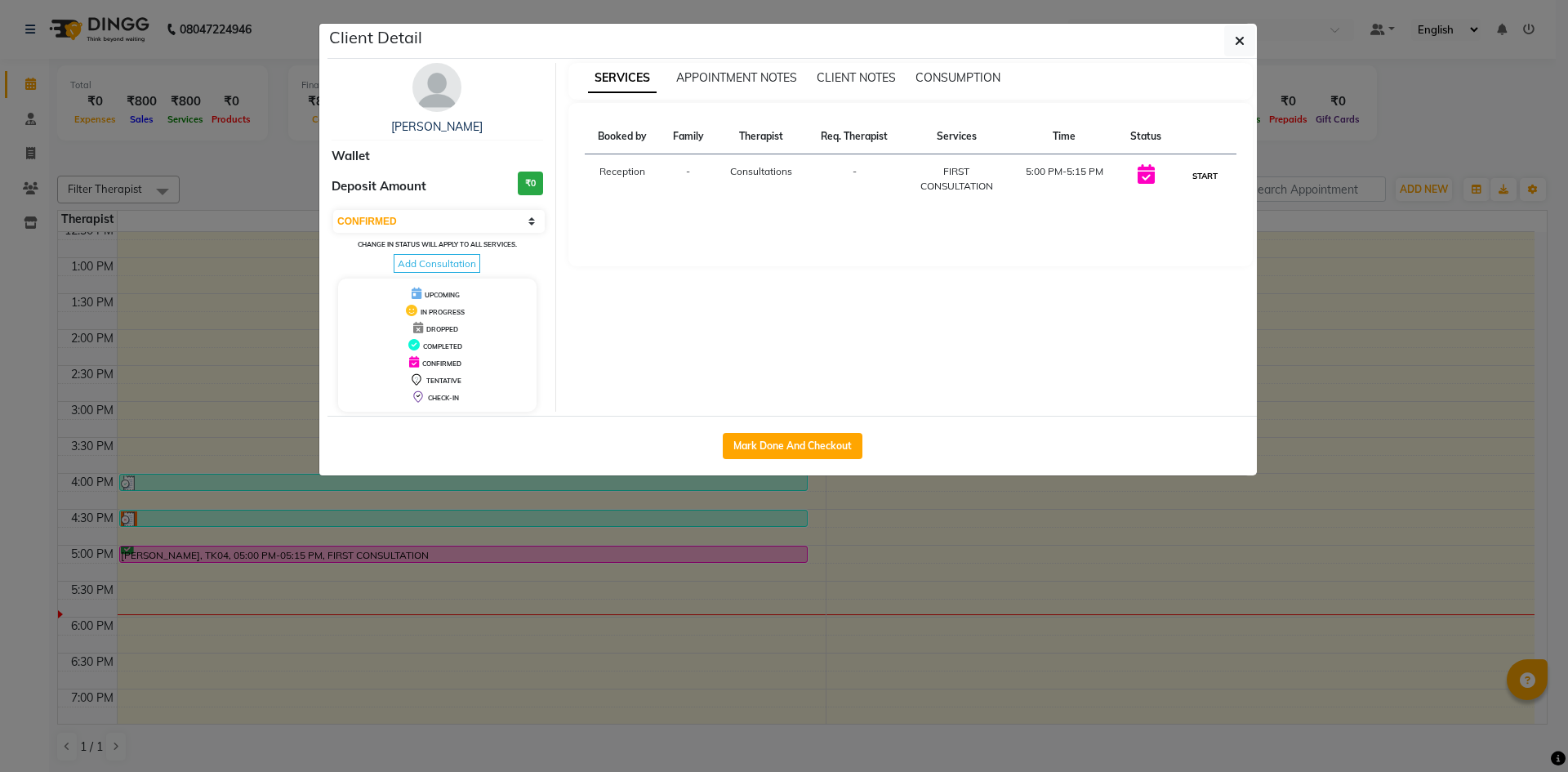
click at [1205, 171] on button "START" at bounding box center [1205, 176] width 34 height 21
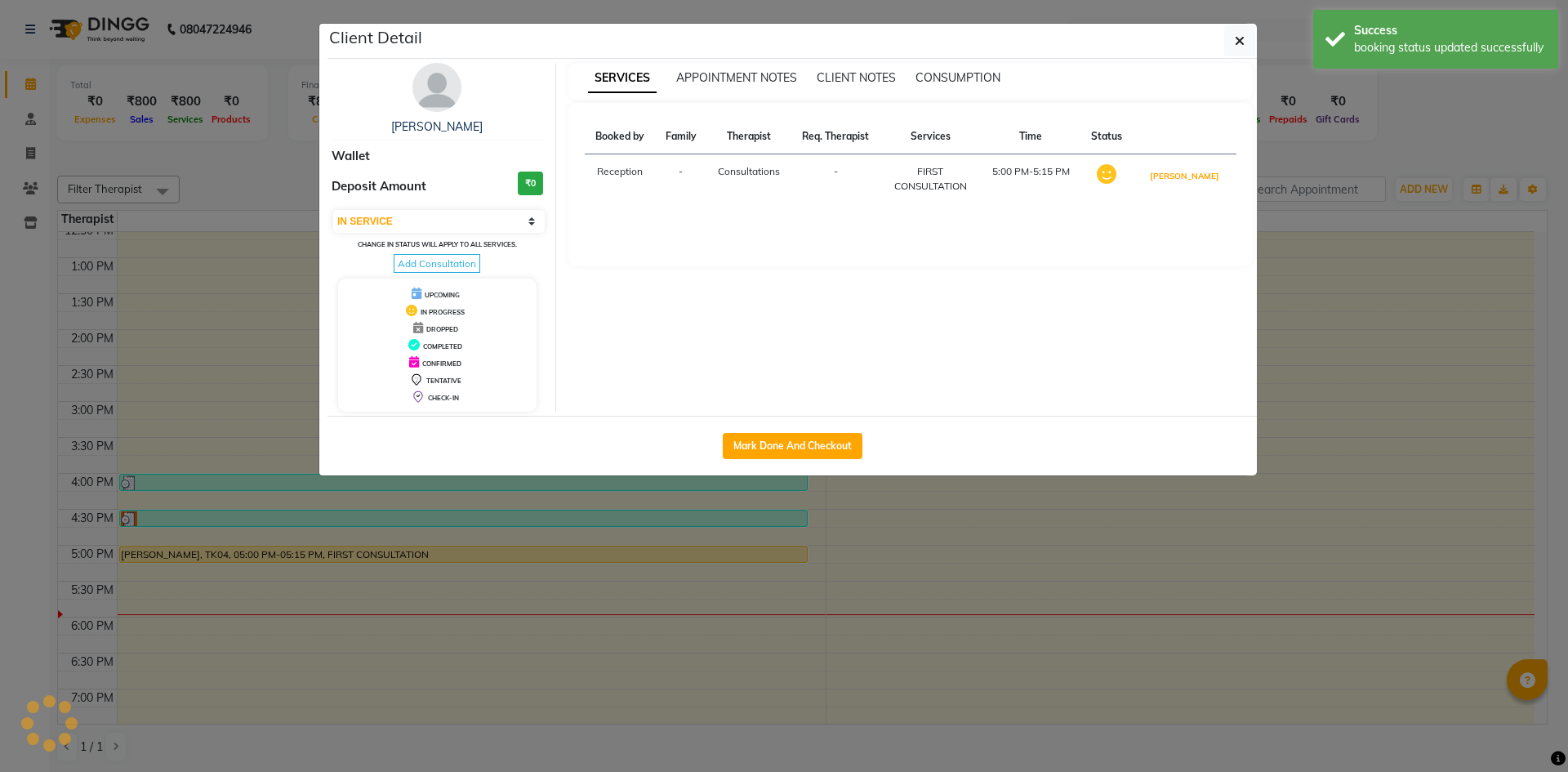
click at [1205, 171] on button "[PERSON_NAME]" at bounding box center [1184, 176] width 77 height 21
select select "3"
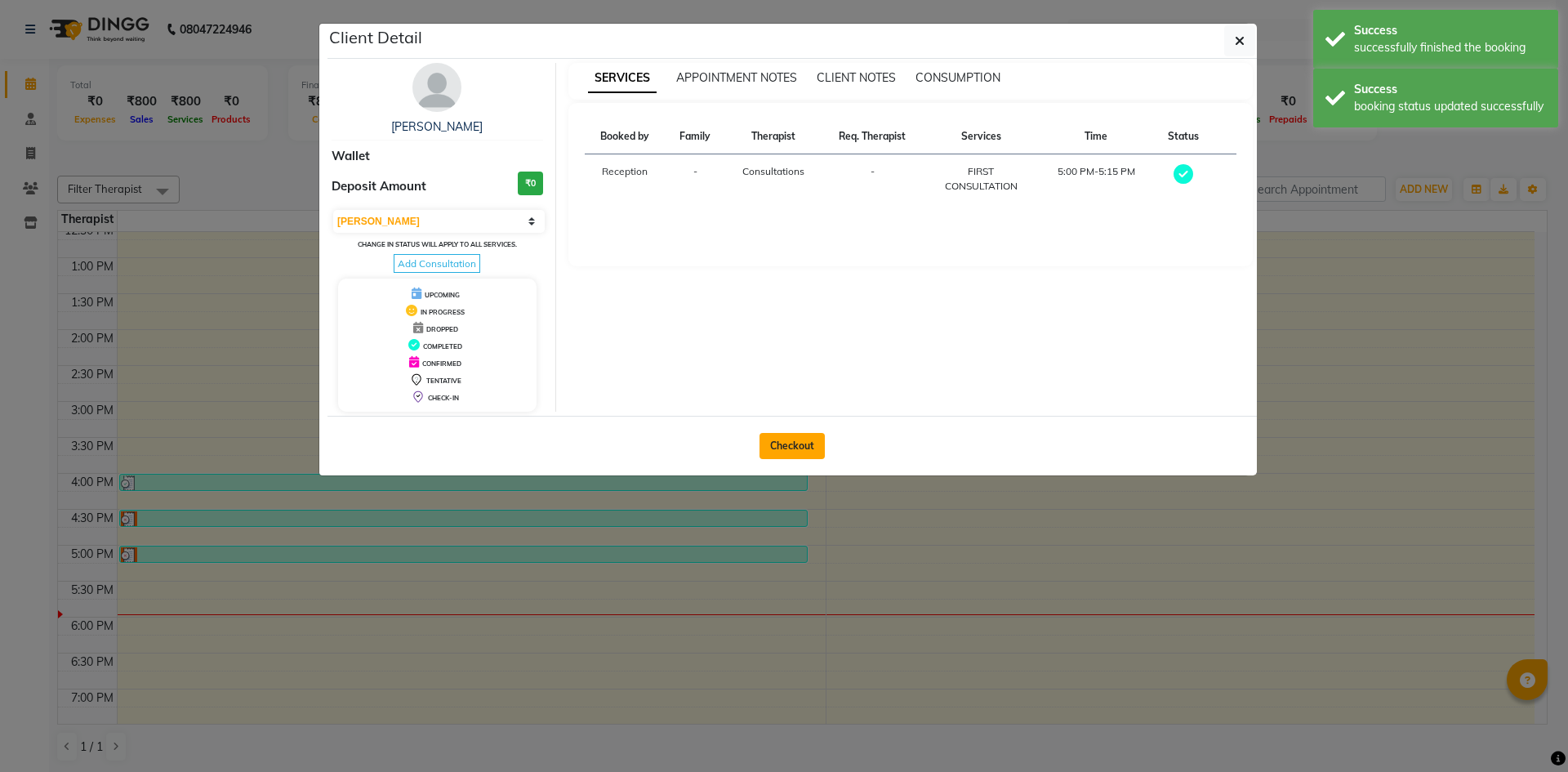
click at [789, 442] on button "Checkout" at bounding box center [792, 446] width 65 height 26
select select "service"
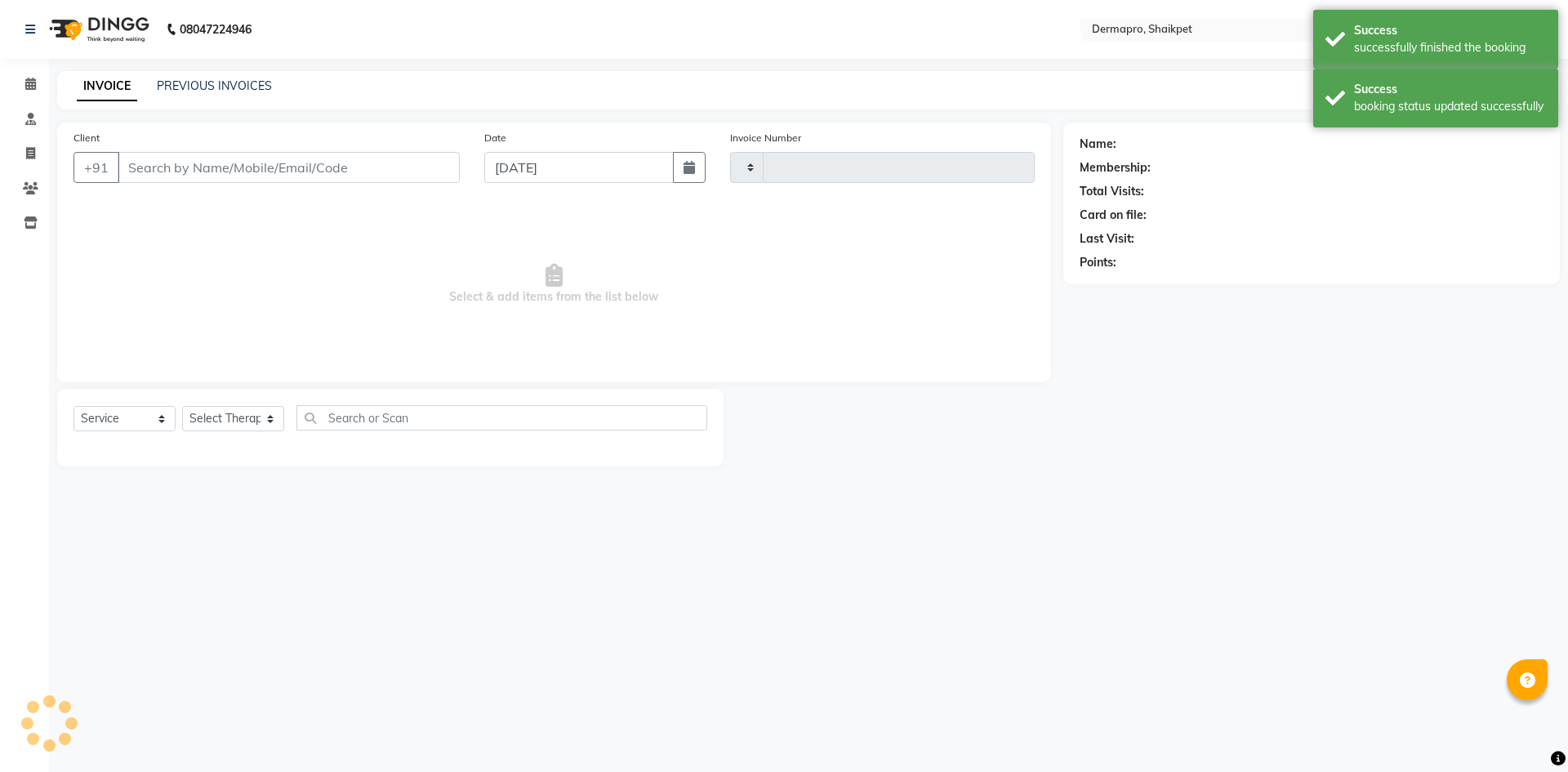
type input "0329"
select select "5996"
type input "93******99"
select select "43026"
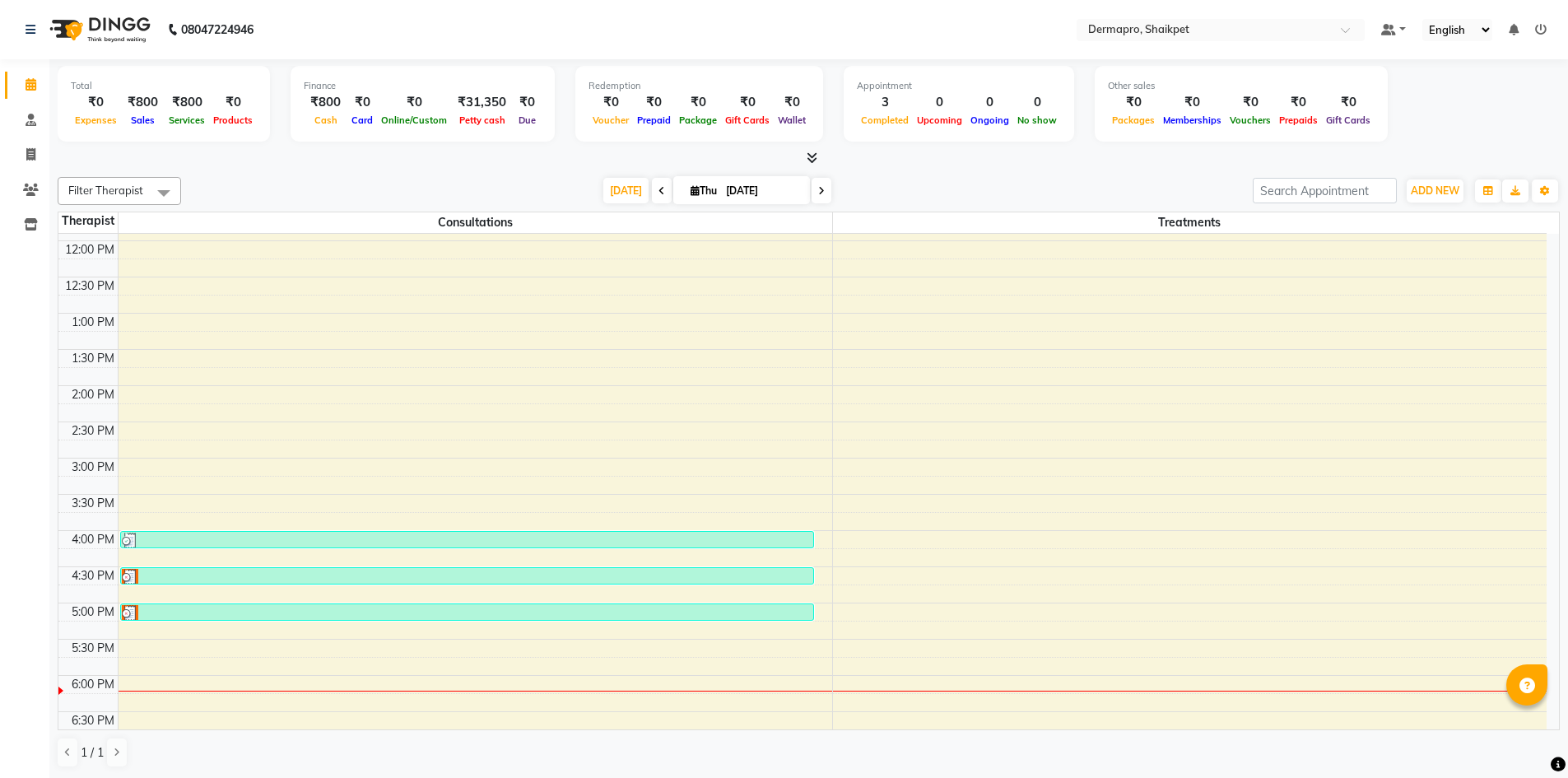
scroll to position [274, 0]
